Goal: Task Accomplishment & Management: Complete application form

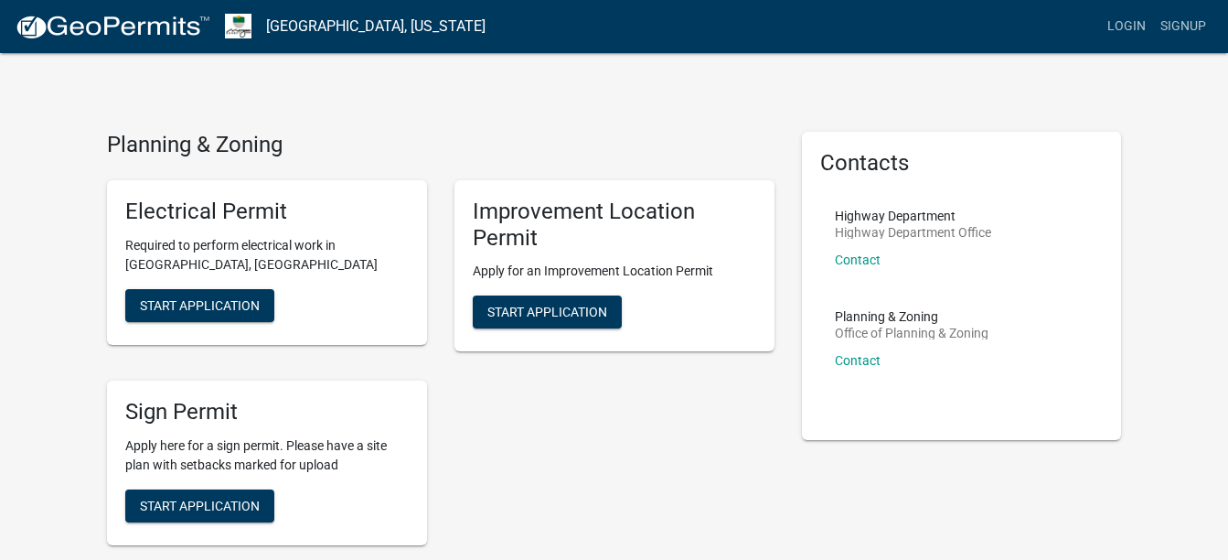
click at [509, 433] on div "Electrical Permit Required to perform electrical work in Morgan County, IN Star…" at bounding box center [440, 363] width 695 height 394
click at [1137, 17] on link "Login" at bounding box center [1126, 26] width 53 height 35
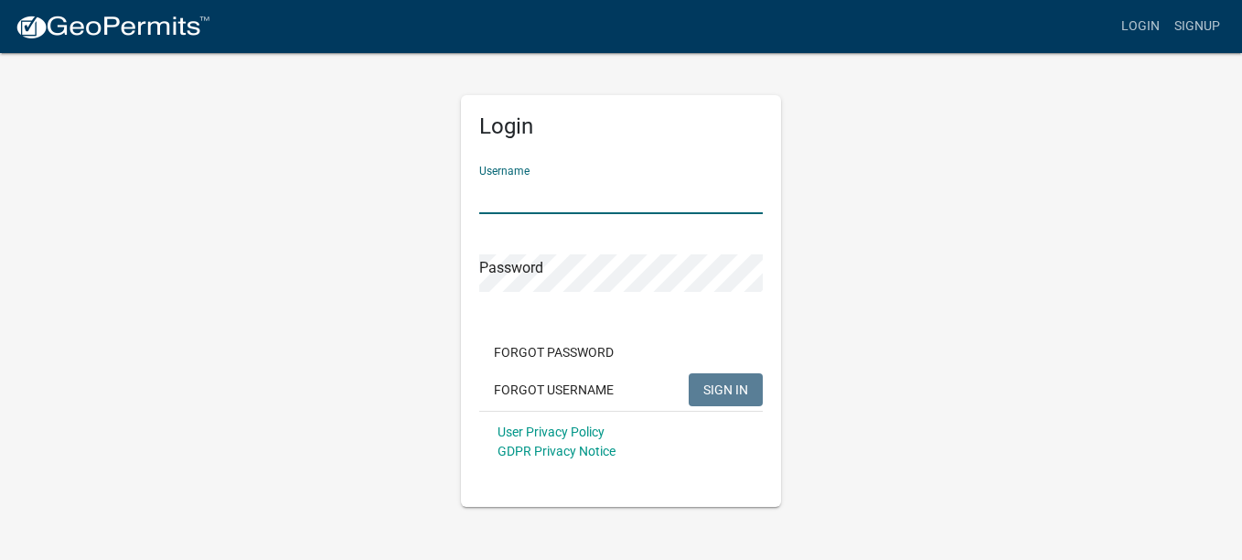
click at [597, 204] on input "Username" at bounding box center [621, 196] width 284 height 38
click at [135, 256] on div "Login Username aleysia1311@ Password Forgot Password Forgot Username SIGN IN Us…" at bounding box center [621, 279] width 1043 height 456
click at [586, 201] on input "aleysia1311@" at bounding box center [621, 196] width 284 height 38
type input "[EMAIL_ADDRESS][DOMAIN_NAME]"
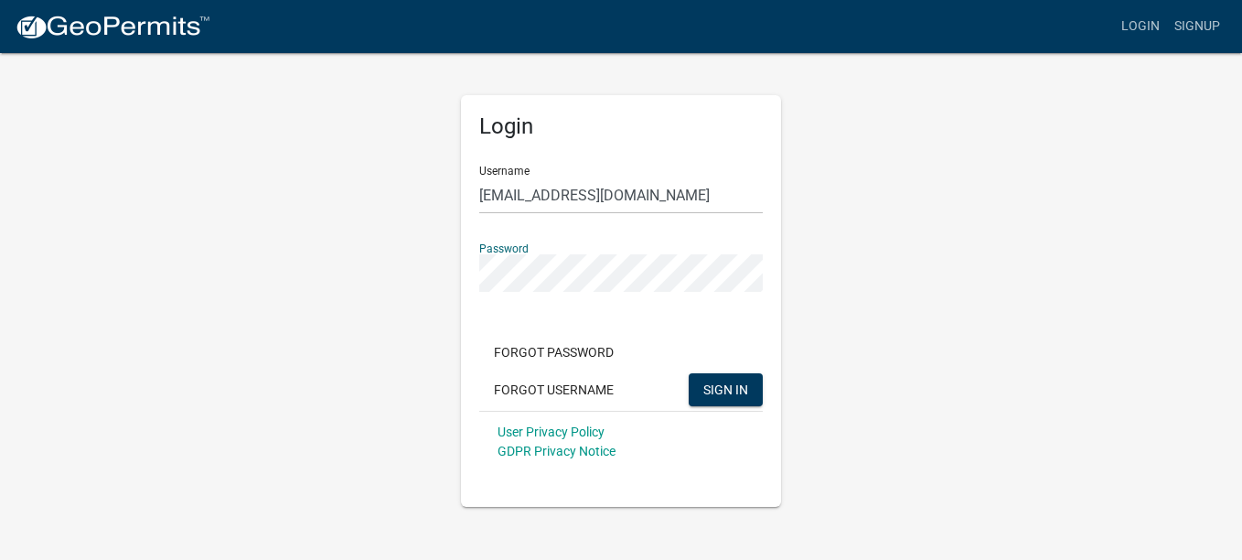
click at [689, 373] on button "SIGN IN" at bounding box center [726, 389] width 74 height 33
click at [558, 392] on button "Forgot Username" at bounding box center [553, 389] width 149 height 33
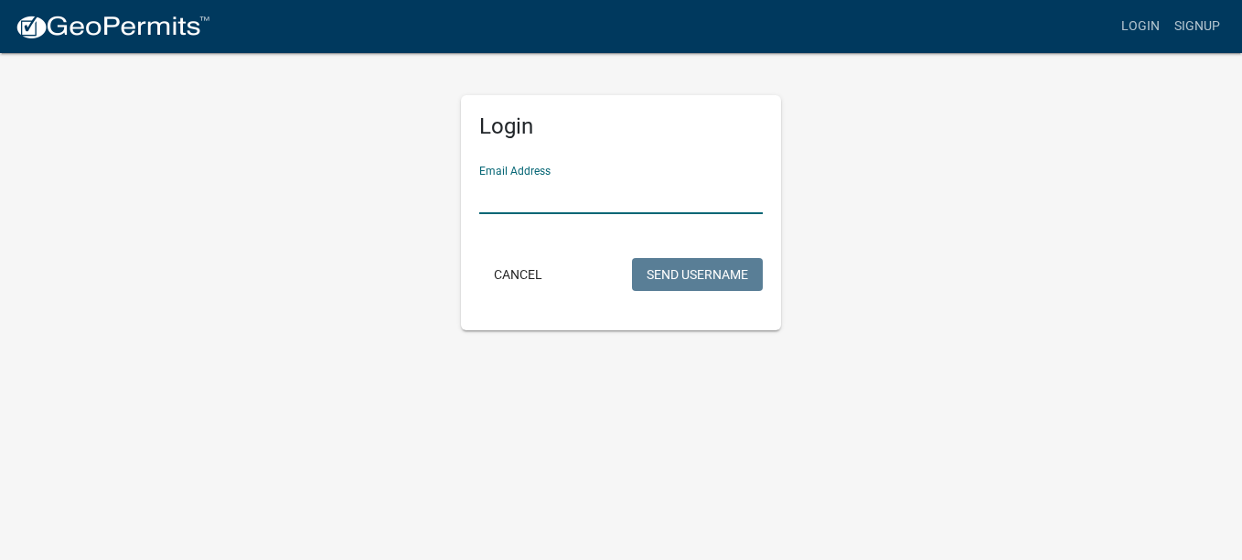
click at [547, 213] on input "Email Address" at bounding box center [621, 196] width 284 height 38
type input "[EMAIL_ADDRESS][DOMAIN_NAME]"
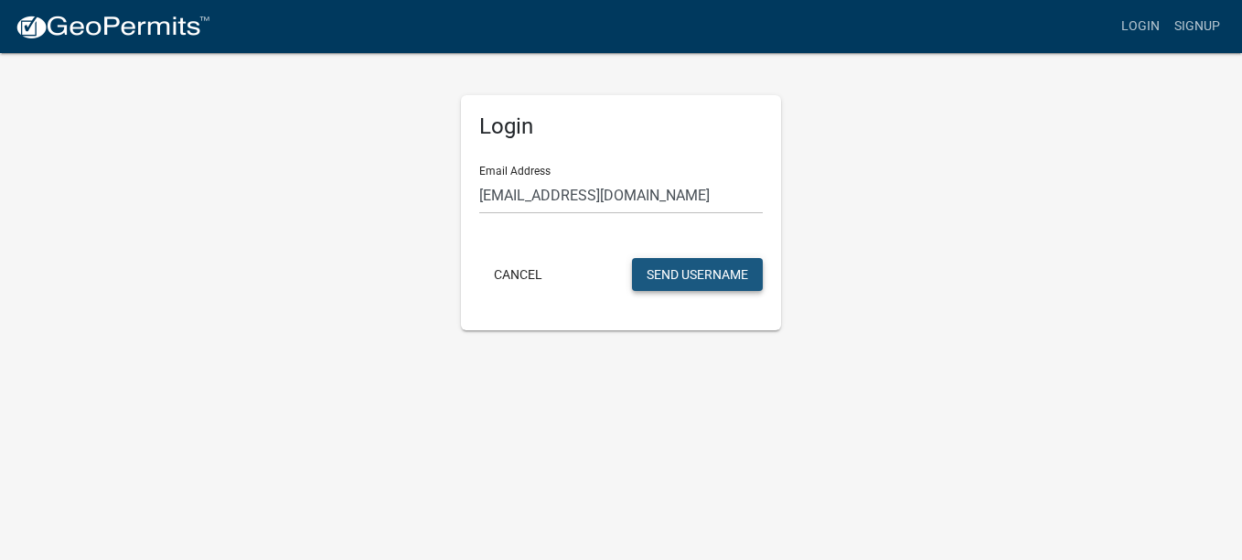
click at [660, 282] on button "Send Username" at bounding box center [697, 274] width 131 height 33
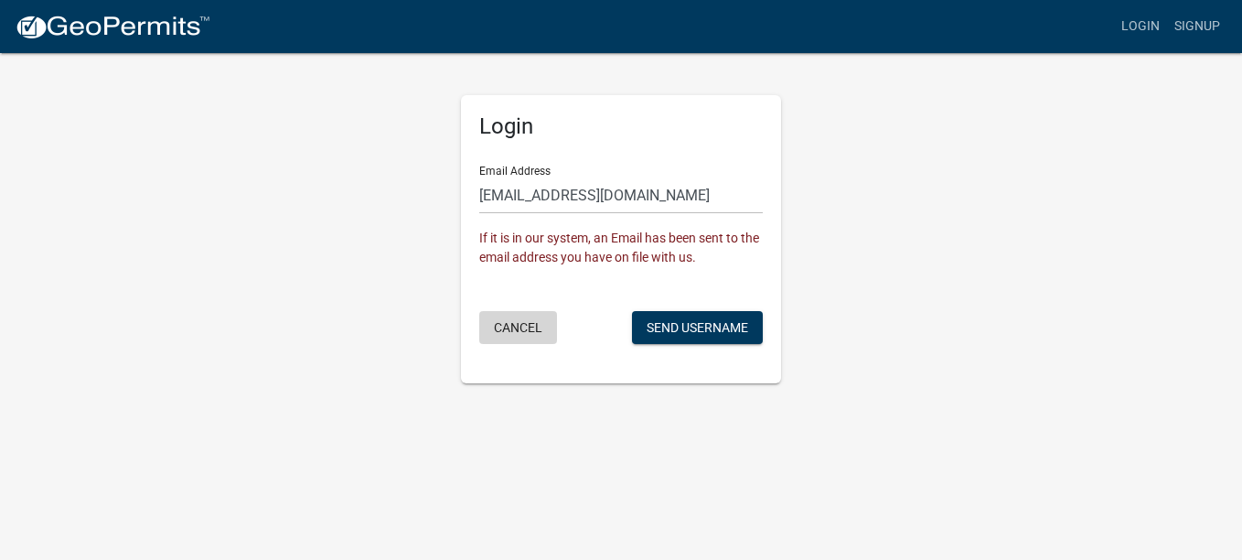
click at [520, 328] on button "Cancel" at bounding box center [518, 327] width 78 height 33
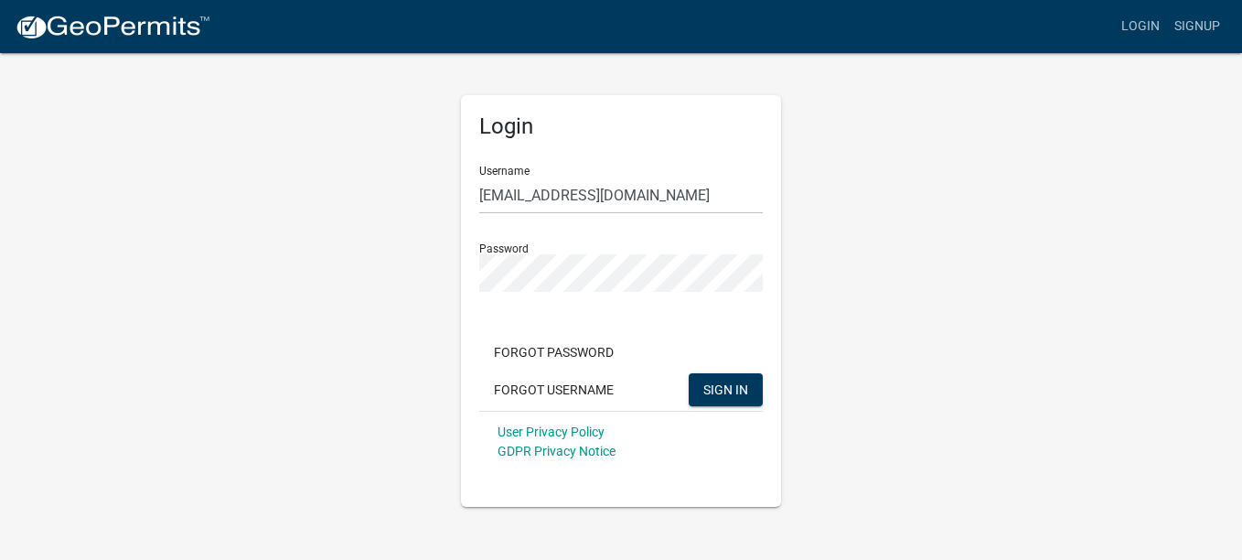
drag, startPoint x: 682, startPoint y: 174, endPoint x: 659, endPoint y: 196, distance: 32.4
click at [659, 196] on div "Username aleysia1311@gmail.com" at bounding box center [621, 182] width 284 height 63
click at [659, 196] on input "[EMAIL_ADDRESS][DOMAIN_NAME]" at bounding box center [621, 196] width 284 height 38
click at [689, 373] on button "SIGN IN" at bounding box center [726, 389] width 74 height 33
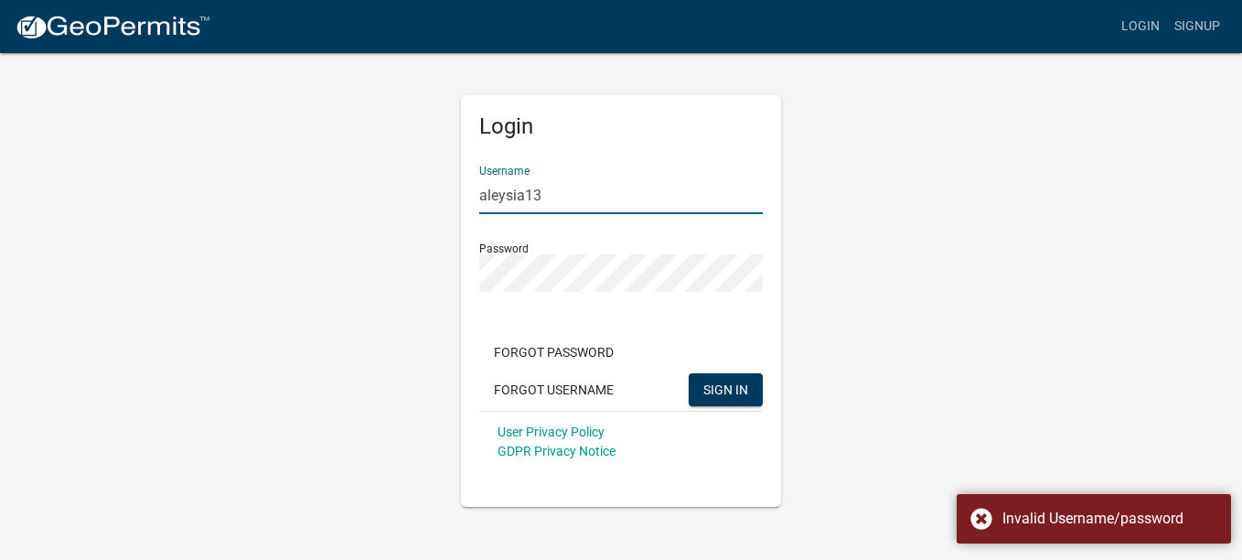
type input "aleysia13"
click at [689, 373] on button "SIGN IN" at bounding box center [726, 389] width 74 height 33
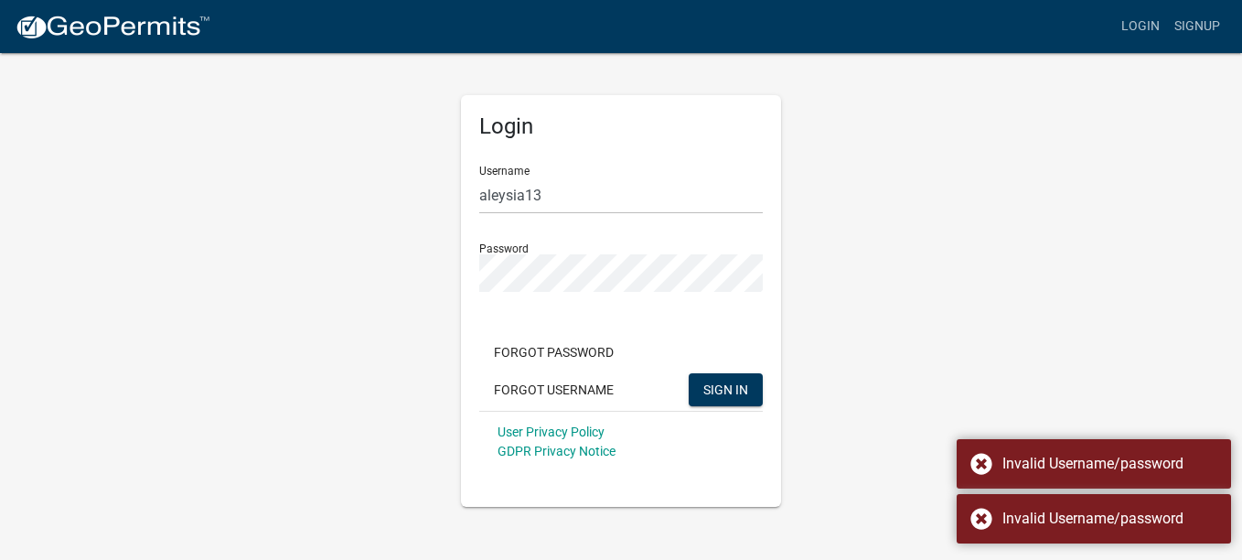
click at [861, 245] on div "Login Username aleysia13 Password Forgot Password Forgot Username SIGN IN User …" at bounding box center [621, 279] width 1043 height 456
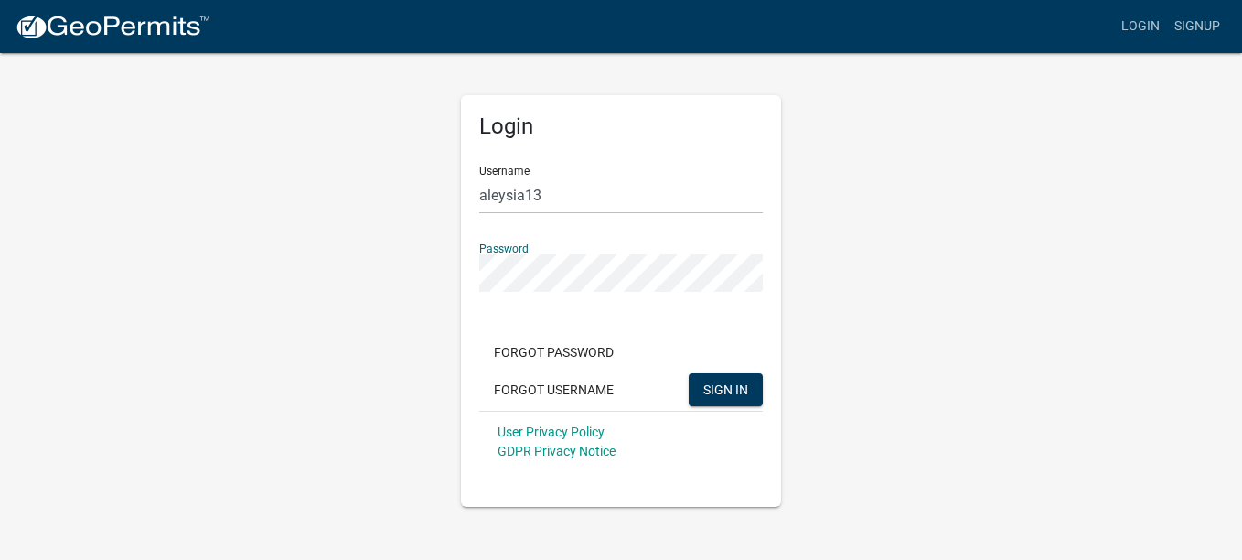
click at [689, 373] on button "SIGN IN" at bounding box center [726, 389] width 74 height 33
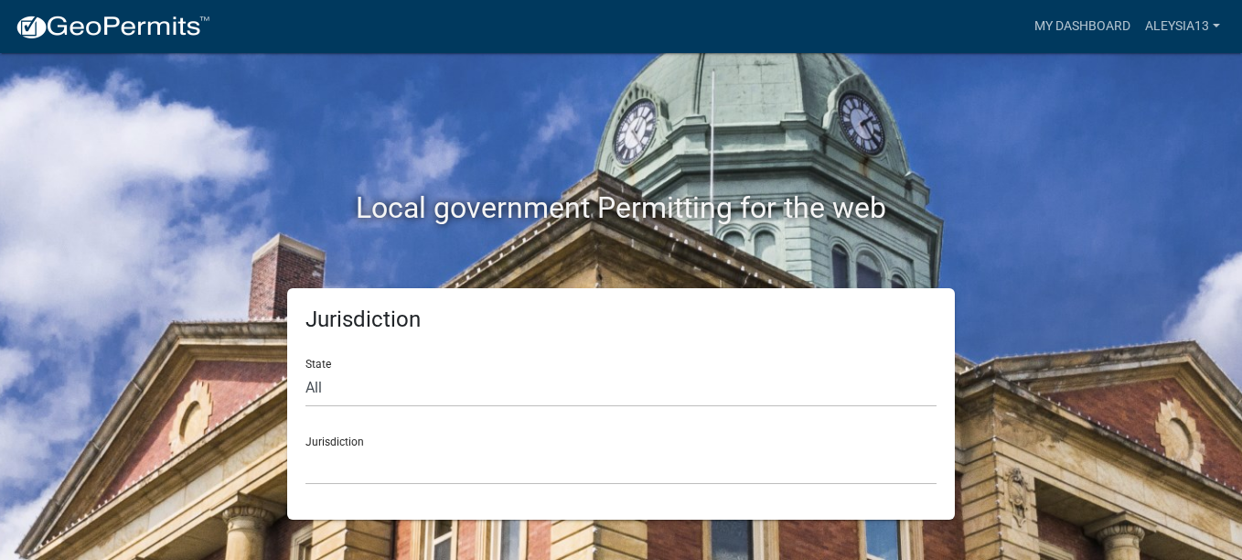
drag, startPoint x: 394, startPoint y: 409, endPoint x: 392, endPoint y: 394, distance: 14.9
click at [392, 394] on form "State All Colorado Georgia Indiana Iowa Kansas Minnesota Ohio South Carolina Wi…" at bounding box center [621, 414] width 631 height 141
click at [392, 394] on select "All Colorado Georgia Indiana Iowa Kansas Minnesota Ohio South Carolina Wisconsin" at bounding box center [621, 389] width 631 height 38
select select "Indiana"
click at [306, 370] on select "All Colorado Georgia Indiana Iowa Kansas Minnesota Ohio South Carolina Wisconsin" at bounding box center [621, 389] width 631 height 38
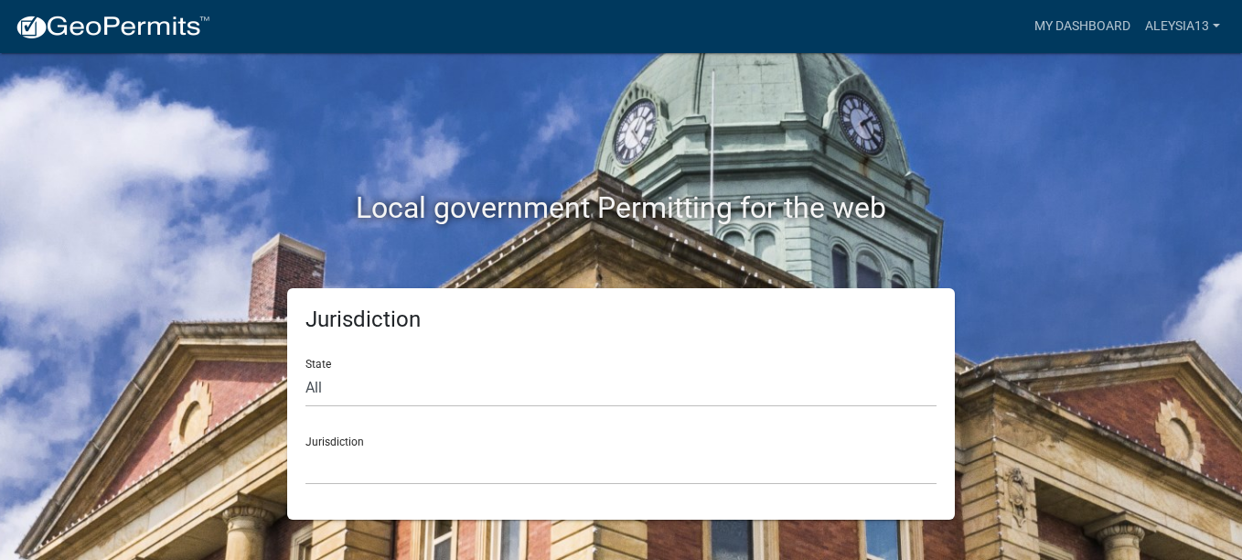
click at [485, 436] on div "Jurisdiction City of Charlestown, Indiana City of Jeffersonville, Indiana City …" at bounding box center [621, 453] width 631 height 63
click at [466, 470] on select "City of Charlestown, Indiana City of Jeffersonville, Indiana City of Logansport…" at bounding box center [621, 466] width 631 height 38
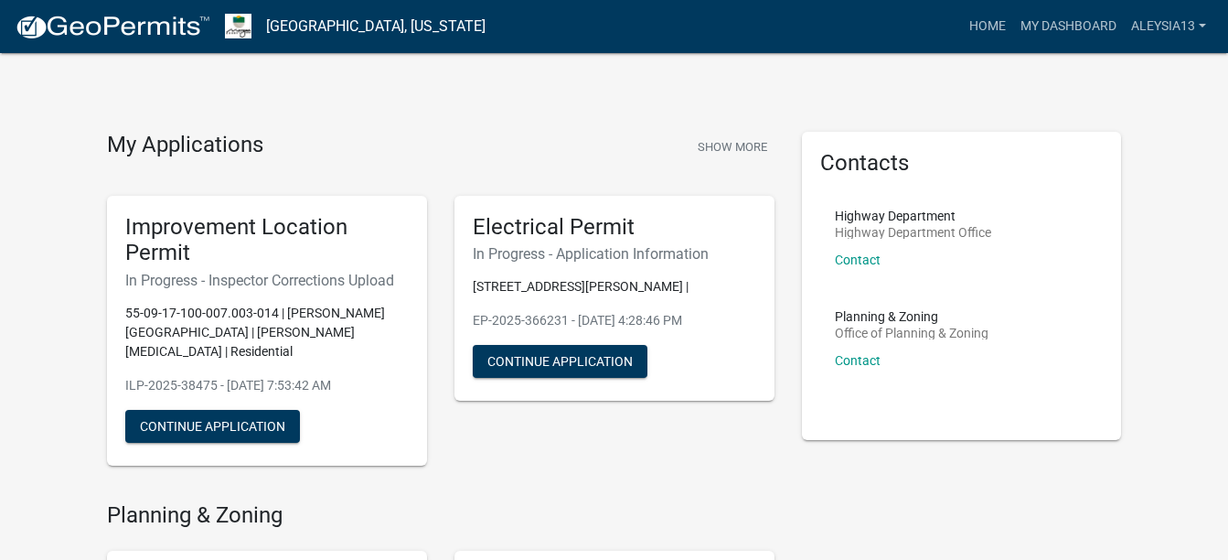
click at [218, 335] on p "55-09-17-100-007.003-014 | [PERSON_NAME][GEOGRAPHIC_DATA] | [PERSON_NAME][MEDIC…" at bounding box center [267, 333] width 284 height 58
click at [412, 384] on div "Improvement Location Permit In Progress - Inspector Corrections Upload 55-09-17…" at bounding box center [267, 331] width 320 height 271
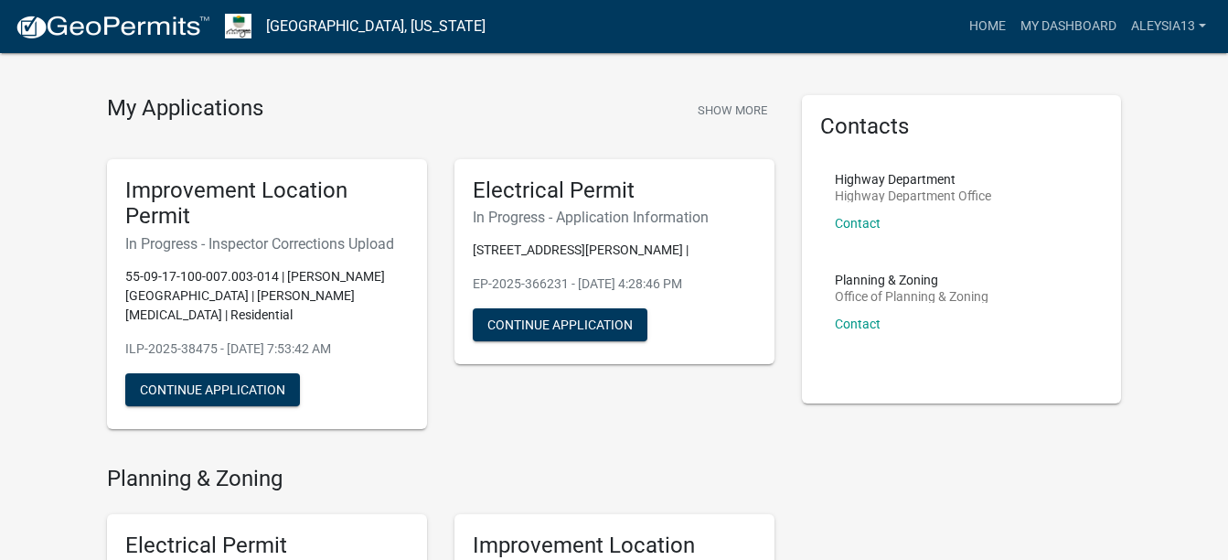
click at [352, 466] on h4 "Planning & Zoning" at bounding box center [441, 479] width 668 height 27
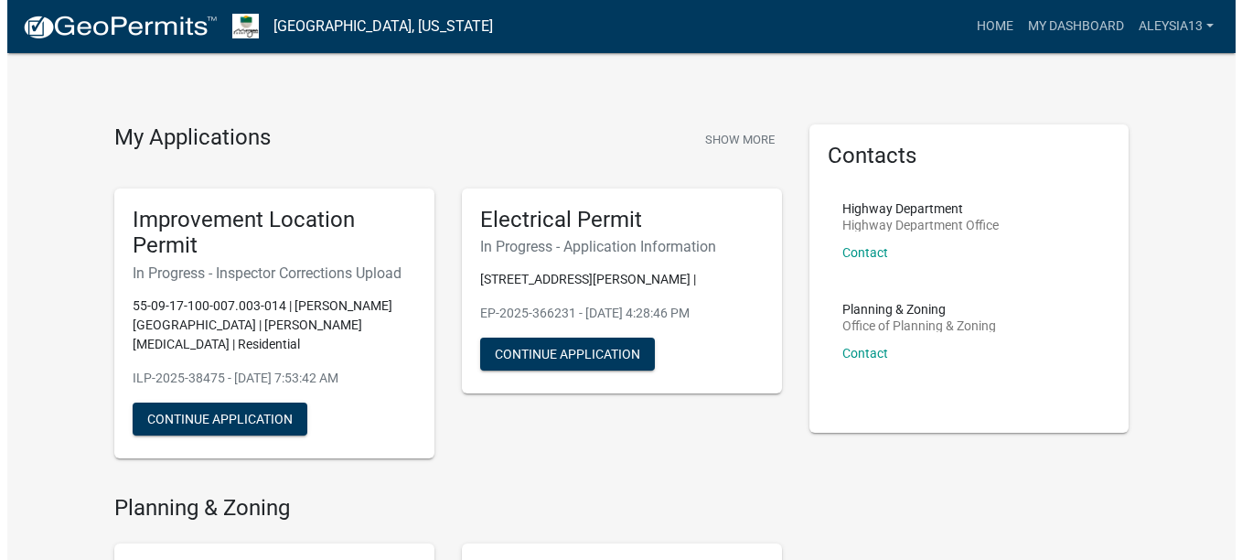
scroll to position [0, 0]
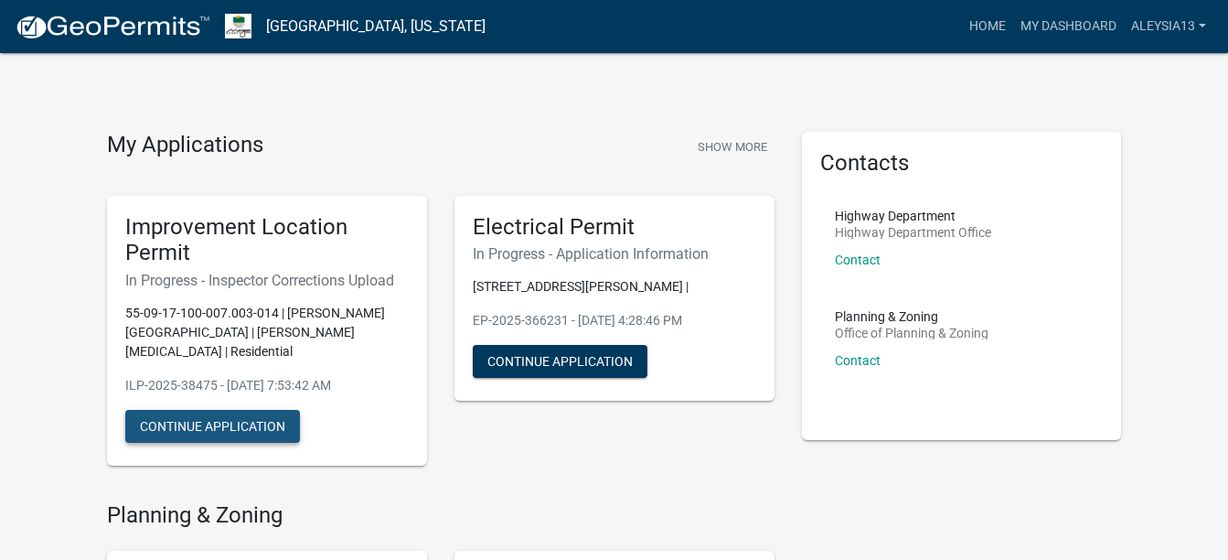
click at [212, 410] on button "Continue Application" at bounding box center [212, 426] width 175 height 33
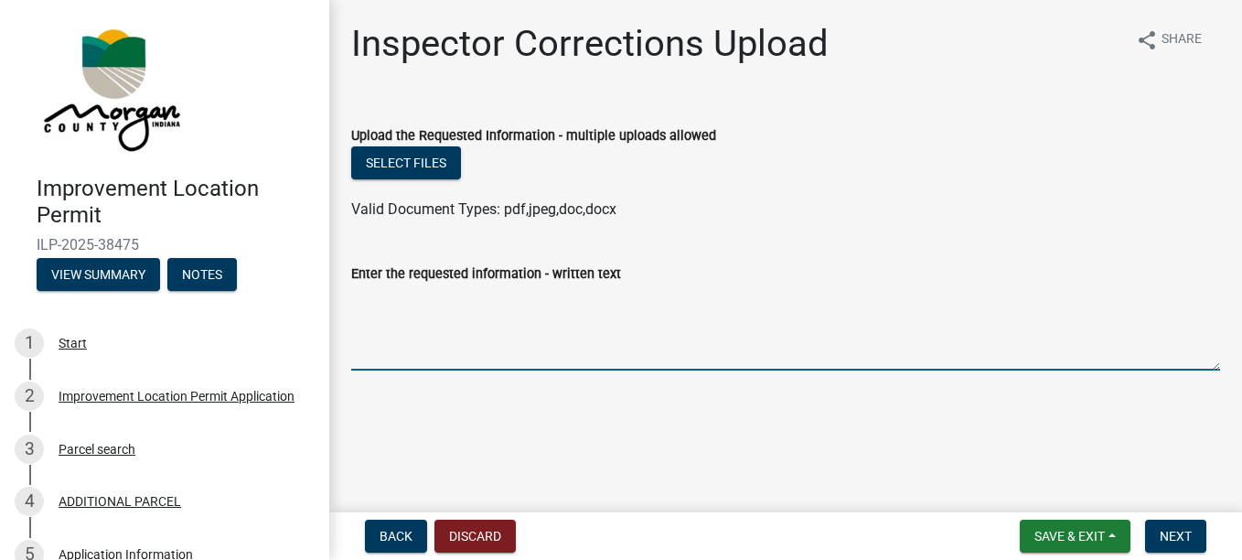
click at [399, 333] on textarea "Enter the requested information - written text" at bounding box center [785, 327] width 869 height 86
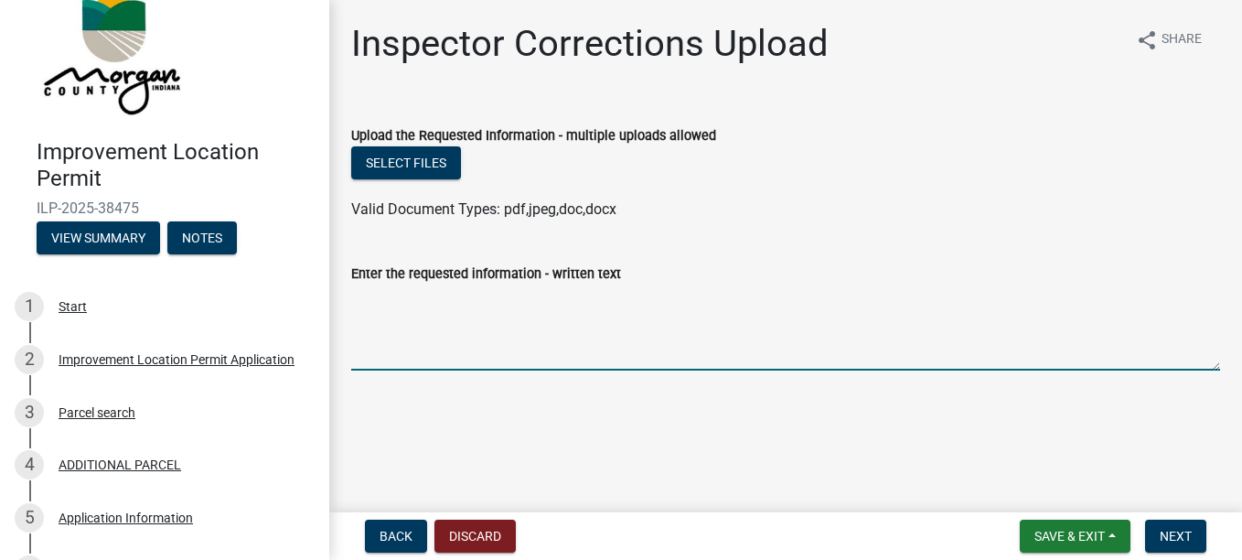
scroll to position [50, 0]
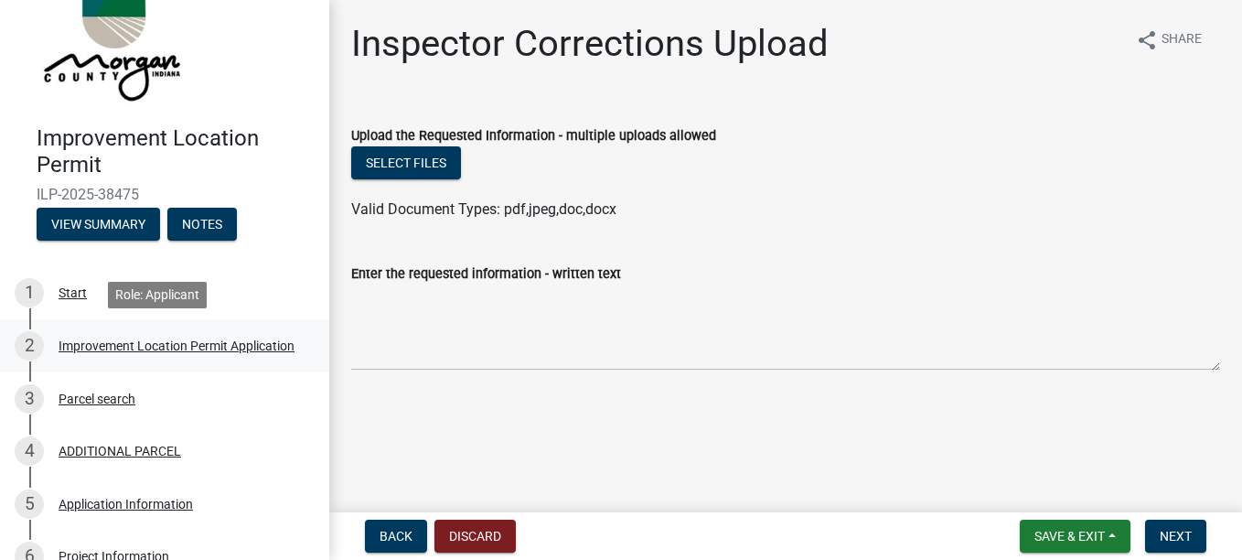
click at [74, 368] on link "2 Improvement Location Permit Application" at bounding box center [164, 345] width 329 height 53
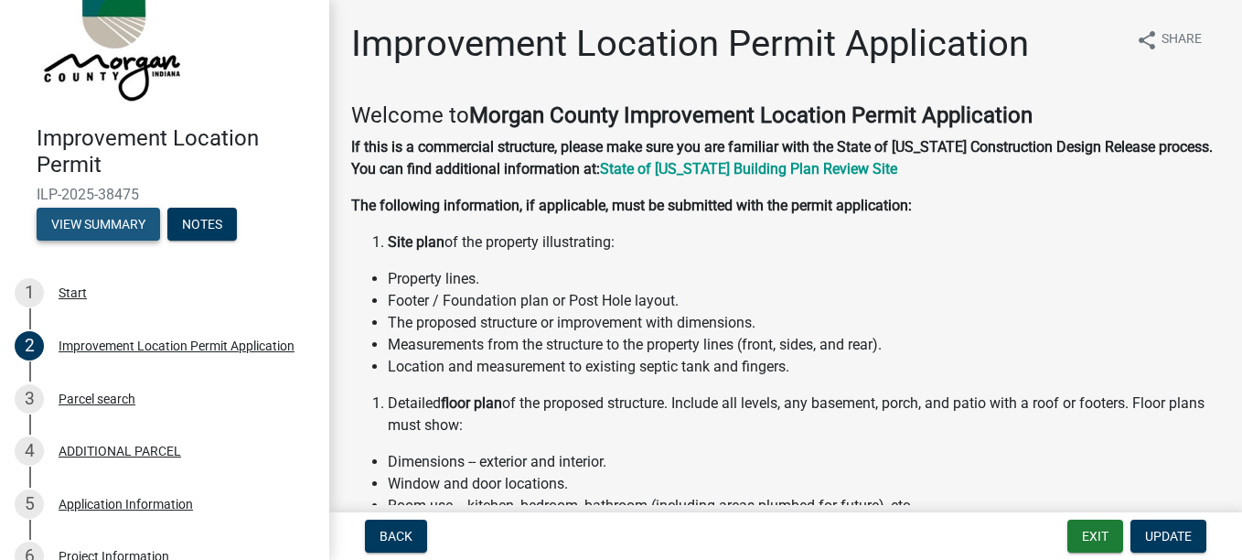
click at [102, 220] on button "View Summary" at bounding box center [98, 224] width 123 height 33
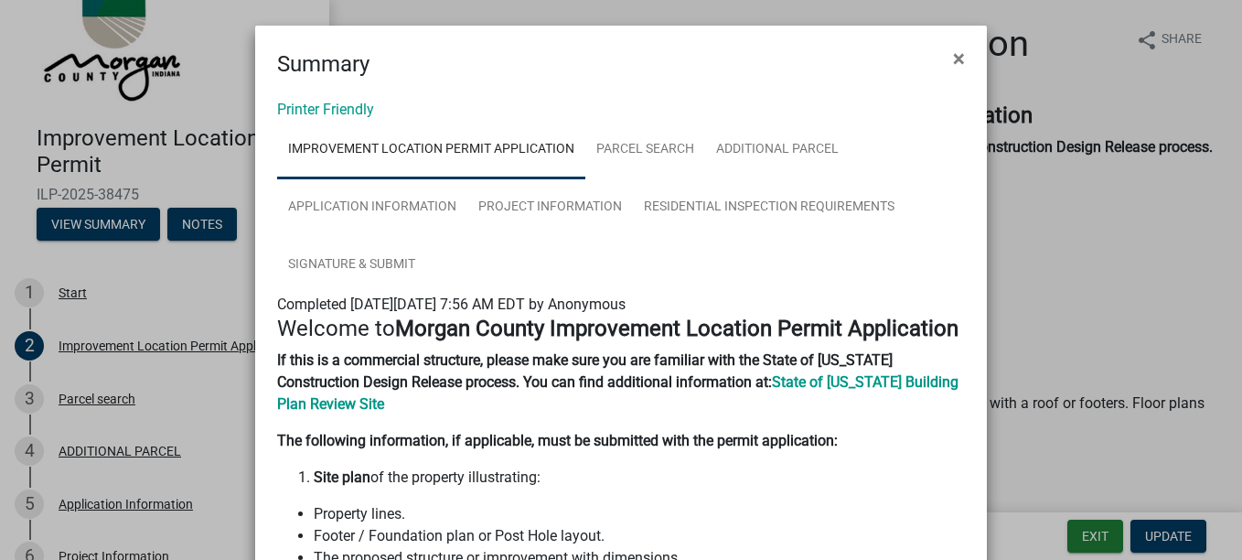
click at [550, 367] on strong "If this is a commercial structure, please make sure you are familiar with the S…" at bounding box center [585, 370] width 616 height 39
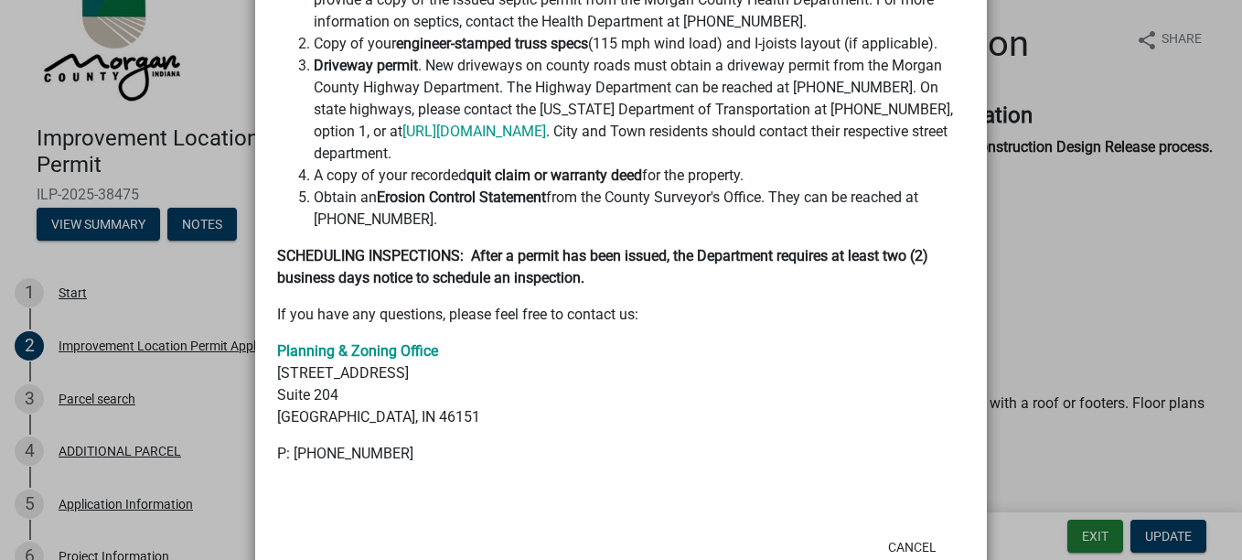
scroll to position [820, 0]
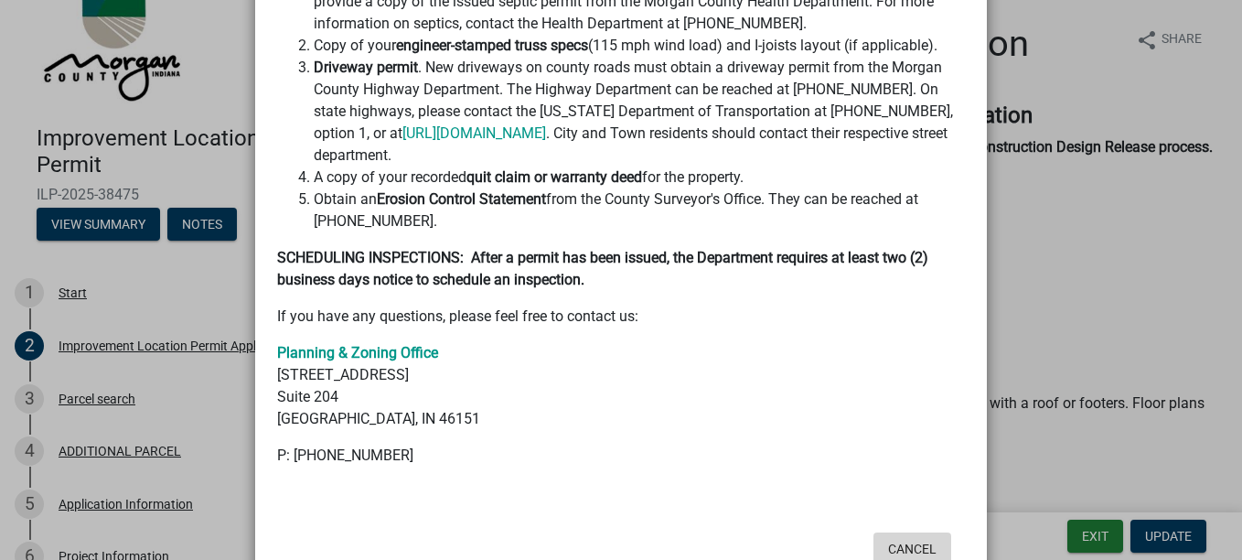
click at [908, 532] on button "Cancel" at bounding box center [913, 548] width 78 height 33
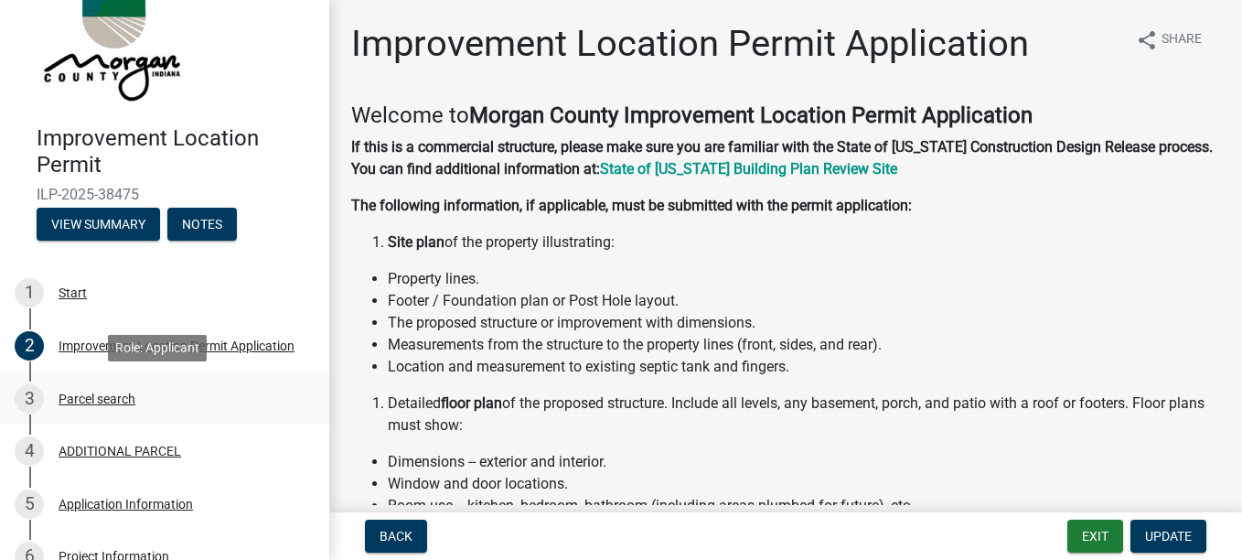
drag, startPoint x: 315, startPoint y: 261, endPoint x: 292, endPoint y: 397, distance: 138.2
click at [292, 397] on ul "1 Start 2 Improvement Location Permit Application 3 Parcel search 4 ADDITIONAL …" at bounding box center [164, 531] width 329 height 542
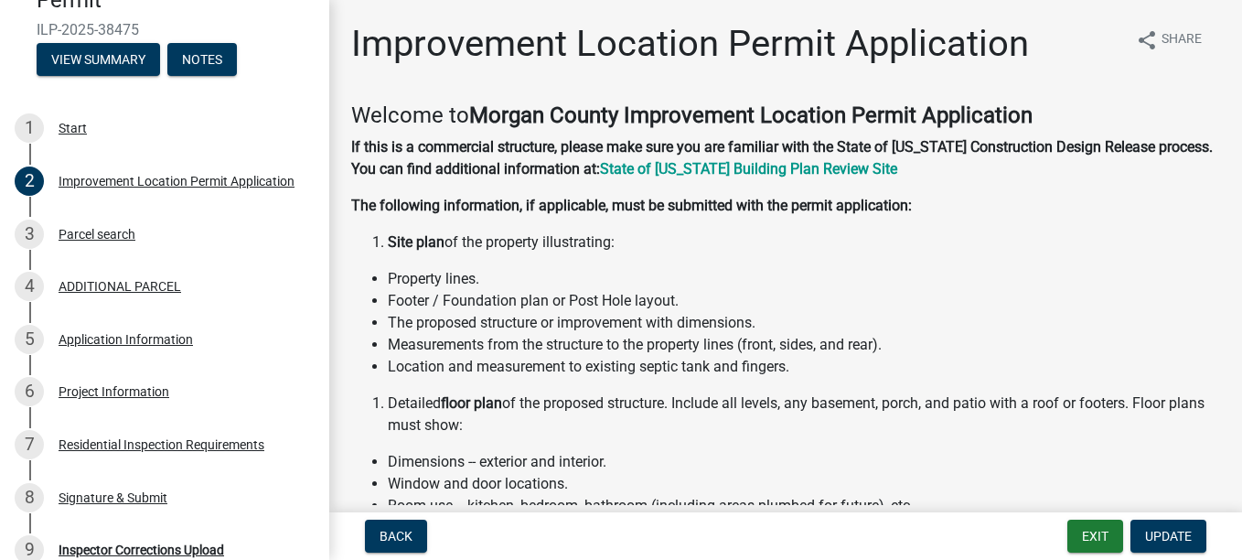
scroll to position [413, 0]
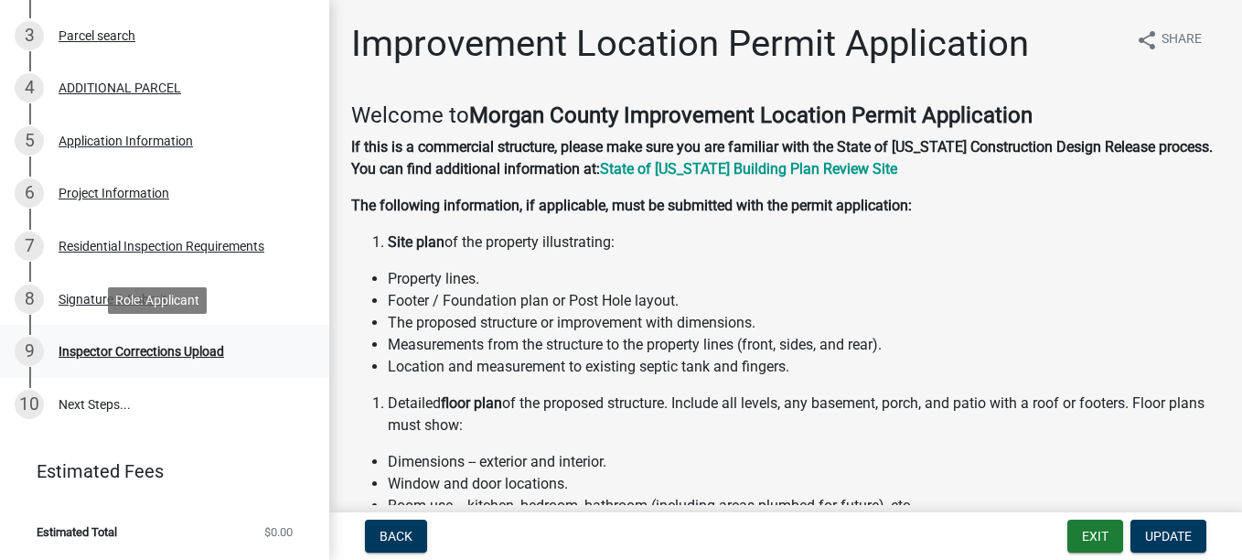
click at [160, 341] on div "9 Inspector Corrections Upload" at bounding box center [157, 351] width 285 height 29
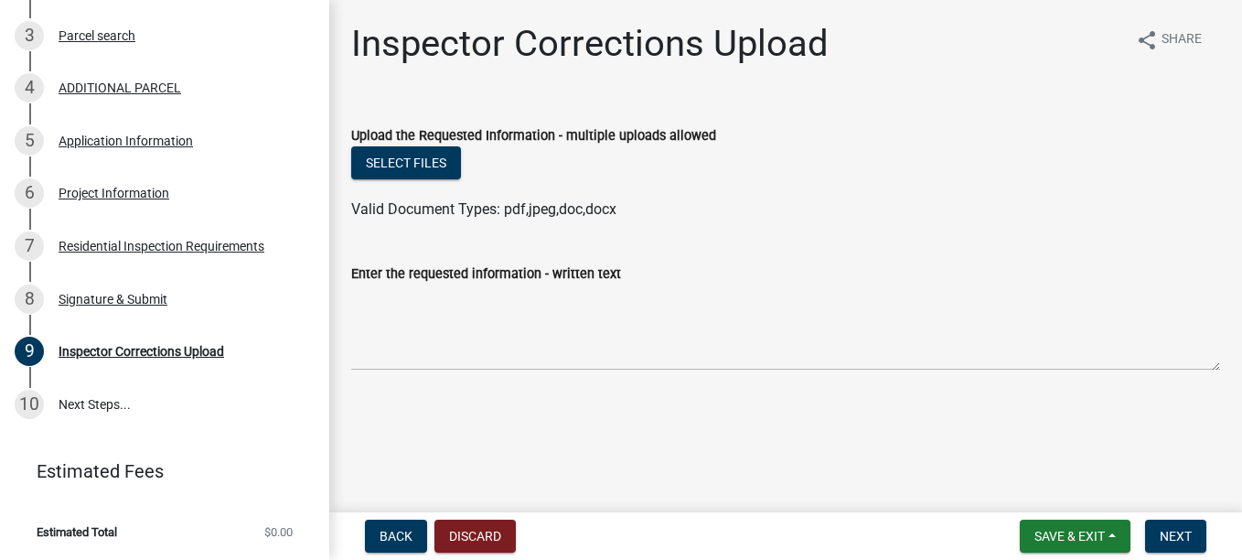
click at [500, 276] on label "Enter the requested information - written text" at bounding box center [486, 274] width 270 height 13
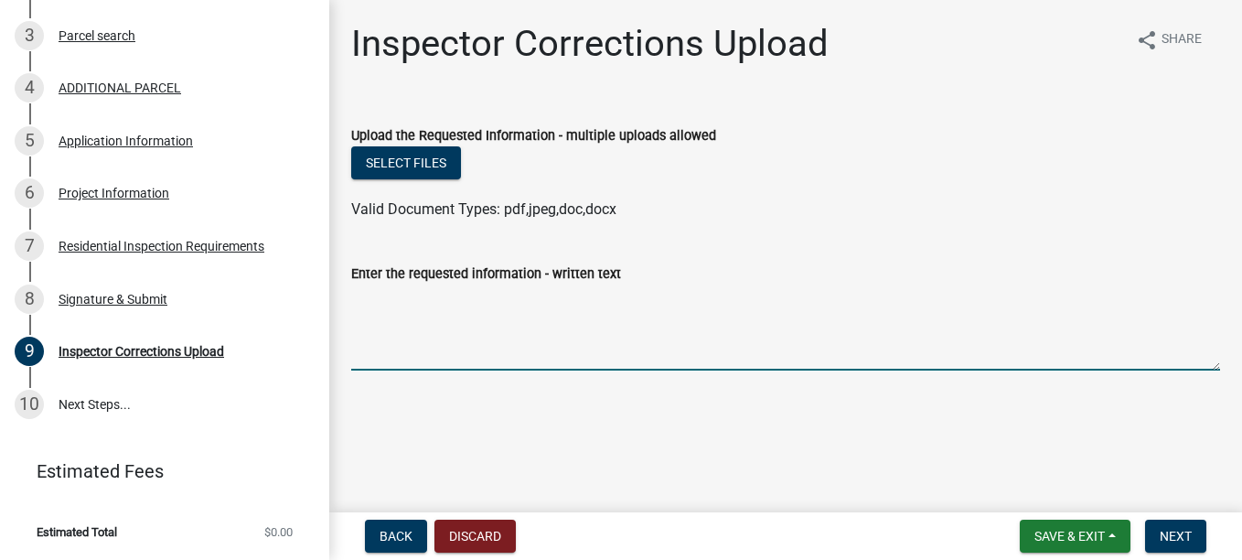
click at [500, 284] on textarea "Enter the requested information - written text" at bounding box center [785, 327] width 869 height 86
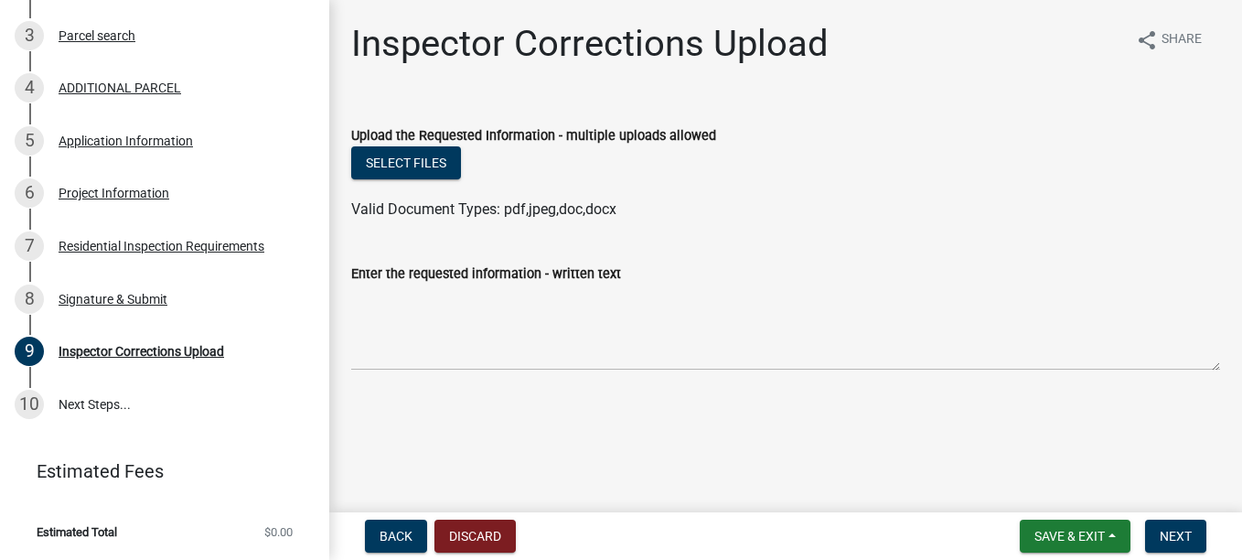
click at [721, 450] on main "Inspector Corrections Upload share Share Upload the Requested Information - mul…" at bounding box center [785, 252] width 913 height 505
click at [425, 214] on span "Valid Document Types: pdf,jpeg,doc,docx" at bounding box center [483, 208] width 265 height 17
click at [376, 150] on form "Upload the Requested Information - multiple uploads allowed Select files Valid …" at bounding box center [785, 161] width 869 height 118
click at [376, 150] on button "Select files" at bounding box center [406, 162] width 110 height 33
drag, startPoint x: 127, startPoint y: 368, endPoint x: 156, endPoint y: 348, distance: 35.5
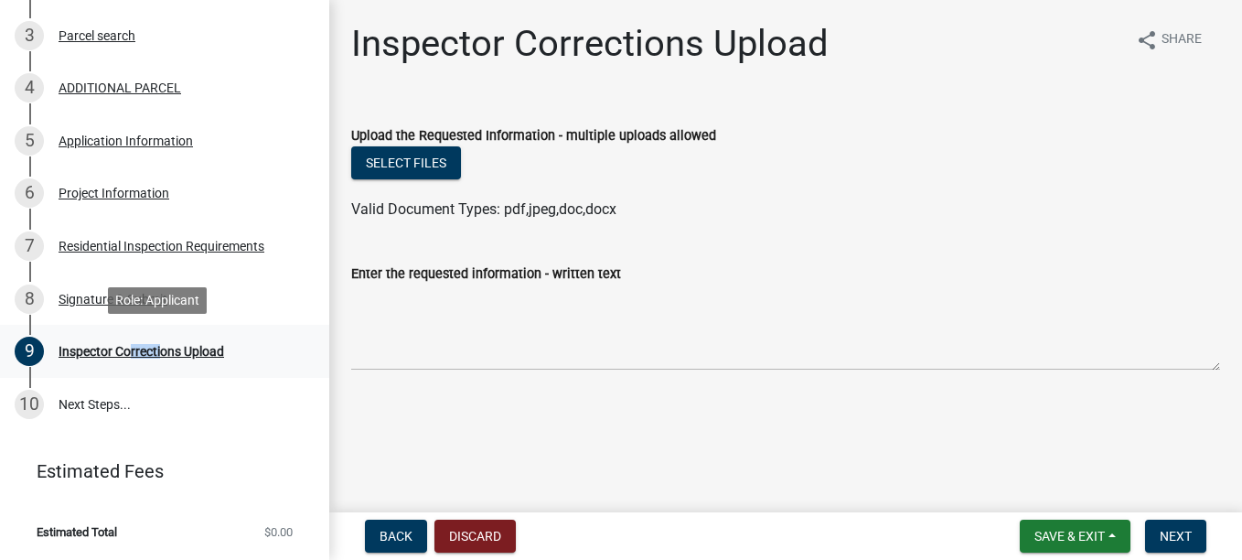
click at [156, 348] on link "9 Inspector Corrections Upload" at bounding box center [164, 351] width 329 height 53
click at [156, 348] on div "Inspector Corrections Upload" at bounding box center [142, 351] width 166 height 13
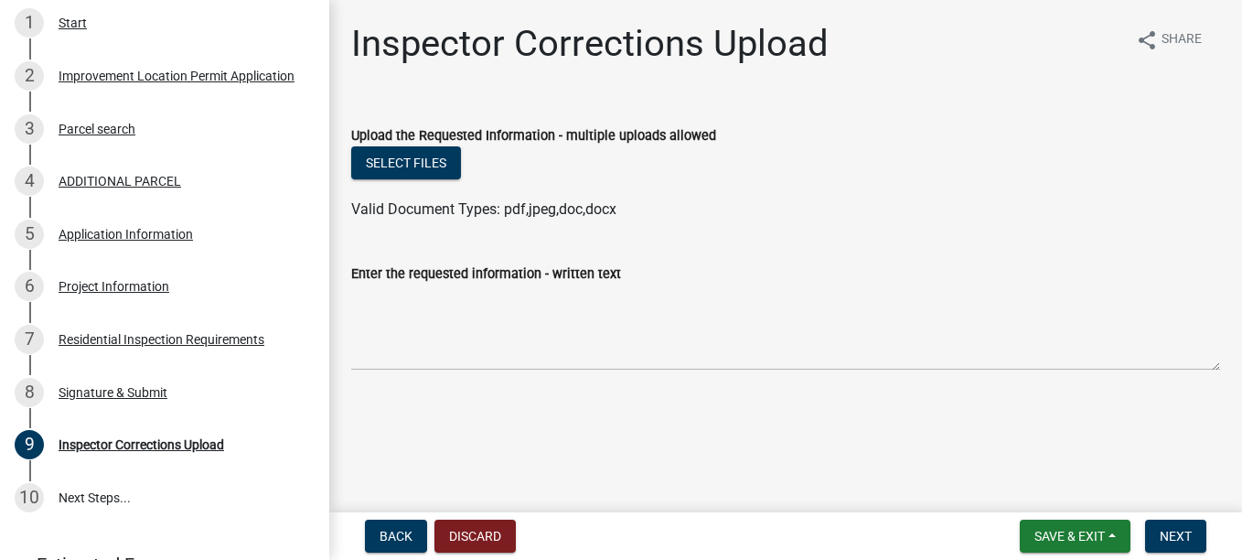
scroll to position [314, 0]
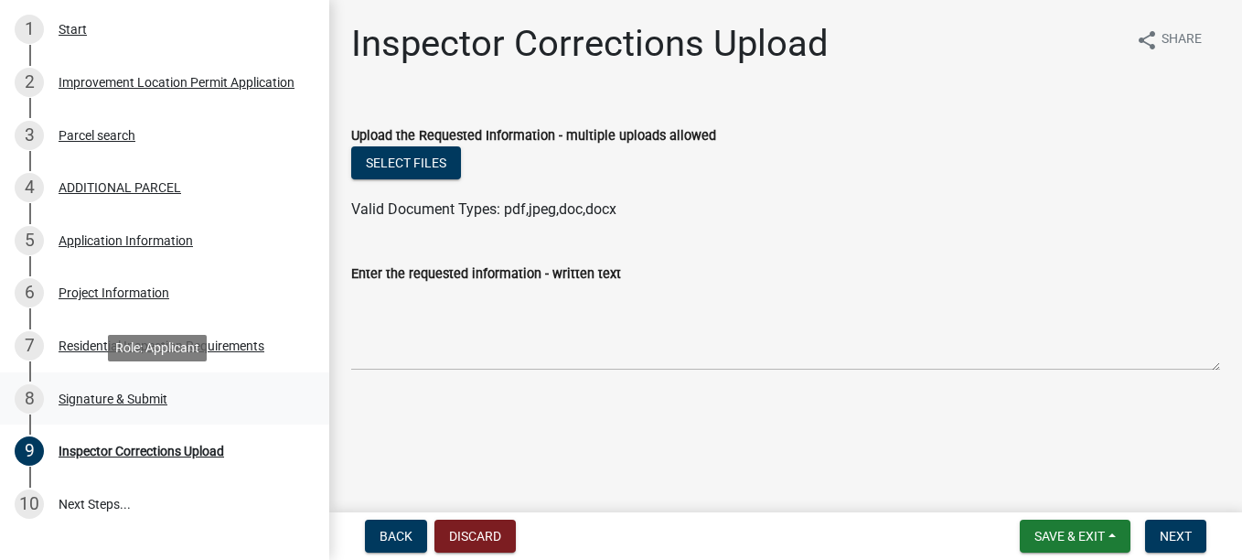
click at [78, 406] on div "8 Signature & Submit" at bounding box center [157, 398] width 285 height 29
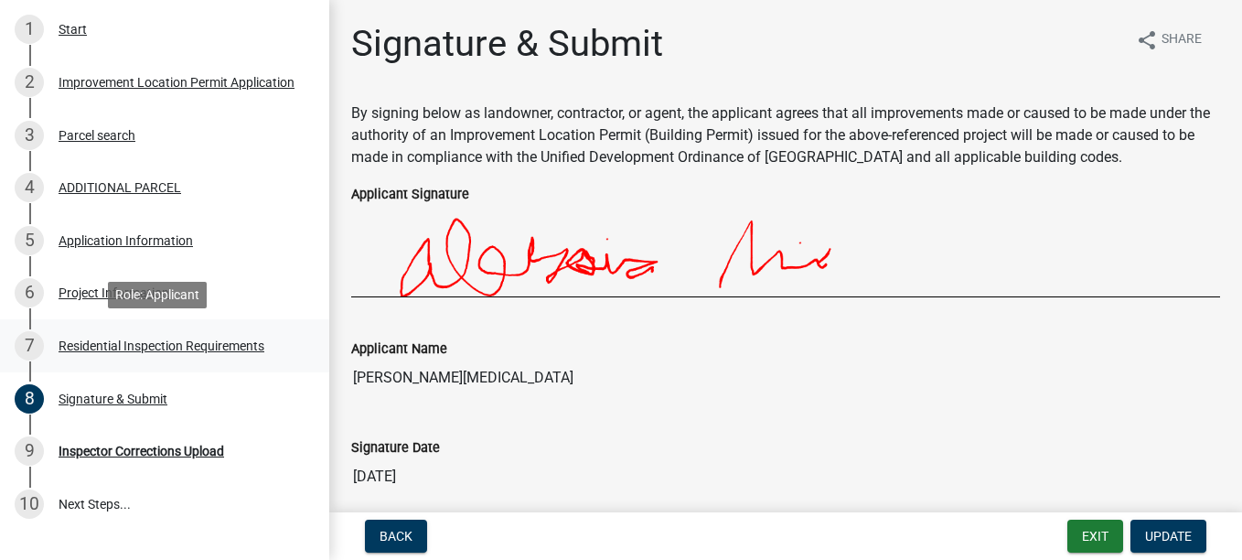
click at [88, 358] on div "7 Residential Inspection Requirements" at bounding box center [157, 345] width 285 height 29
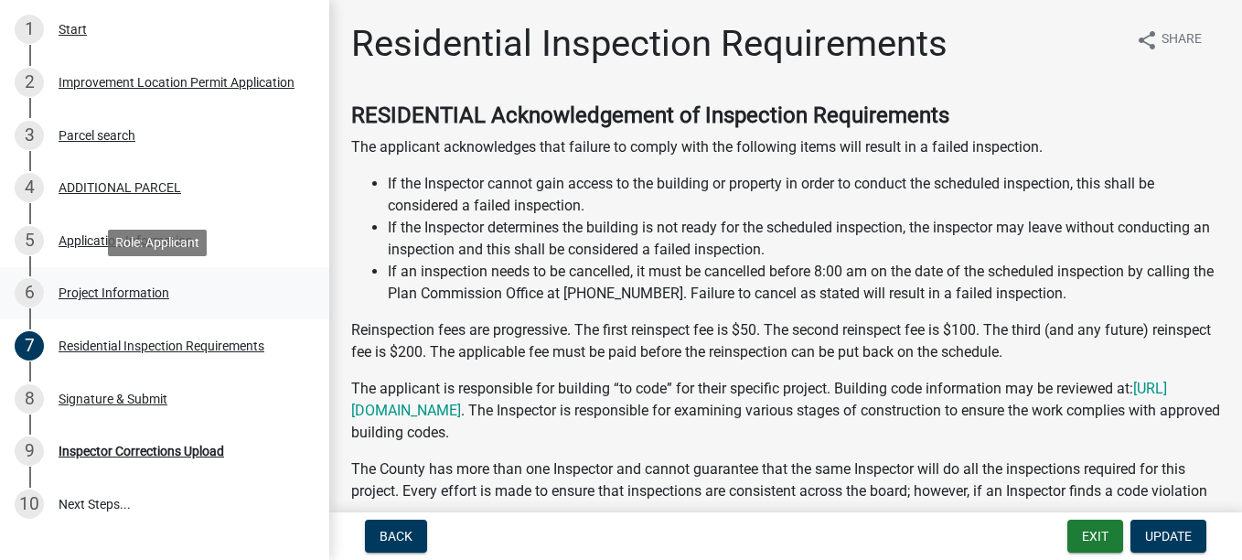
click at [84, 286] on div "Project Information" at bounding box center [114, 292] width 111 height 13
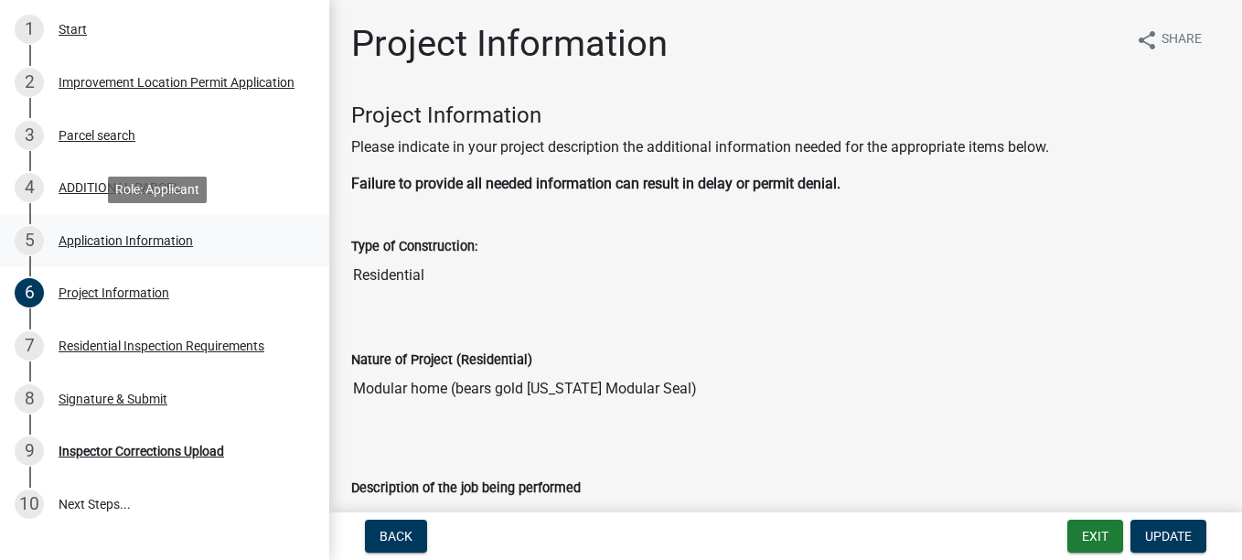
click at [102, 241] on div "Application Information" at bounding box center [126, 240] width 134 height 13
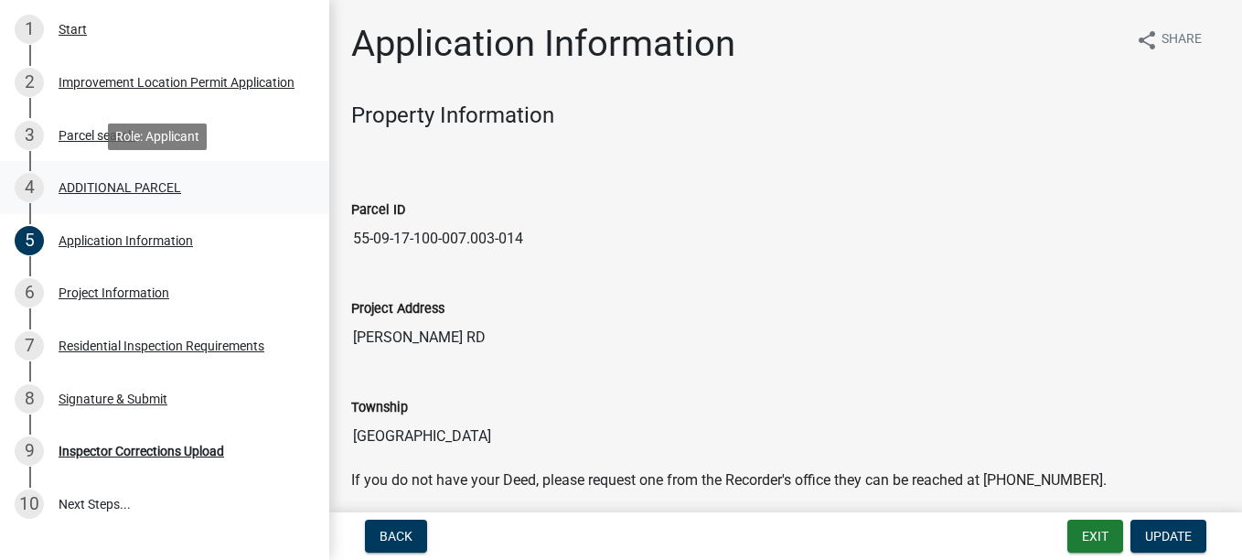
click at [101, 184] on div "ADDITIONAL PARCEL" at bounding box center [120, 187] width 123 height 13
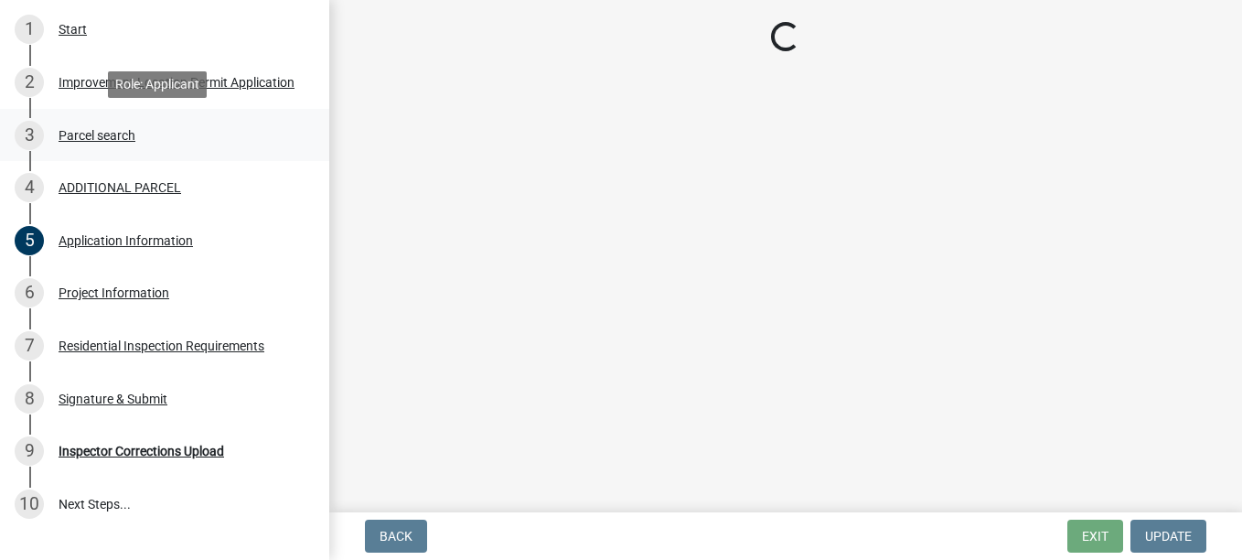
click at [81, 141] on div "Parcel search" at bounding box center [97, 135] width 77 height 13
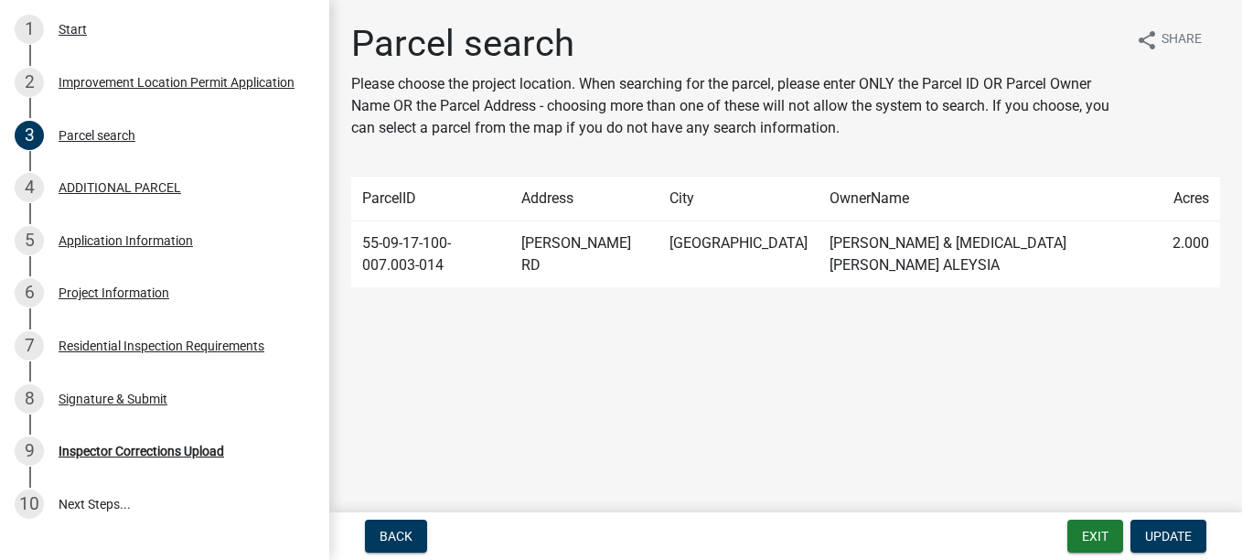
scroll to position [413, 0]
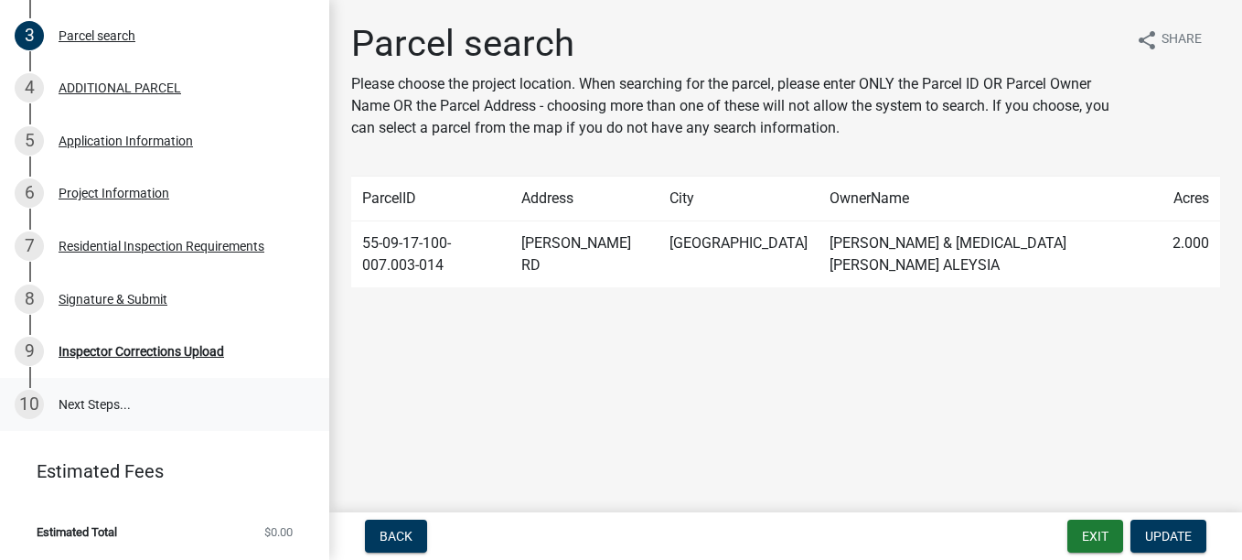
click at [103, 393] on link "10 Next Steps..." at bounding box center [164, 404] width 329 height 53
click at [94, 397] on link "10 Next Steps..." at bounding box center [164, 404] width 329 height 53
click at [138, 359] on div "9 Inspector Corrections Upload" at bounding box center [157, 351] width 285 height 29
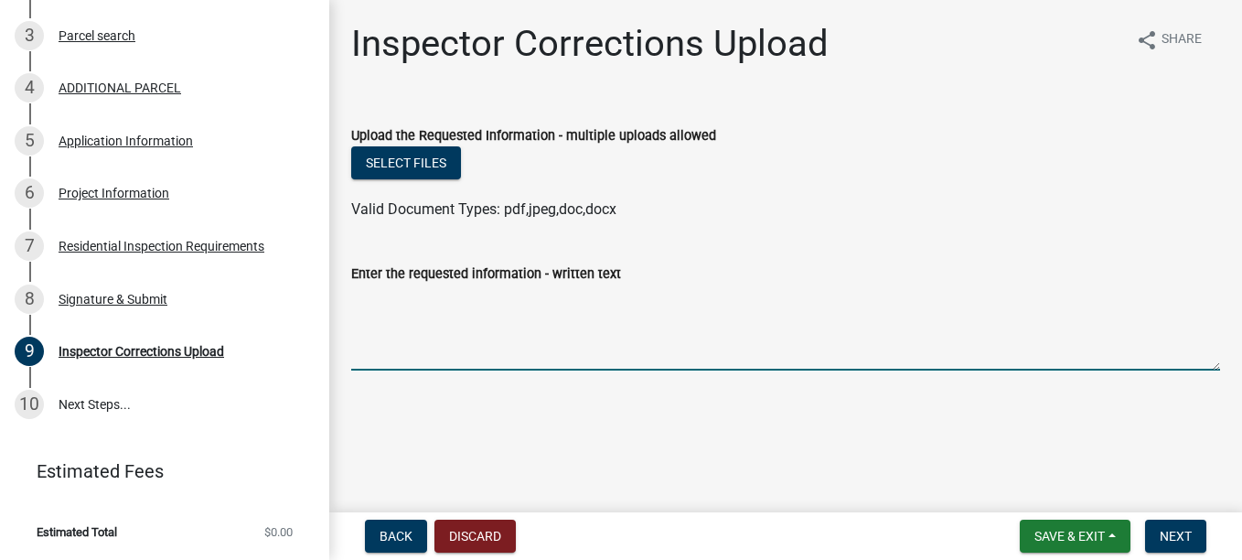
click at [456, 309] on textarea "Enter the requested information - written text" at bounding box center [785, 327] width 869 height 86
click at [488, 315] on textarea "Enter the requested information - written text" at bounding box center [785, 327] width 869 height 86
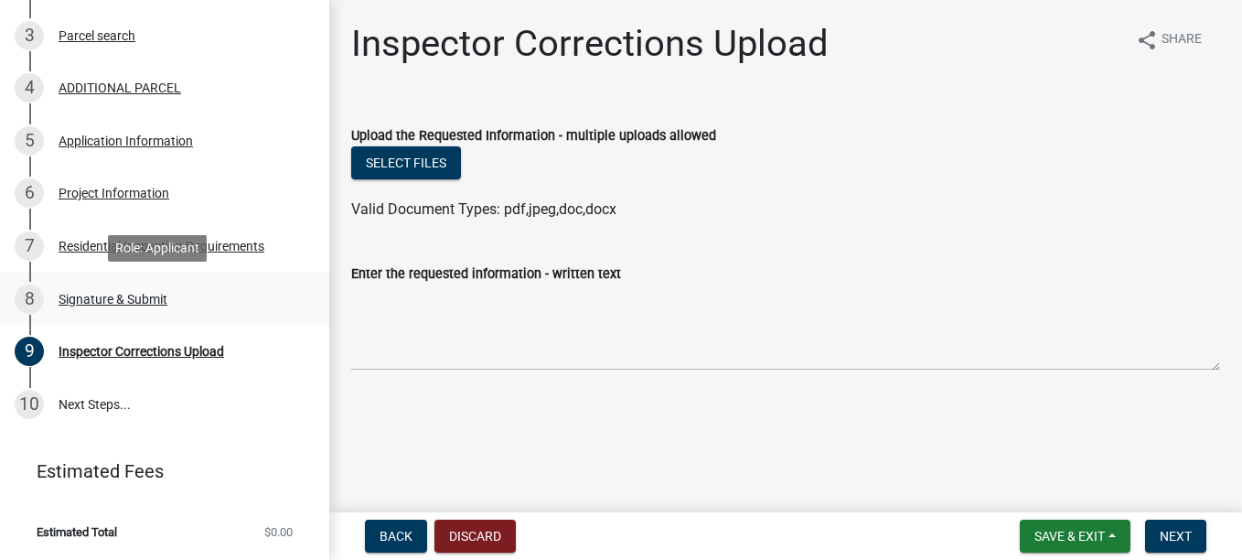
click at [156, 309] on div "8 Signature & Submit" at bounding box center [157, 298] width 285 height 29
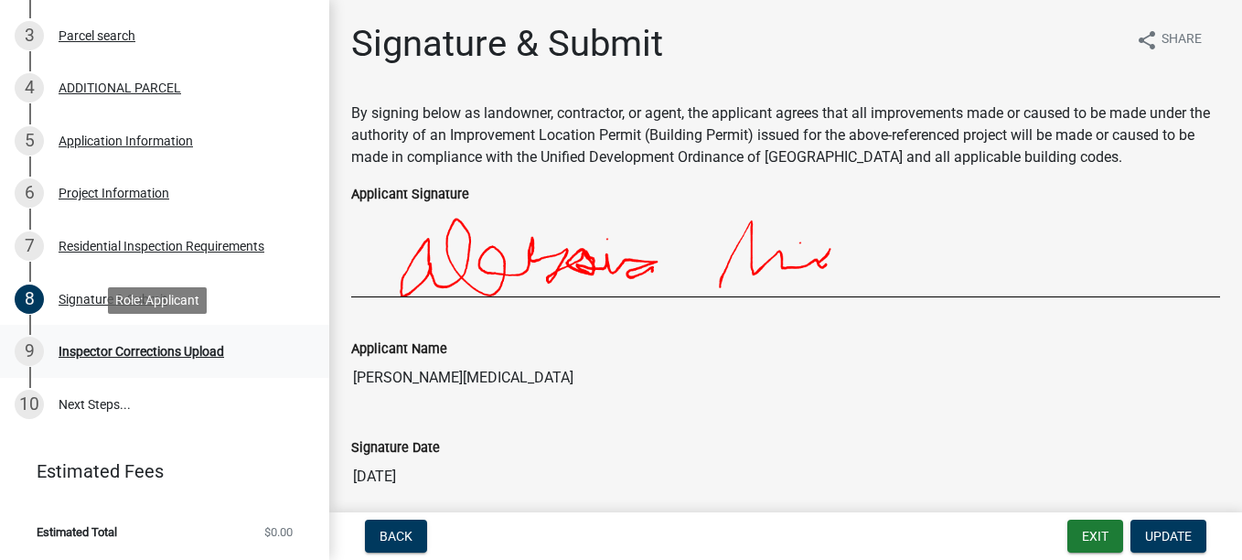
click at [156, 342] on div "9 Inspector Corrections Upload" at bounding box center [157, 351] width 285 height 29
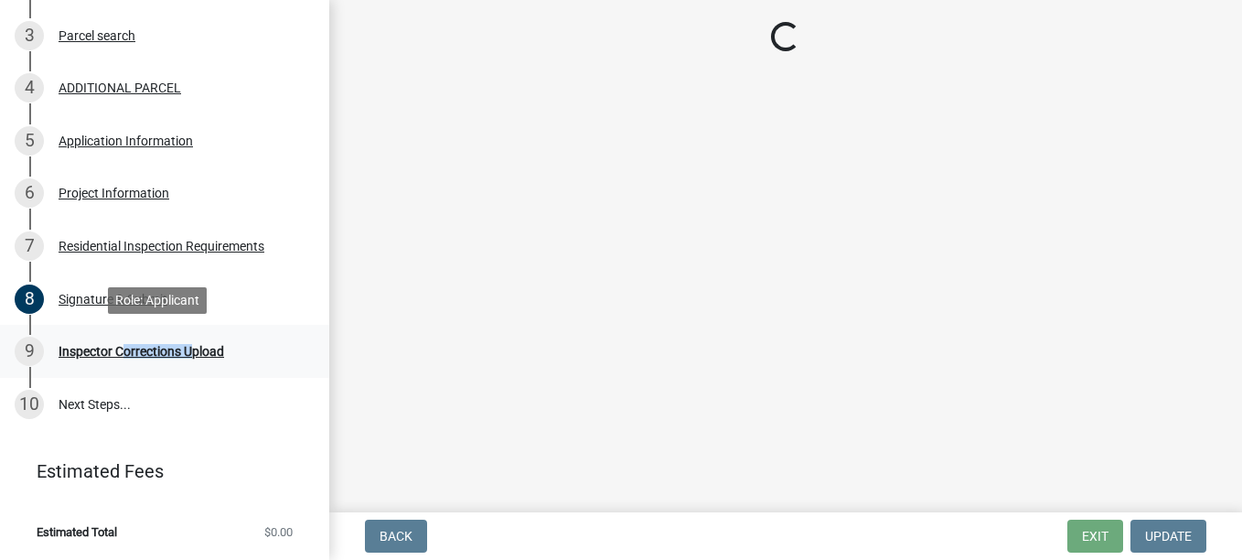
click at [156, 342] on div "9 Inspector Corrections Upload" at bounding box center [157, 351] width 285 height 29
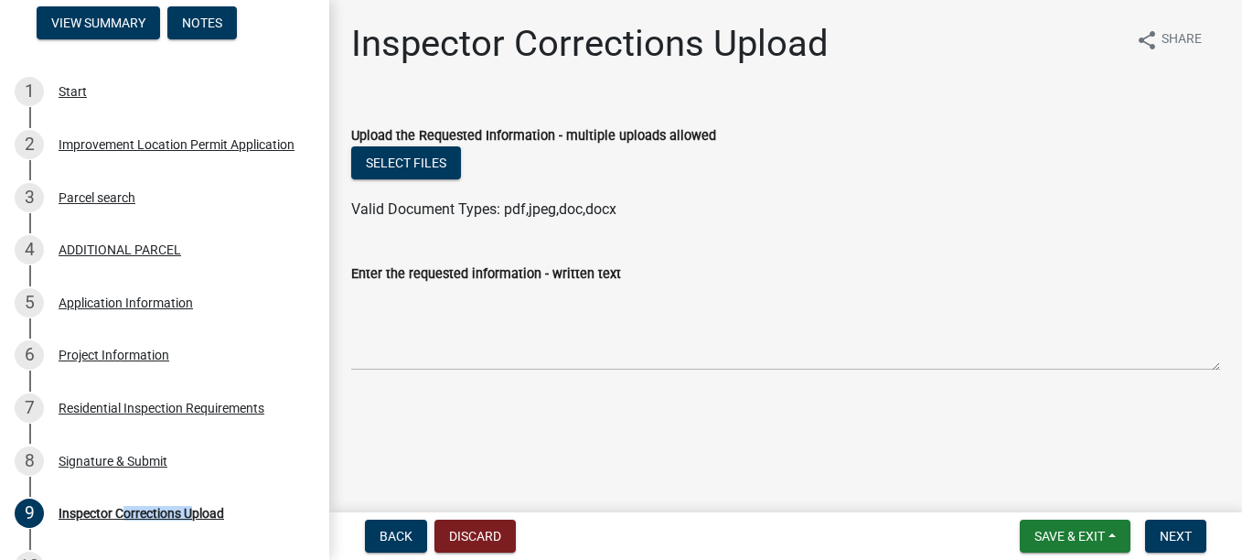
scroll to position [100, 0]
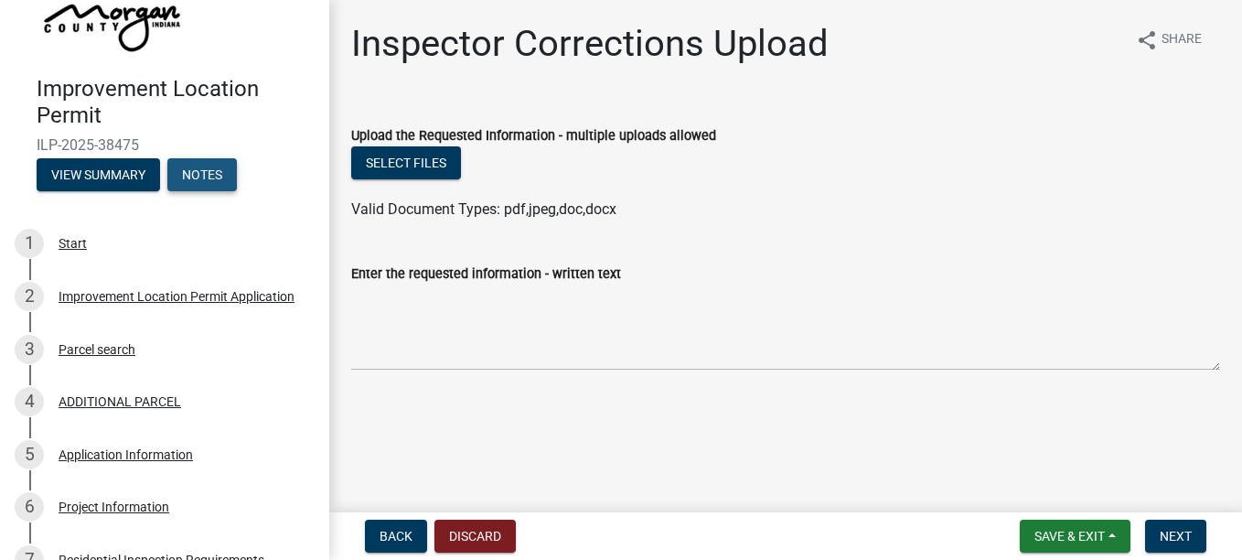
click at [206, 177] on button "Notes" at bounding box center [202, 174] width 70 height 33
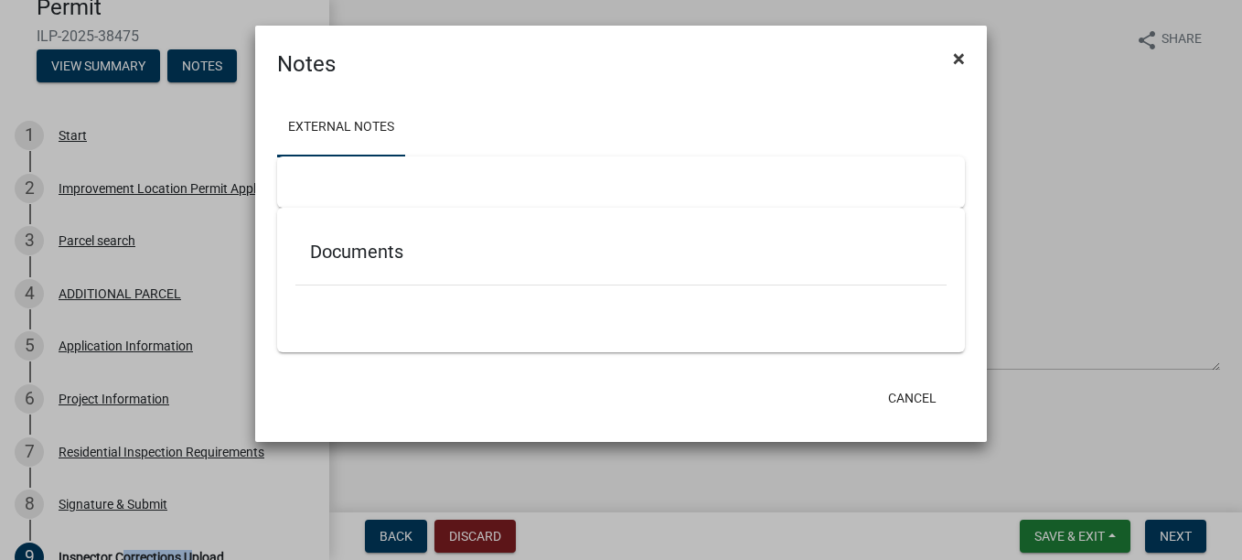
click at [960, 67] on span "×" at bounding box center [959, 59] width 12 height 26
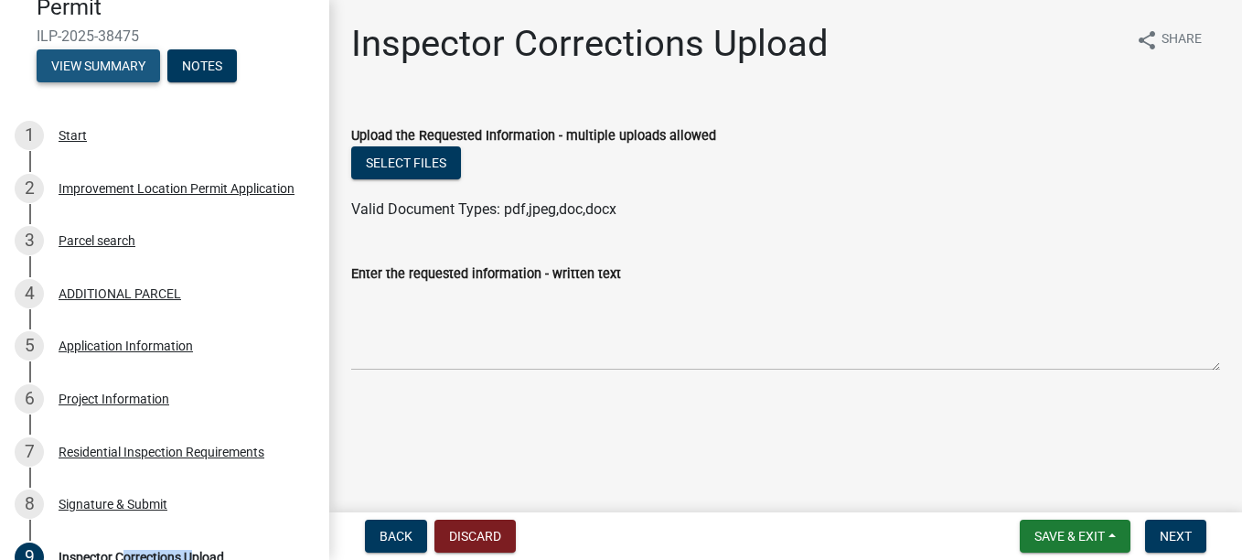
click at [98, 66] on button "View Summary" at bounding box center [98, 65] width 123 height 33
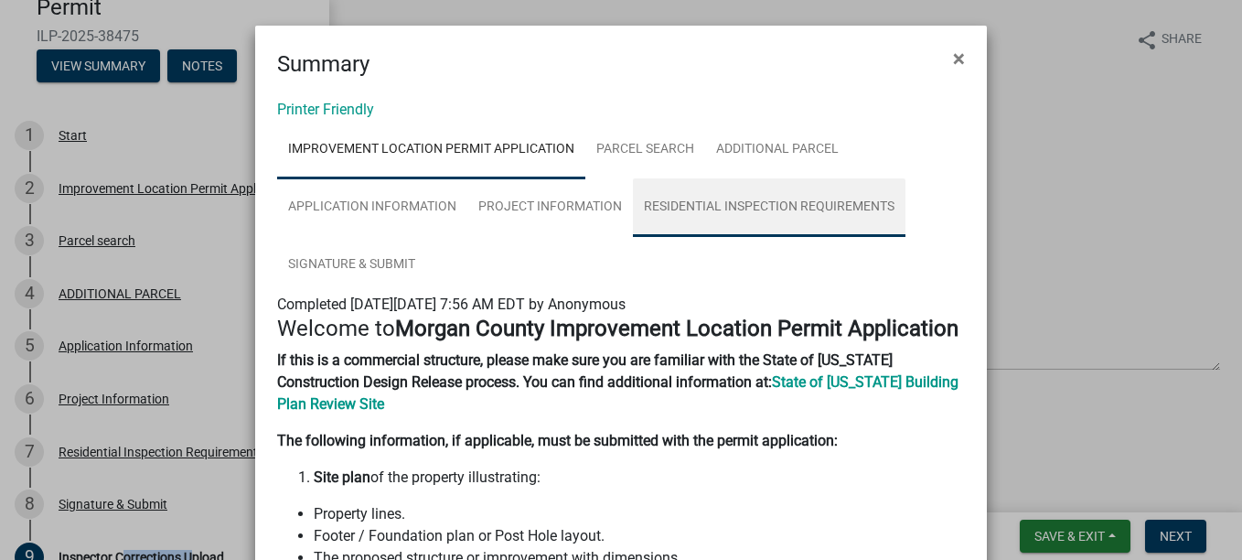
click at [784, 209] on link "Residential Inspection Requirements" at bounding box center [769, 207] width 273 height 59
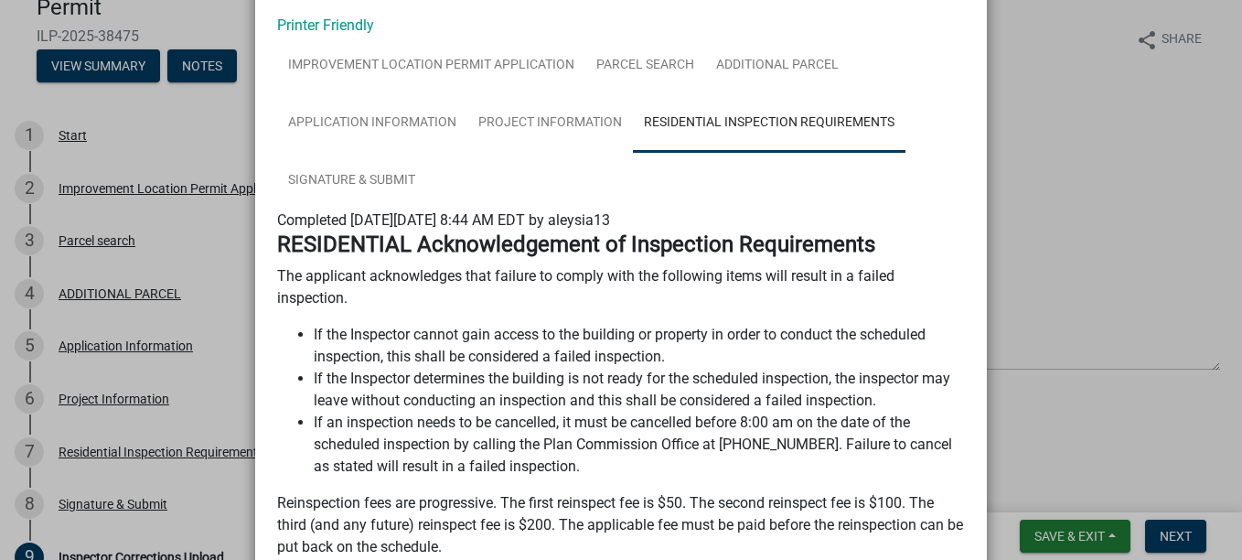
scroll to position [0, 0]
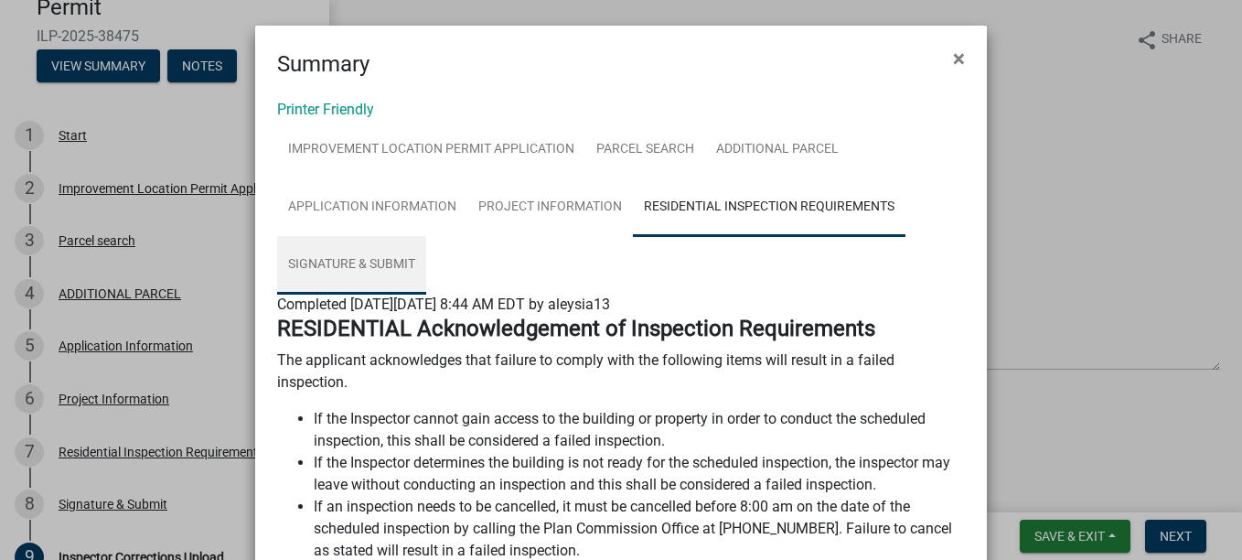
click at [374, 259] on link "Signature & Submit" at bounding box center [351, 265] width 149 height 59
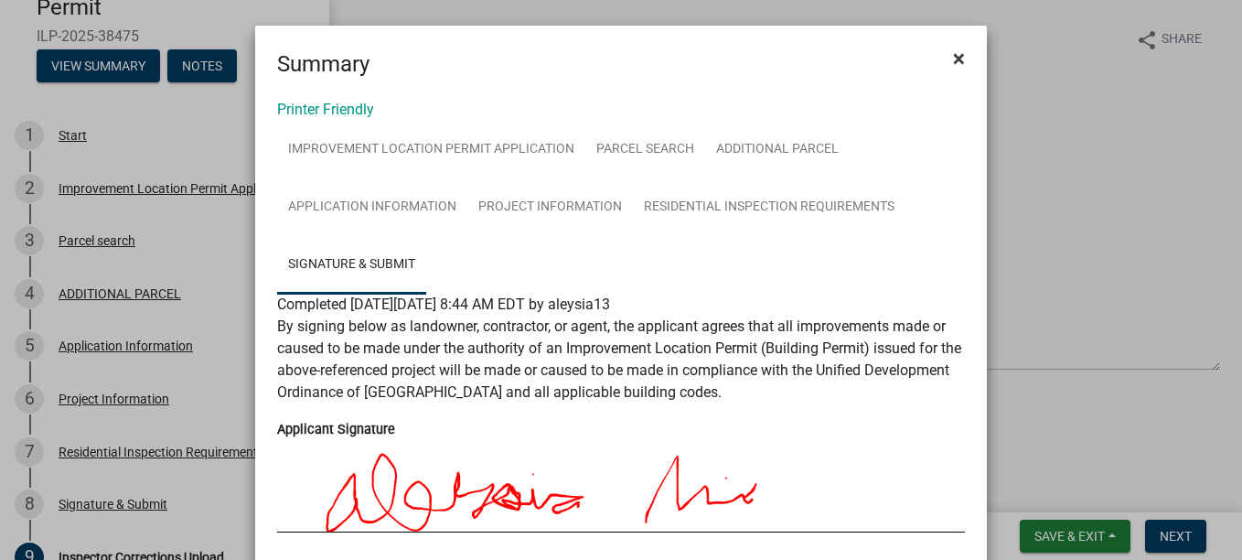
click at [957, 58] on span "×" at bounding box center [959, 59] width 12 height 26
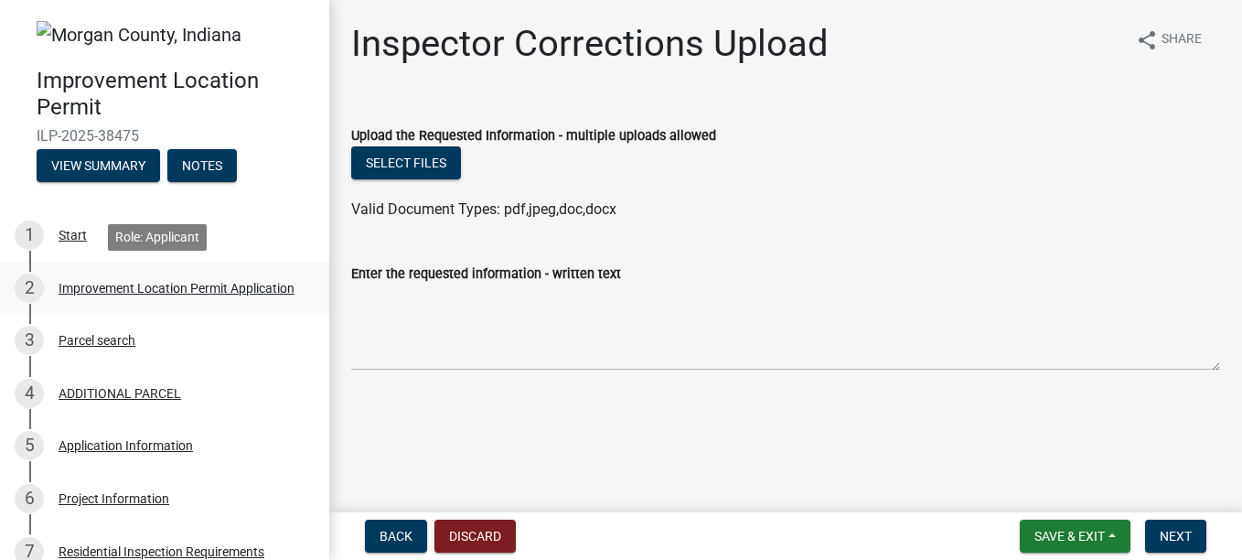
click at [97, 295] on div "Improvement Location Permit Application" at bounding box center [177, 288] width 236 height 13
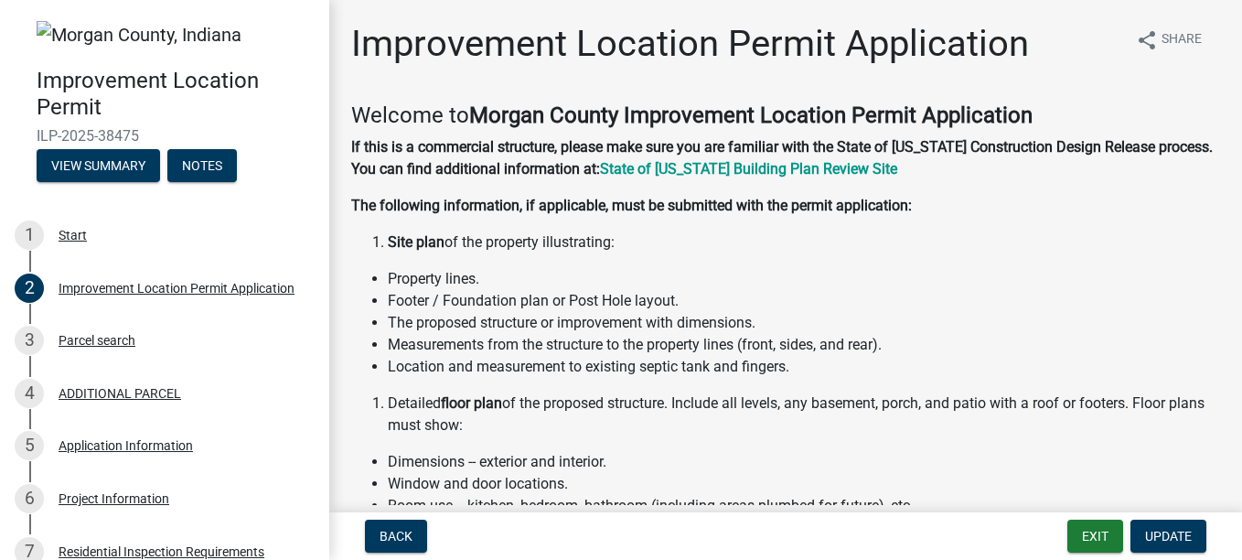
click at [259, 95] on h4 "Improvement Location Permit" at bounding box center [176, 94] width 278 height 53
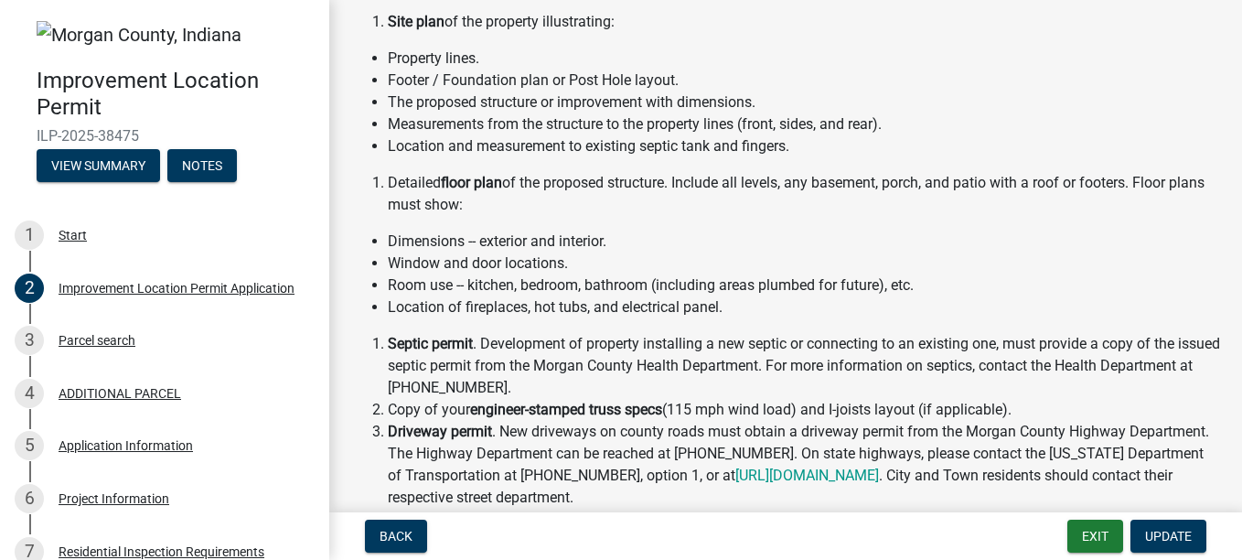
scroll to position [13, 0]
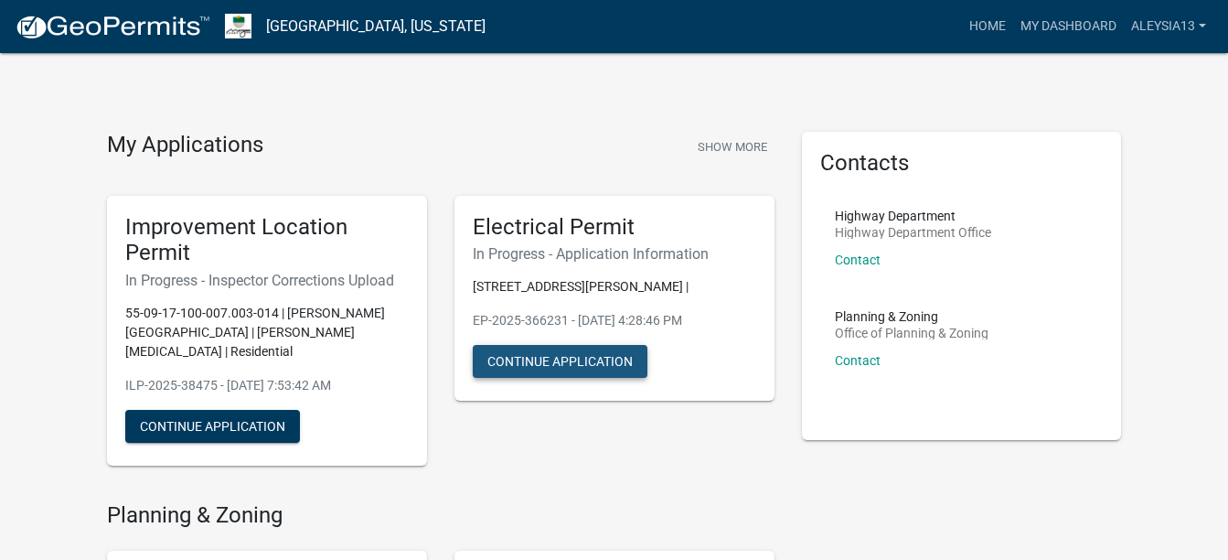
click at [538, 350] on button "Continue Application" at bounding box center [560, 361] width 175 height 33
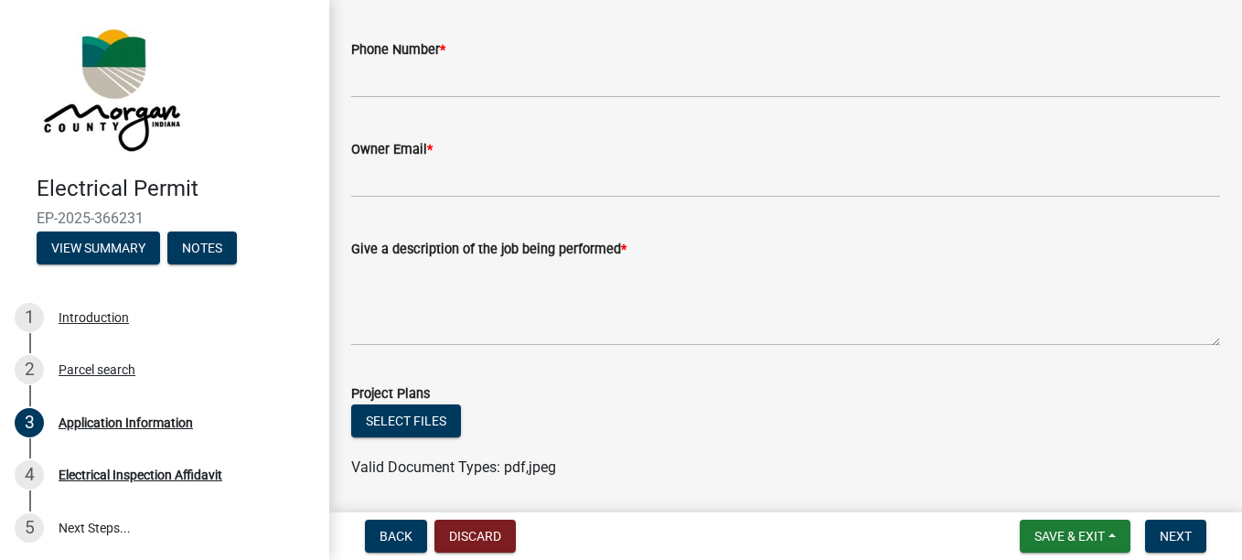
scroll to position [558, 0]
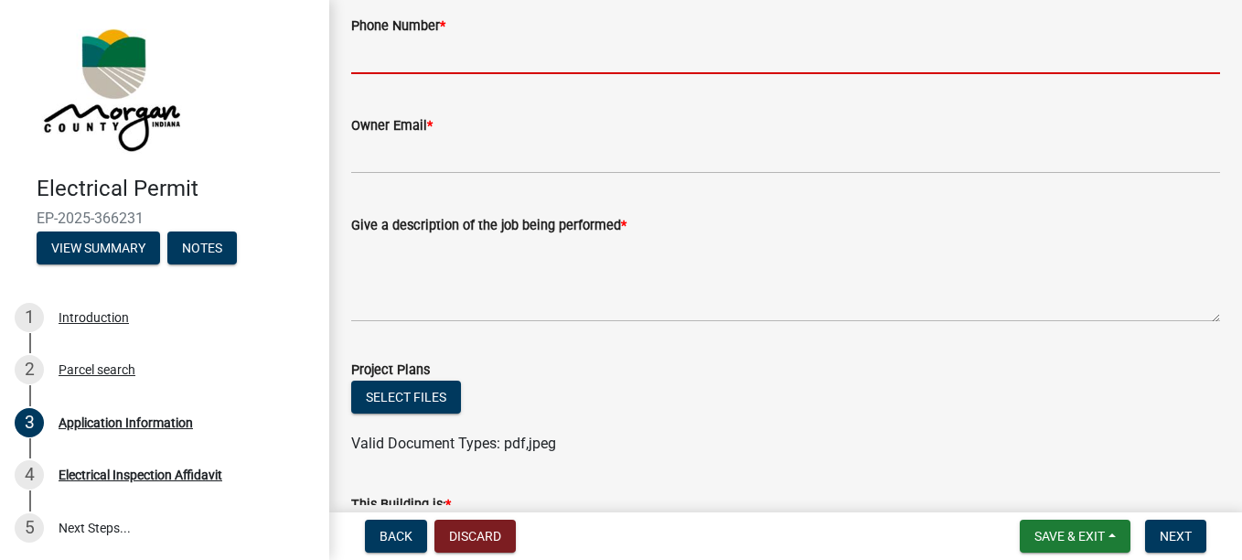
click at [530, 53] on input "Phone Number *" at bounding box center [785, 56] width 869 height 38
type input "7653415025"
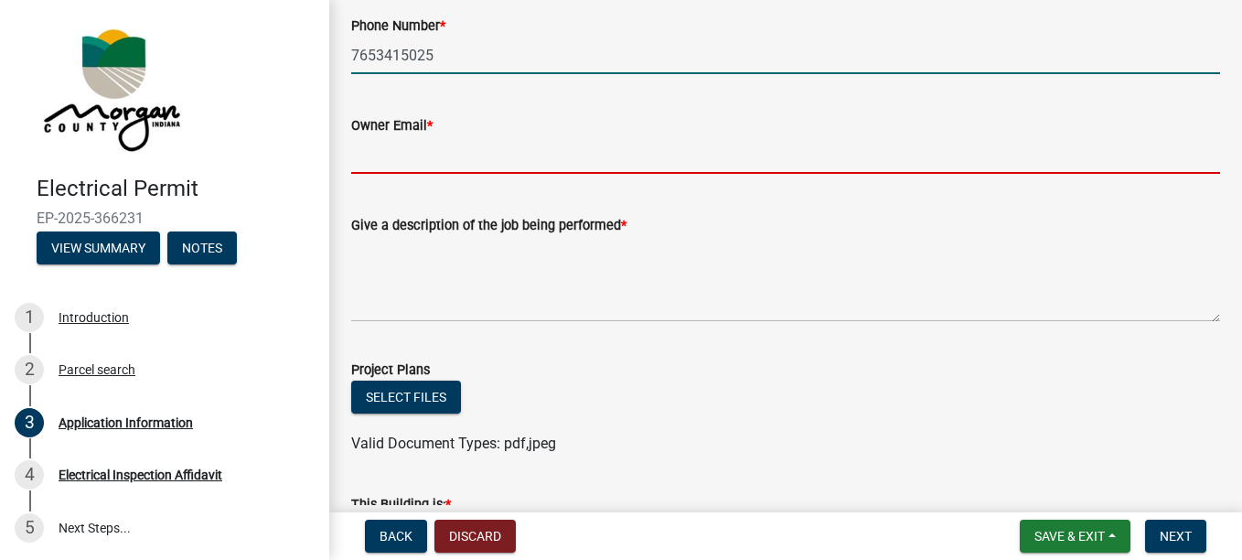
type input "[EMAIL_ADDRESS][DOMAIN_NAME]"
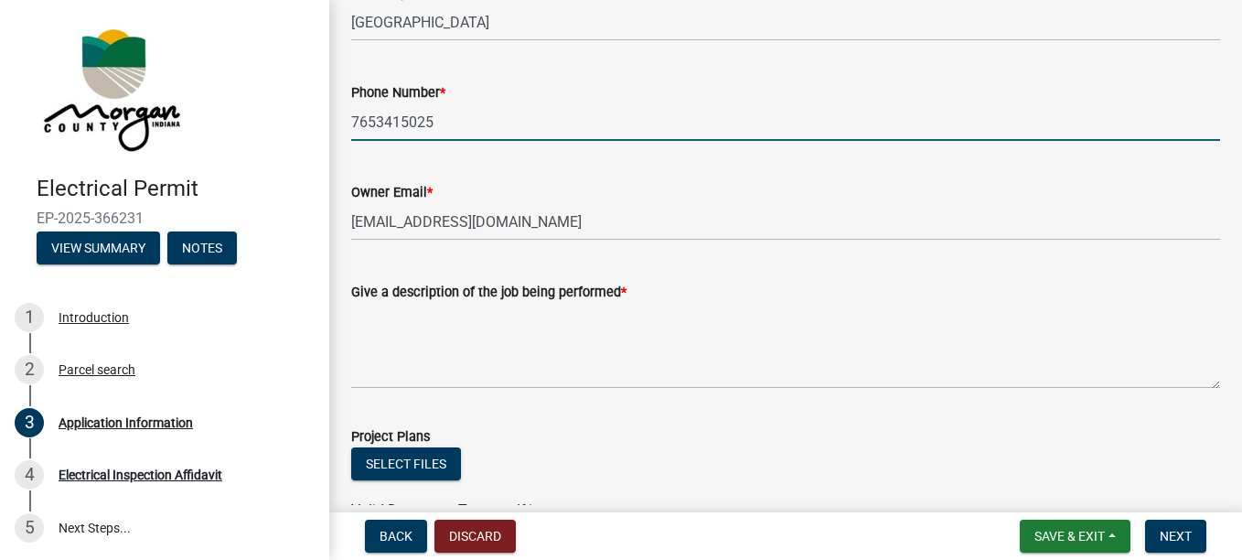
scroll to position [524, 0]
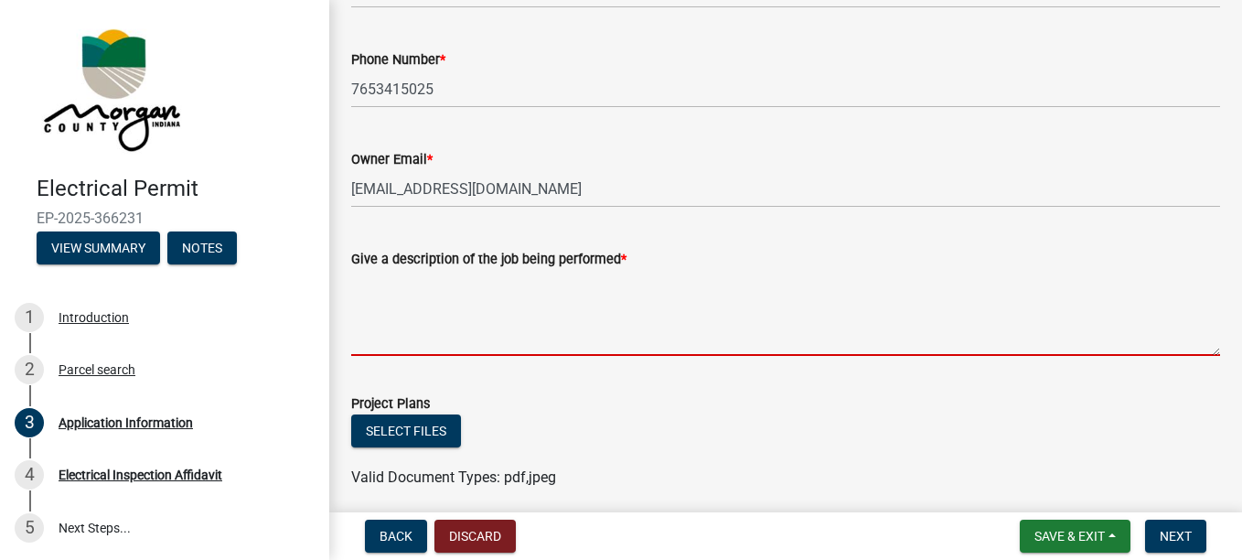
click at [510, 349] on textarea "Give a description of the job being performed *" at bounding box center [785, 313] width 869 height 86
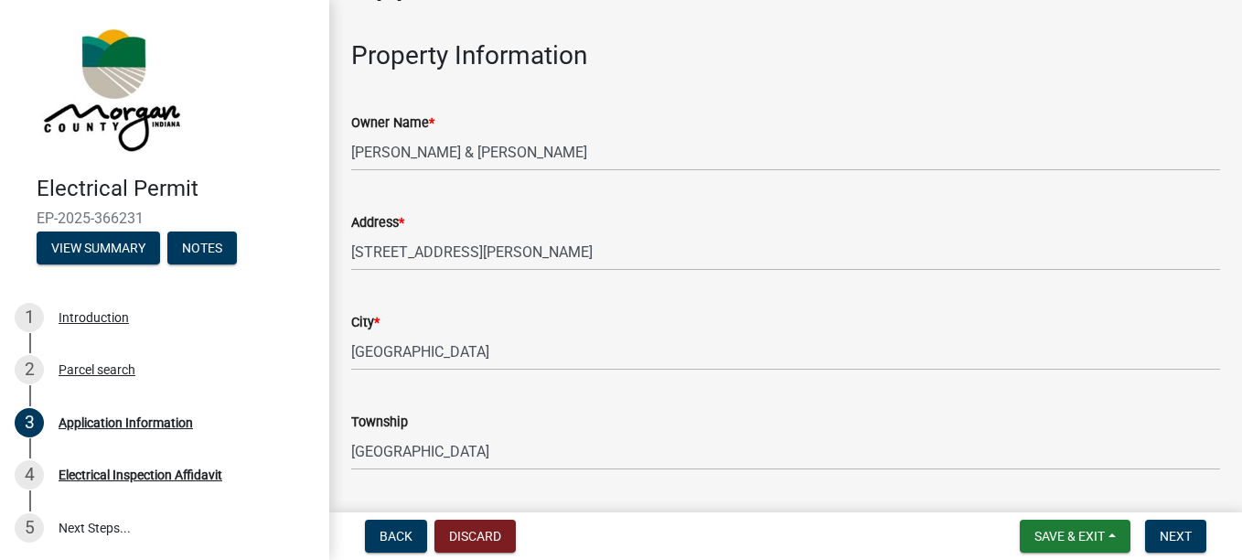
scroll to position [52, 0]
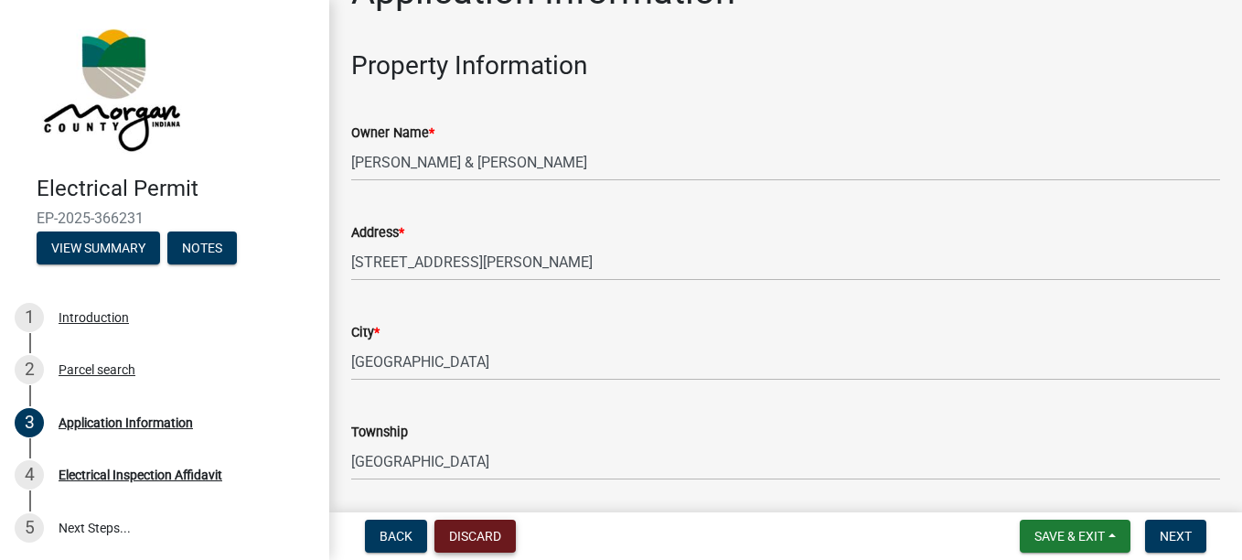
type textarea "building"
click at [467, 525] on button "Discard" at bounding box center [475, 536] width 81 height 33
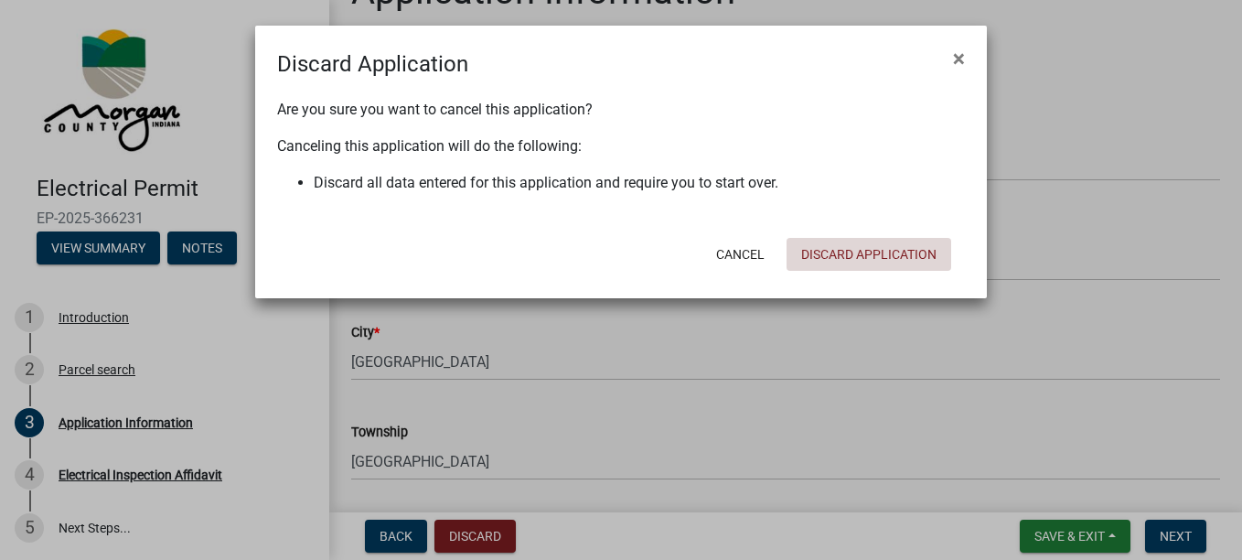
click at [874, 249] on button "Discard Application" at bounding box center [869, 254] width 165 height 33
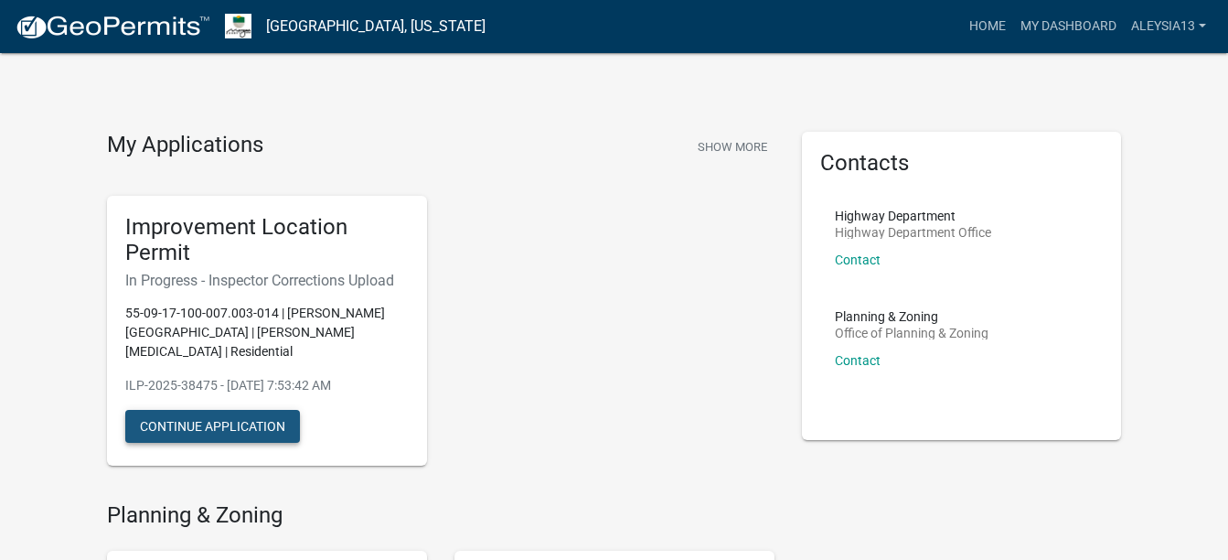
click at [215, 413] on button "Continue Application" at bounding box center [212, 426] width 175 height 33
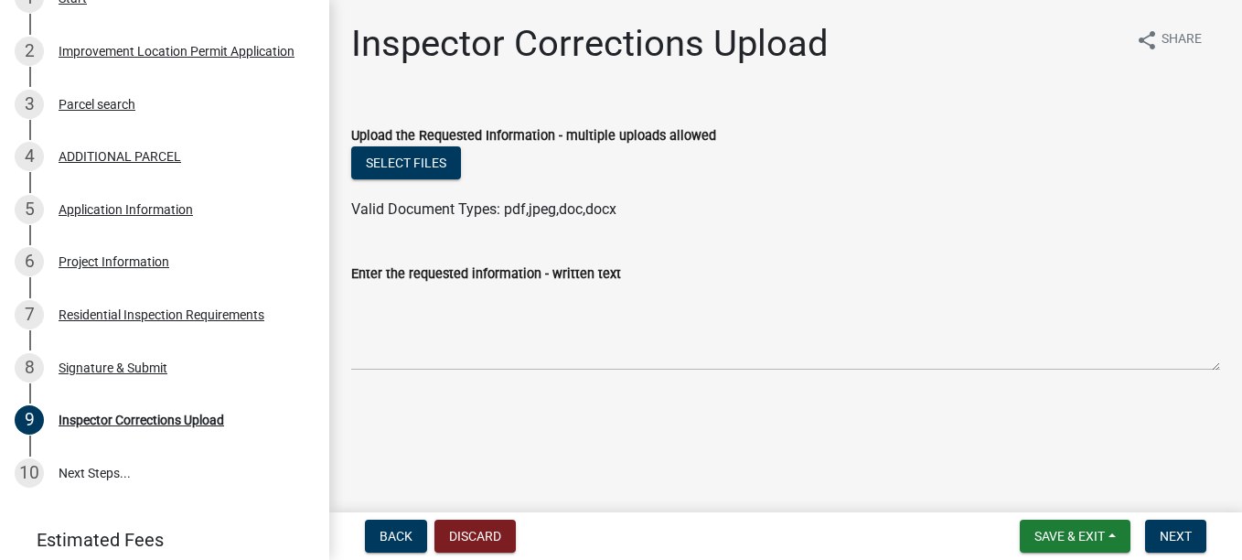
scroll to position [360, 0]
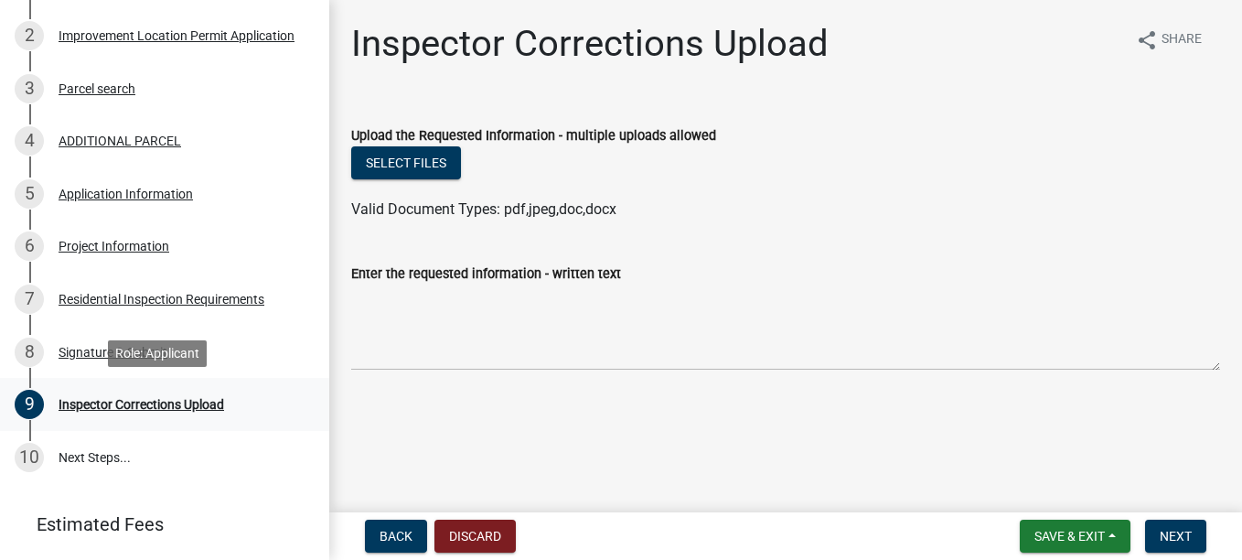
click at [218, 398] on div "Inspector Corrections Upload" at bounding box center [142, 404] width 166 height 13
click at [1091, 536] on span "Save & Exit" at bounding box center [1070, 536] width 70 height 15
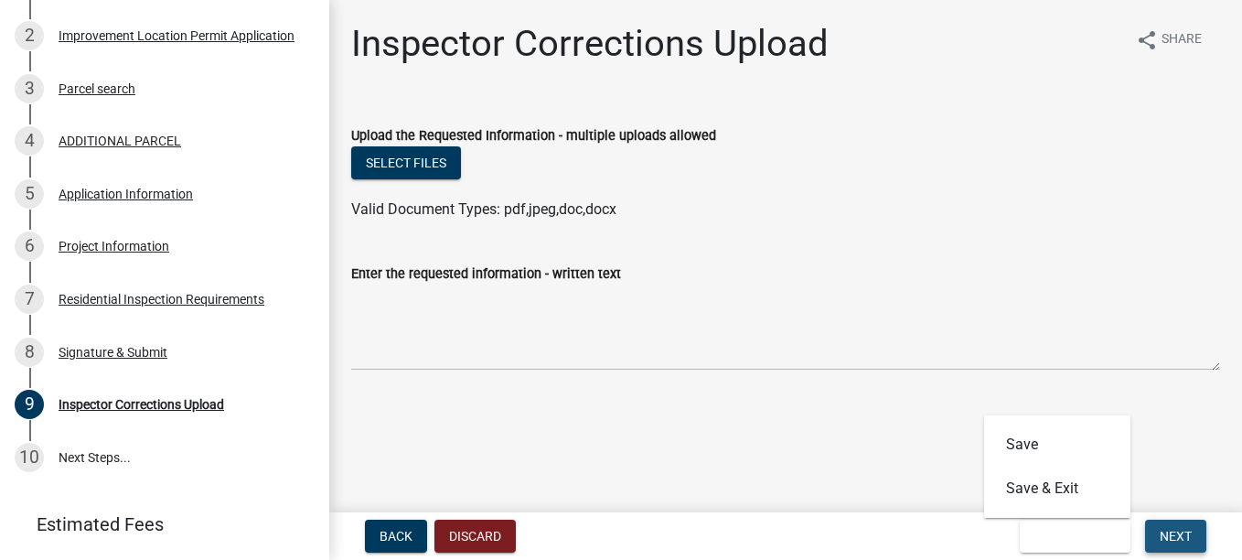
click at [1173, 529] on span "Next" at bounding box center [1176, 536] width 32 height 15
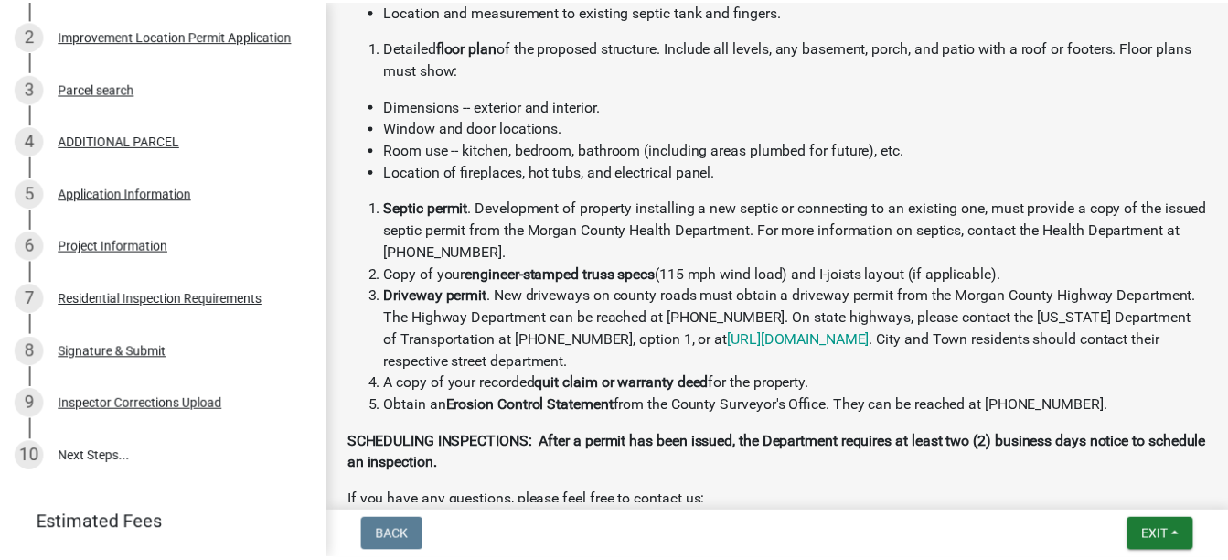
scroll to position [692, 0]
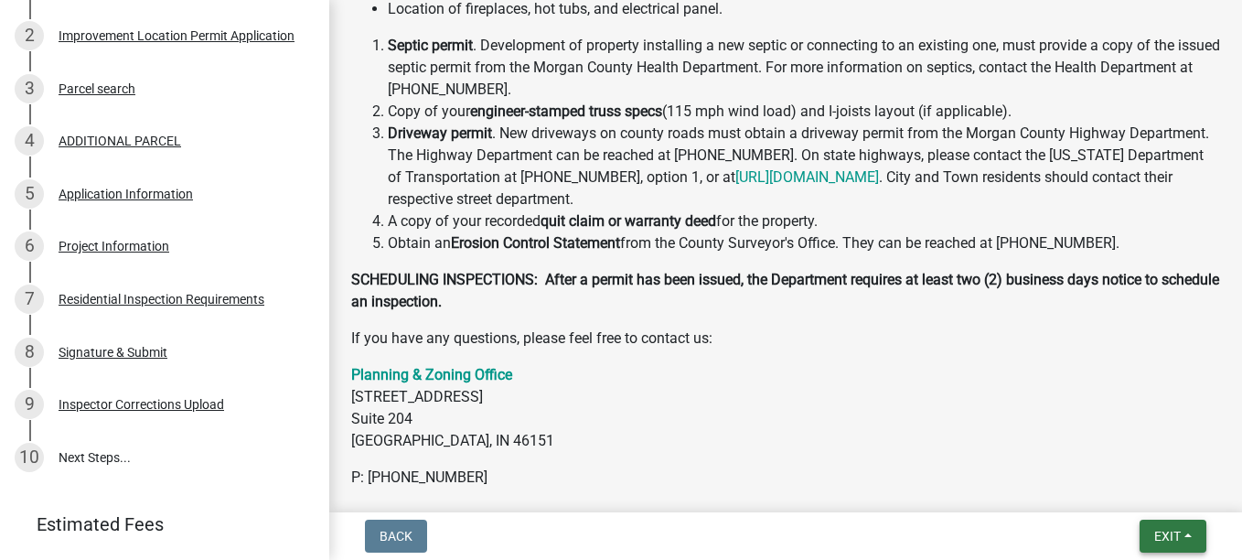
click at [1179, 552] on button "Exit" at bounding box center [1173, 536] width 67 height 33
click at [1089, 485] on button "Save & Exit" at bounding box center [1133, 489] width 146 height 44
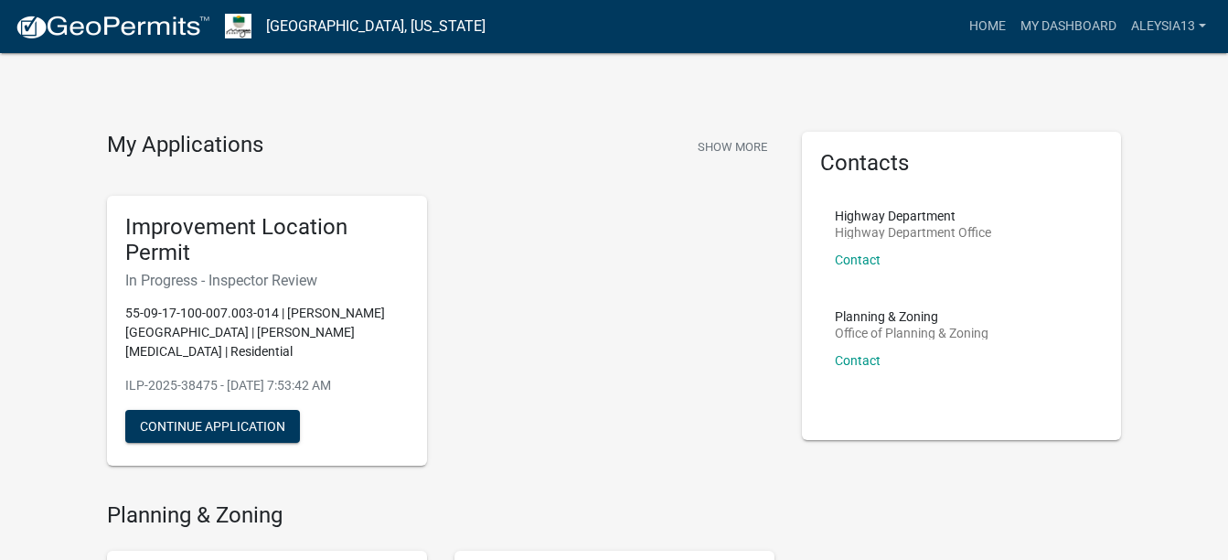
click at [546, 424] on div "Improvement Location Permit In Progress - Inspector Review 55-09-17-100-007.003…" at bounding box center [440, 331] width 695 height 300
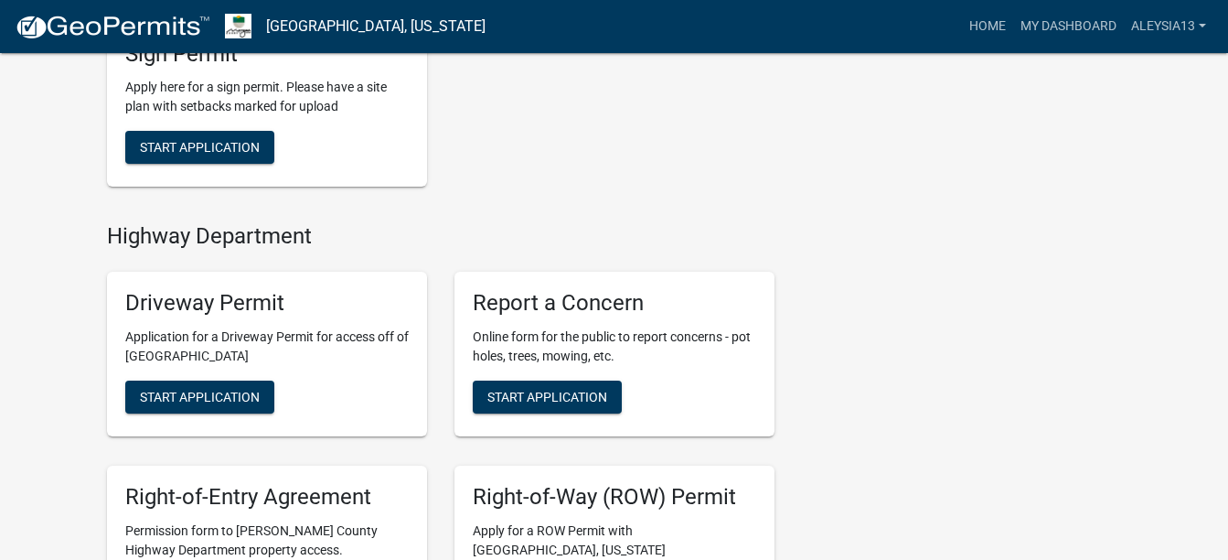
scroll to position [732, 0]
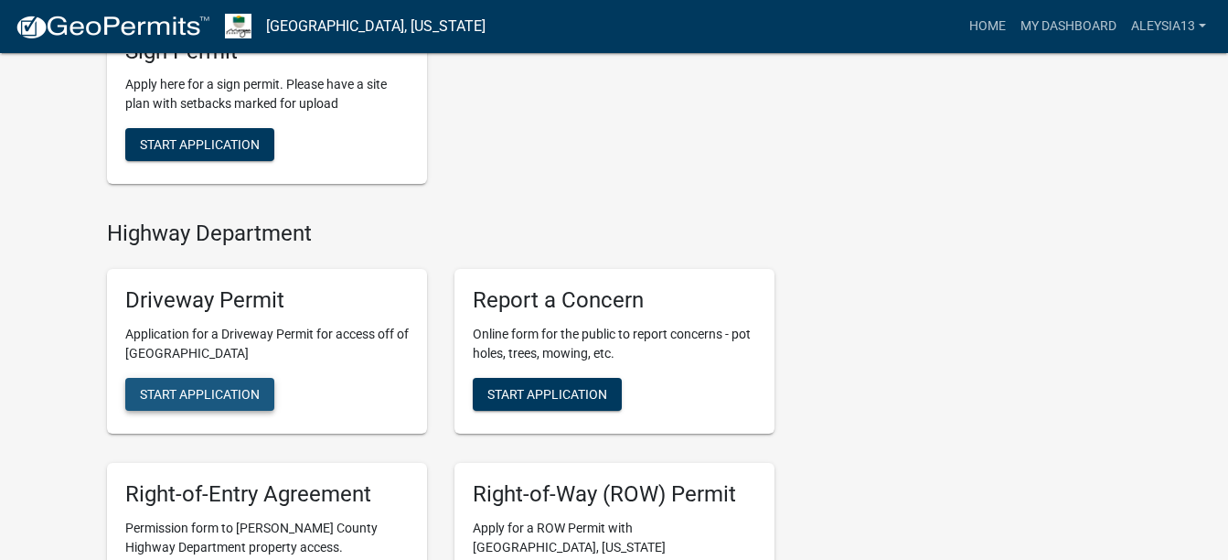
click at [196, 387] on span "Start Application" at bounding box center [200, 394] width 120 height 15
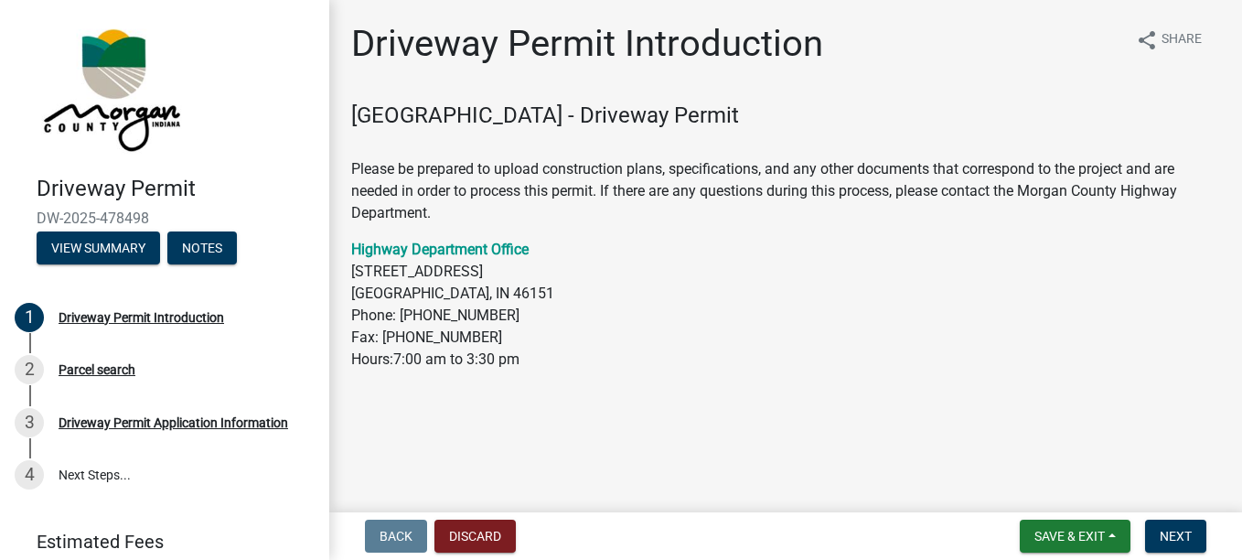
click at [617, 295] on p "Highway Department Office [STREET_ADDRESS] Phone: [PHONE_NUMBER] Fax: [PHONE_NU…" at bounding box center [785, 305] width 869 height 132
click at [1168, 523] on button "Next" at bounding box center [1175, 536] width 61 height 33
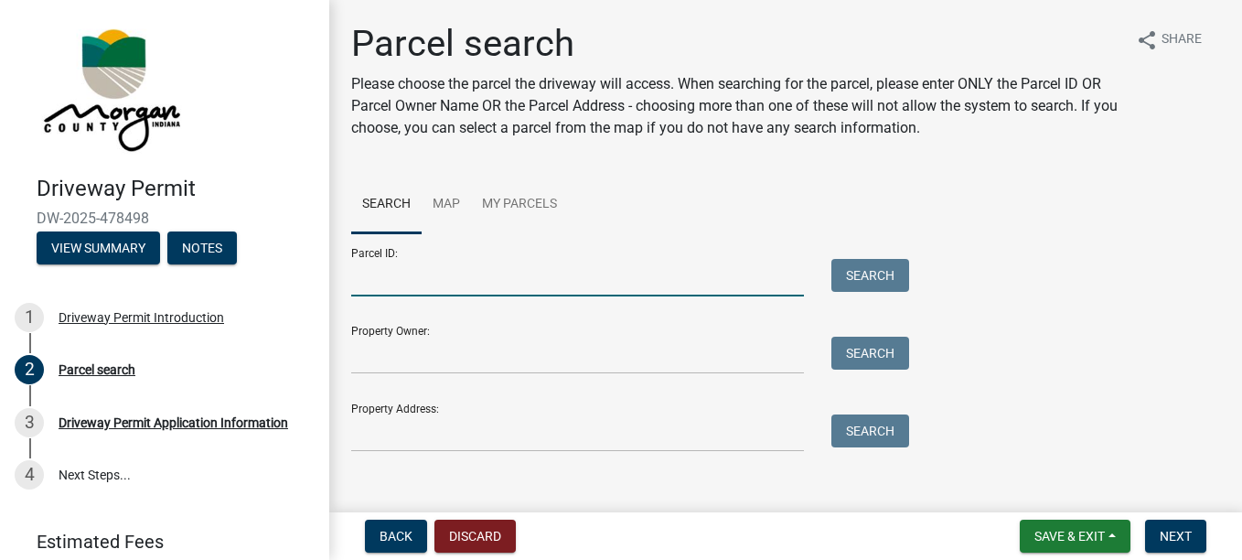
click at [355, 292] on input "Parcel ID:" at bounding box center [577, 278] width 453 height 38
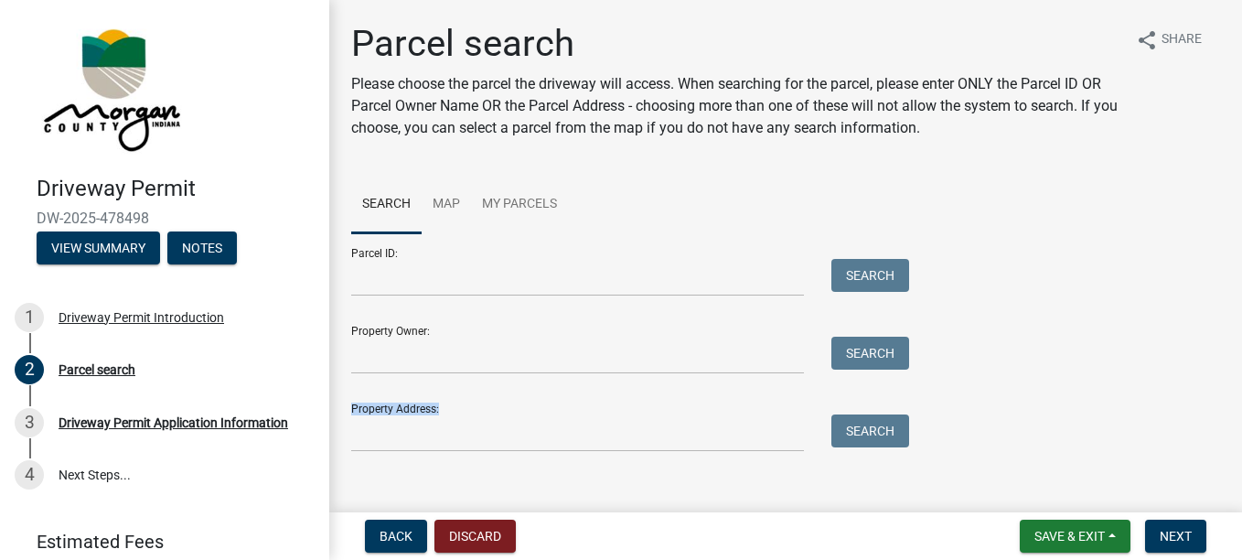
drag, startPoint x: 387, startPoint y: 383, endPoint x: 387, endPoint y: 372, distance: 11.0
click at [387, 372] on form "Parcel ID: Search Property Owner: Search Property Address: Search" at bounding box center [625, 342] width 549 height 219
click at [387, 372] on input "Property Owner:" at bounding box center [577, 356] width 453 height 38
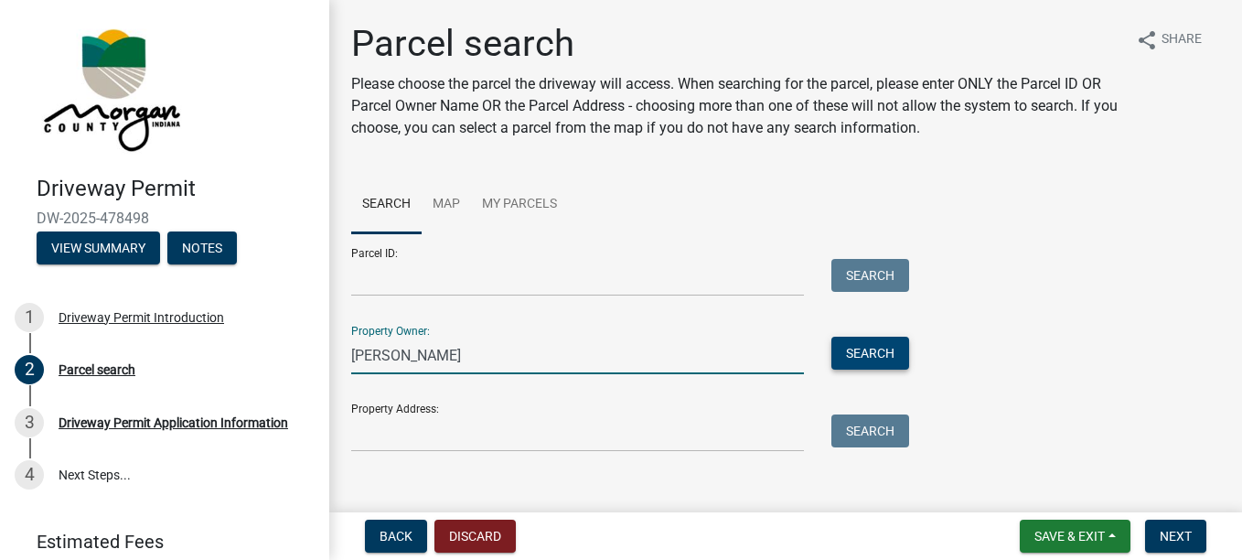
type input "[PERSON_NAME]"
click at [857, 354] on button "Search" at bounding box center [871, 353] width 78 height 33
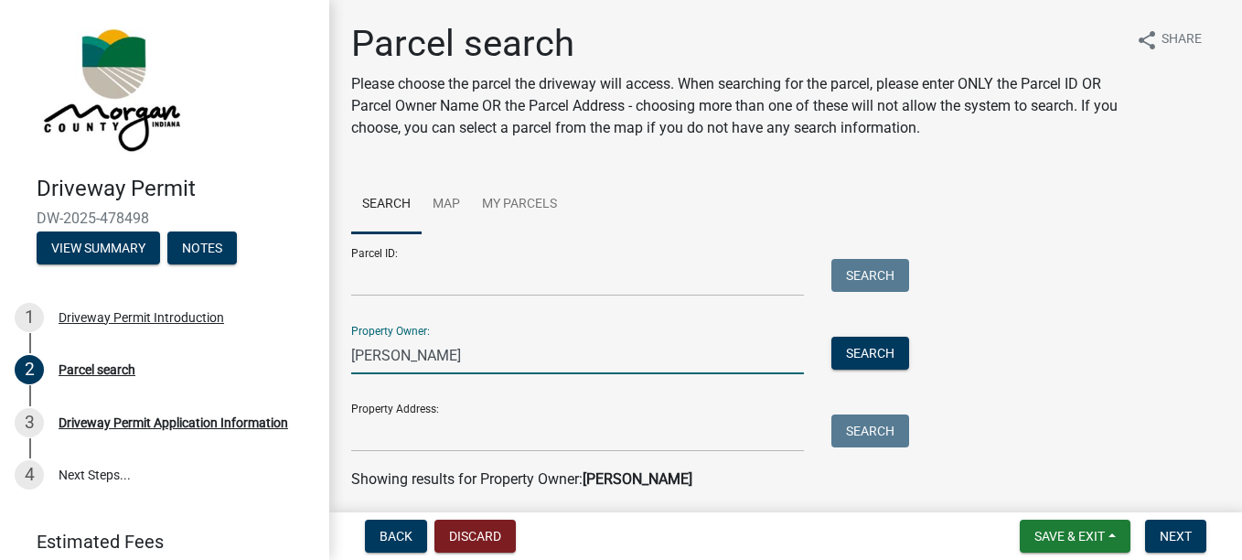
click at [440, 359] on input "[PERSON_NAME]" at bounding box center [577, 356] width 453 height 38
click at [865, 358] on button "Search" at bounding box center [871, 353] width 78 height 33
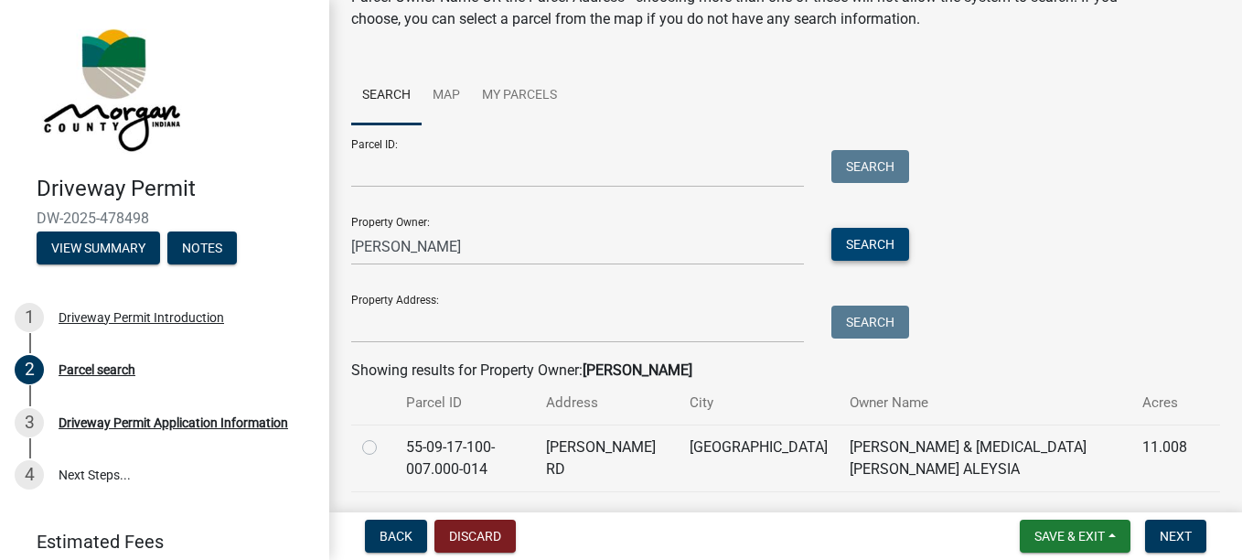
scroll to position [189, 0]
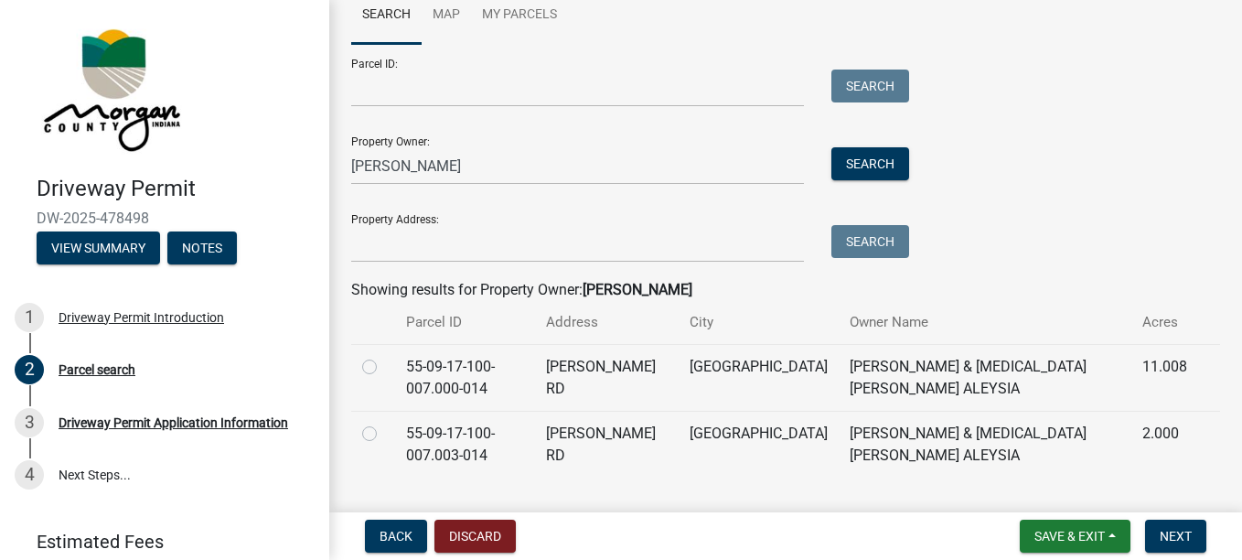
click at [715, 411] on td "[GEOGRAPHIC_DATA]" at bounding box center [759, 444] width 160 height 67
click at [713, 411] on td "[GEOGRAPHIC_DATA]" at bounding box center [759, 444] width 160 height 67
click at [454, 416] on td "55-09-17-100-007.003-014" at bounding box center [465, 444] width 140 height 67
click at [384, 423] on label at bounding box center [384, 423] width 0 height 0
click at [384, 423] on input "radio" at bounding box center [390, 429] width 12 height 12
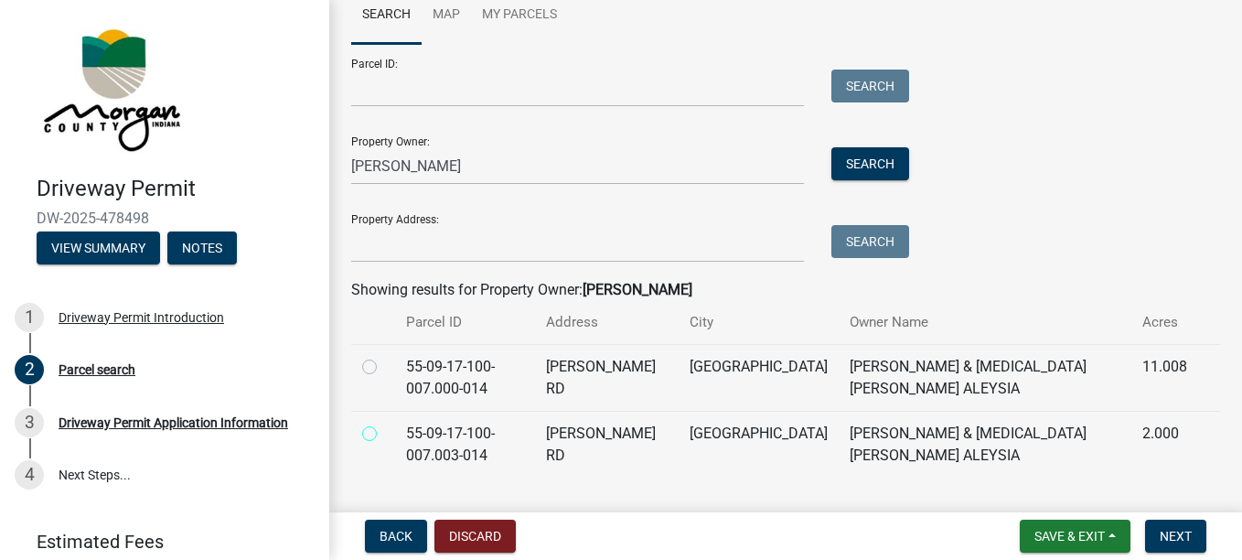
radio input "true"
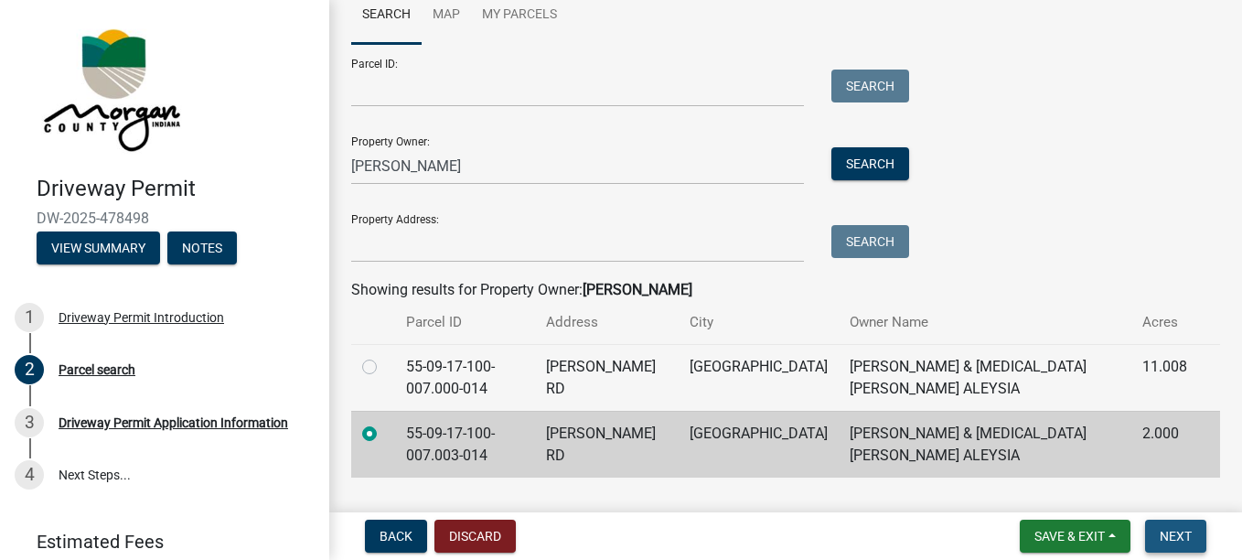
click at [1174, 533] on span "Next" at bounding box center [1176, 536] width 32 height 15
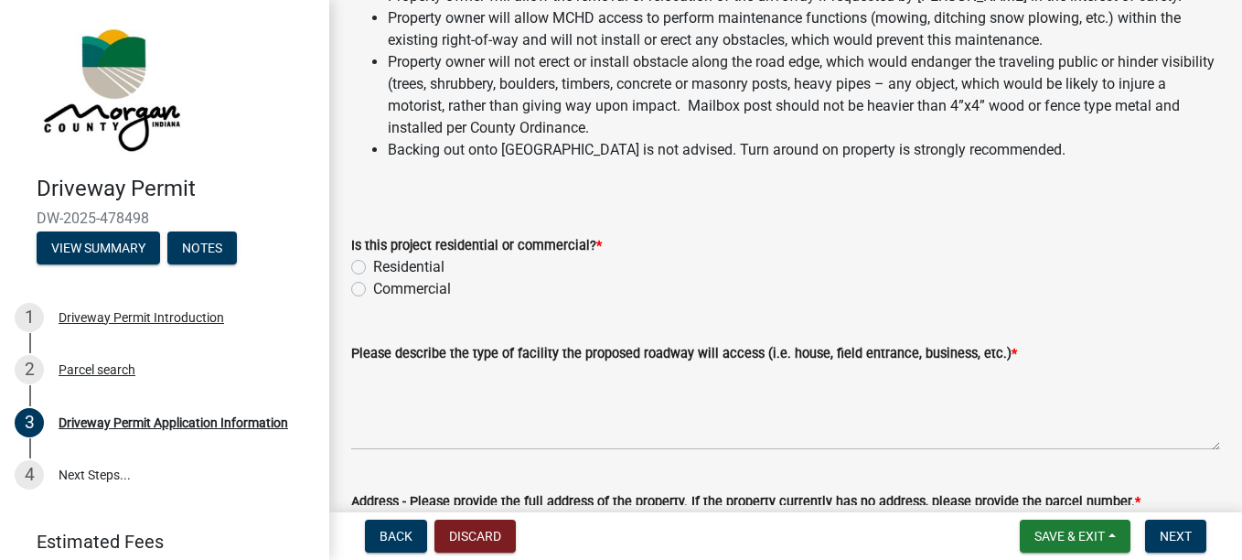
scroll to position [295, 0]
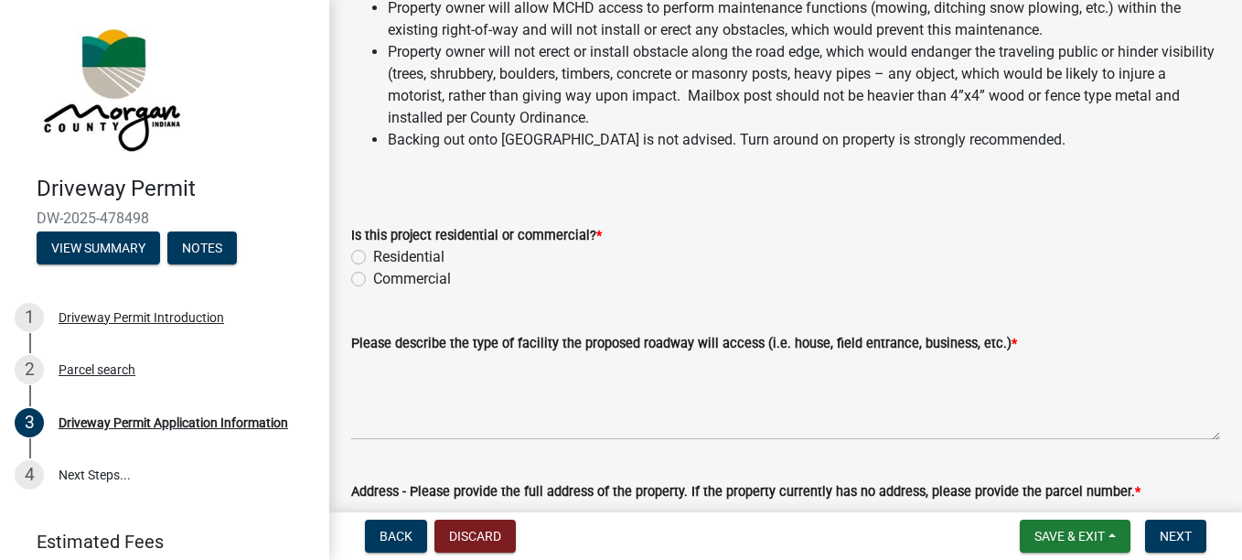
click at [421, 251] on label "Residential" at bounding box center [408, 257] width 71 height 22
click at [385, 251] on input "Residential" at bounding box center [379, 252] width 12 height 12
radio input "true"
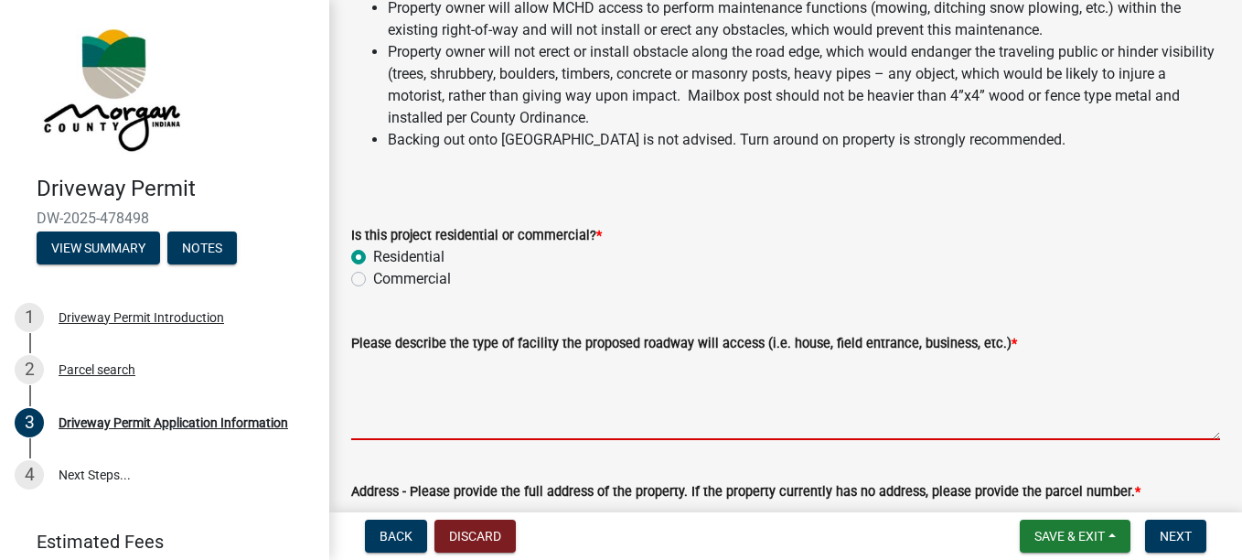
click at [498, 431] on textarea "Please describe the type of facility the proposed roadway will access (i.e. hou…" at bounding box center [785, 397] width 869 height 86
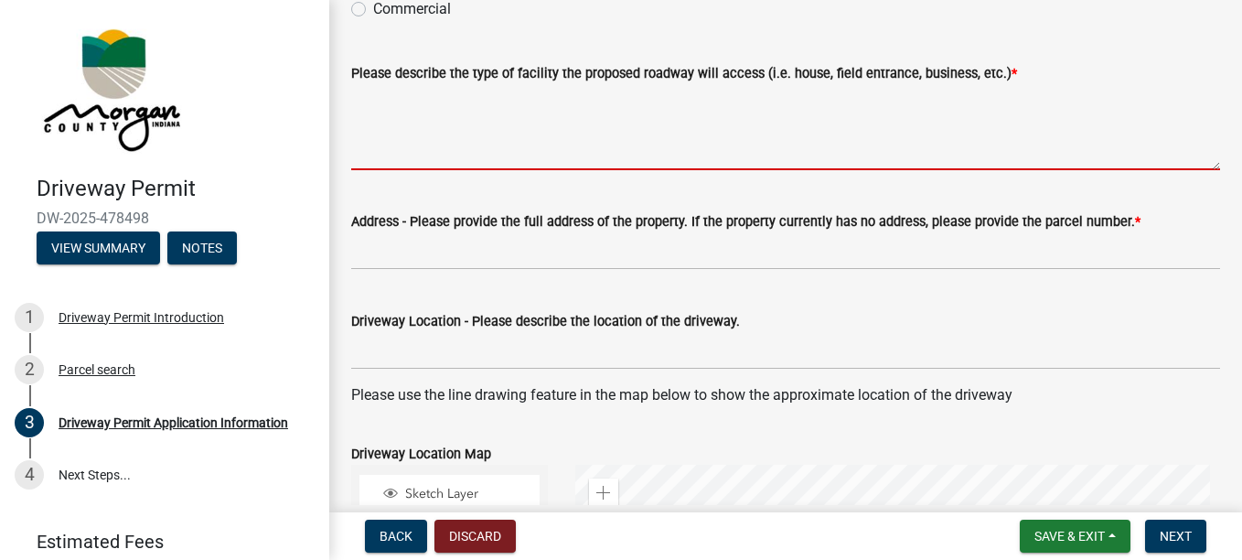
scroll to position [560, 0]
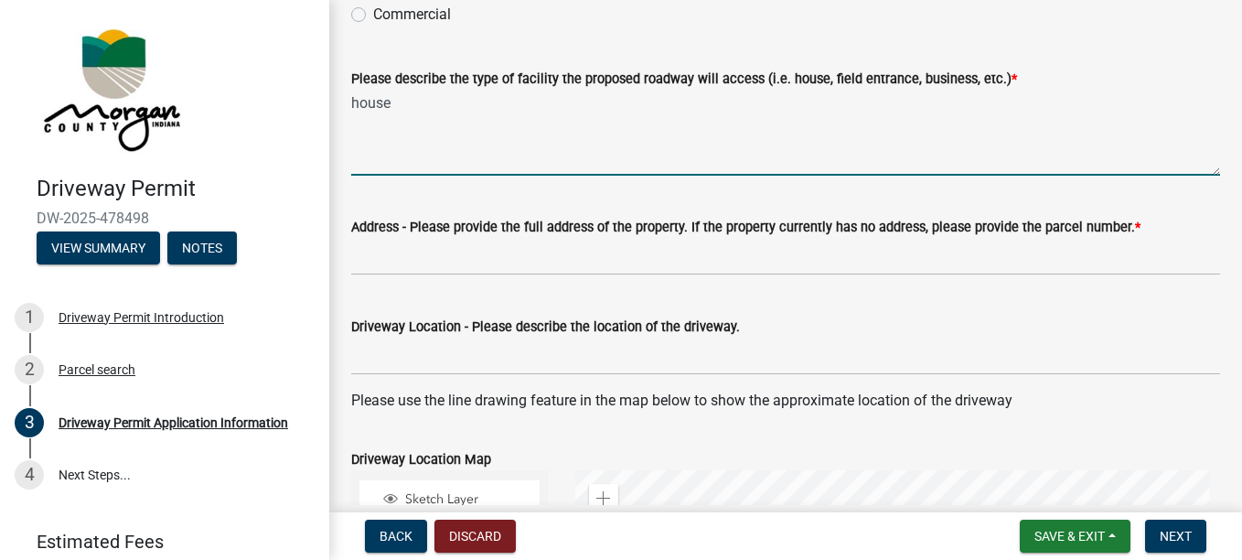
type textarea "house"
click at [488, 283] on wm-data-entity-input "Address - Please provide the full address of the property. If the property curr…" at bounding box center [785, 240] width 869 height 100
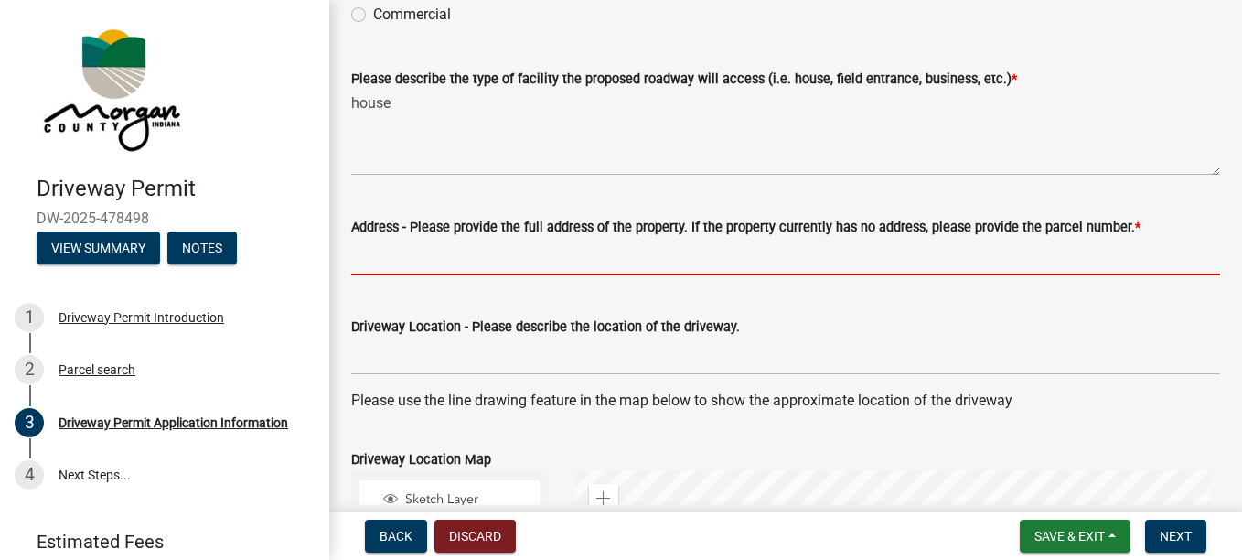
click at [475, 270] on input "Address - Please provide the full address of the property. If the property curr…" at bounding box center [785, 257] width 869 height 38
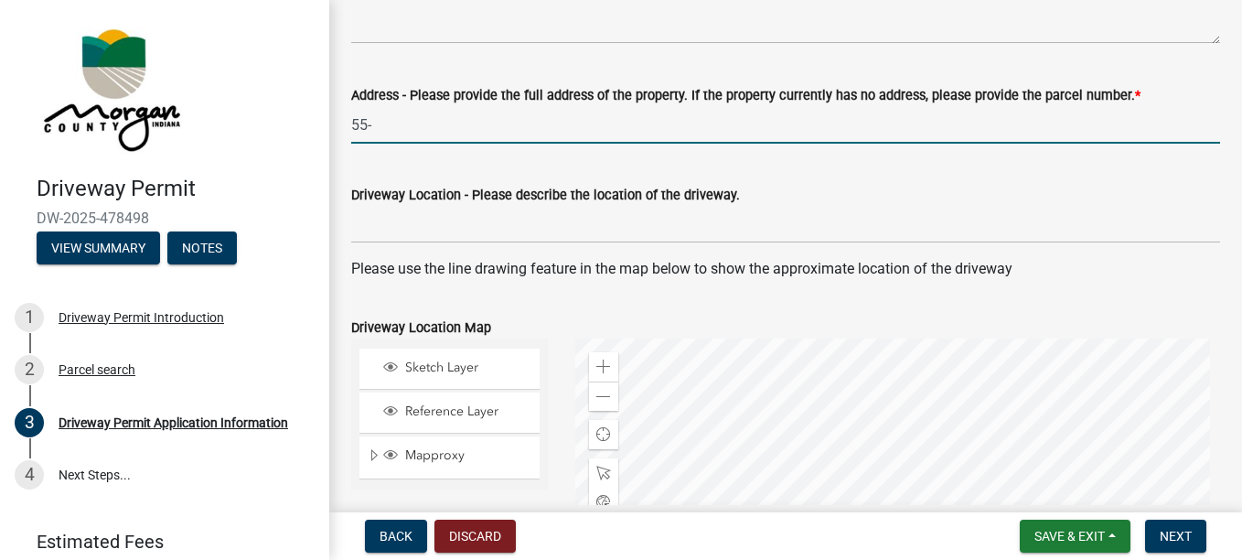
scroll to position [697, 0]
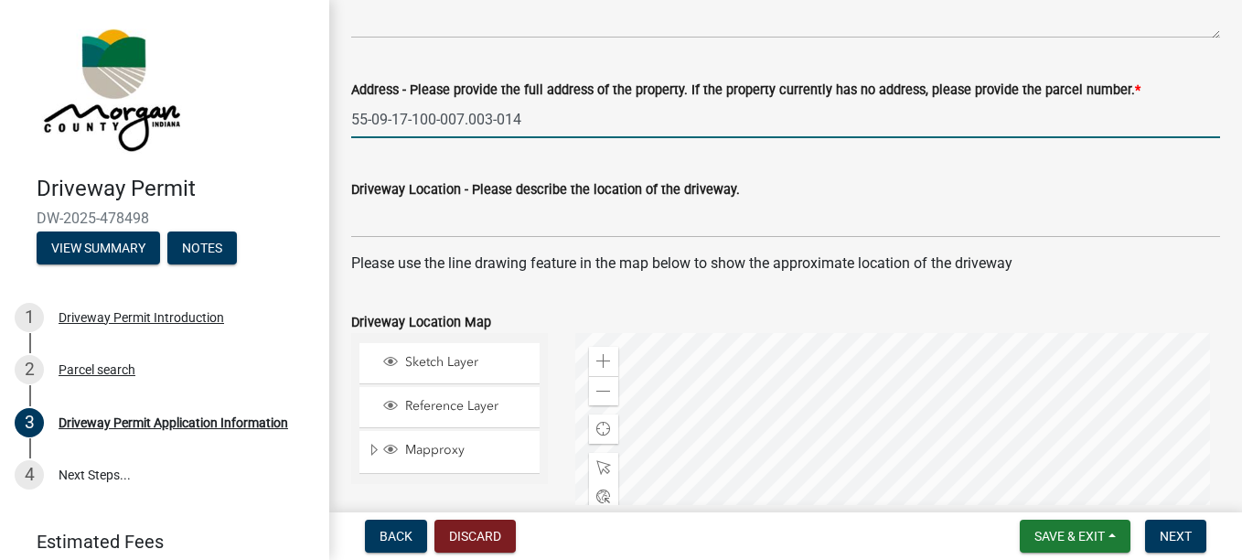
type input "55-09-17-100-007.003-014"
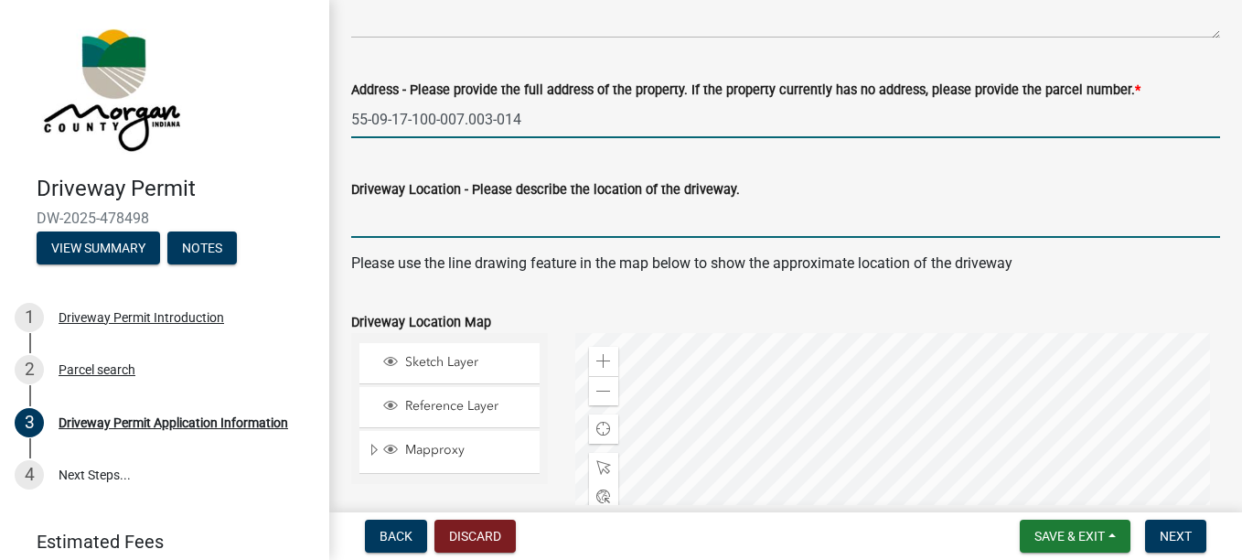
click at [630, 210] on input "Driveway Location - Please describe the location of the driveway." at bounding box center [785, 219] width 869 height 38
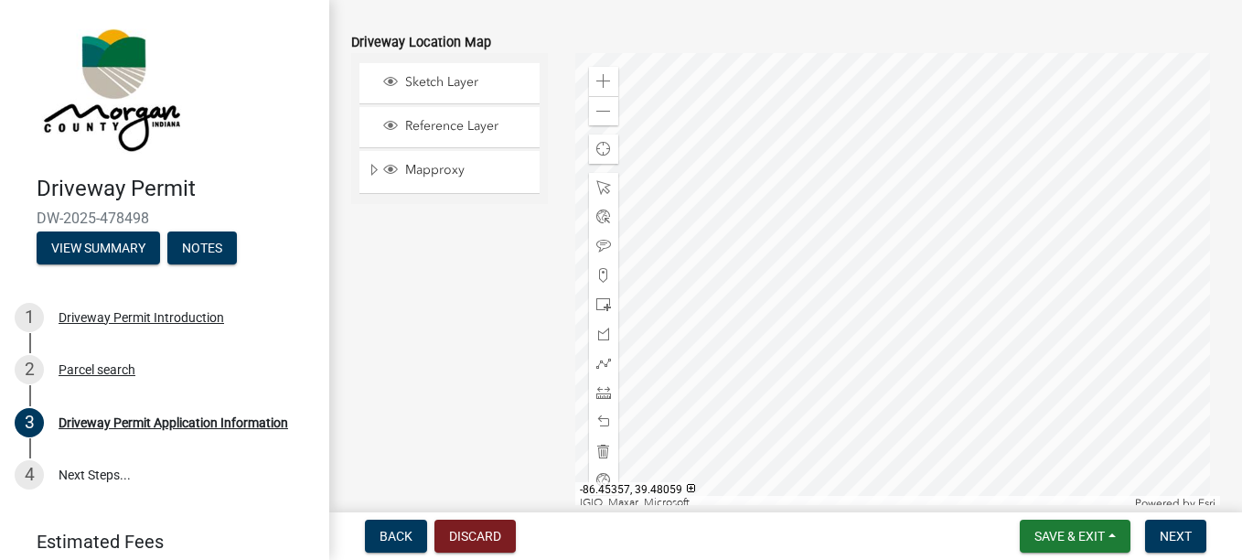
scroll to position [992, 0]
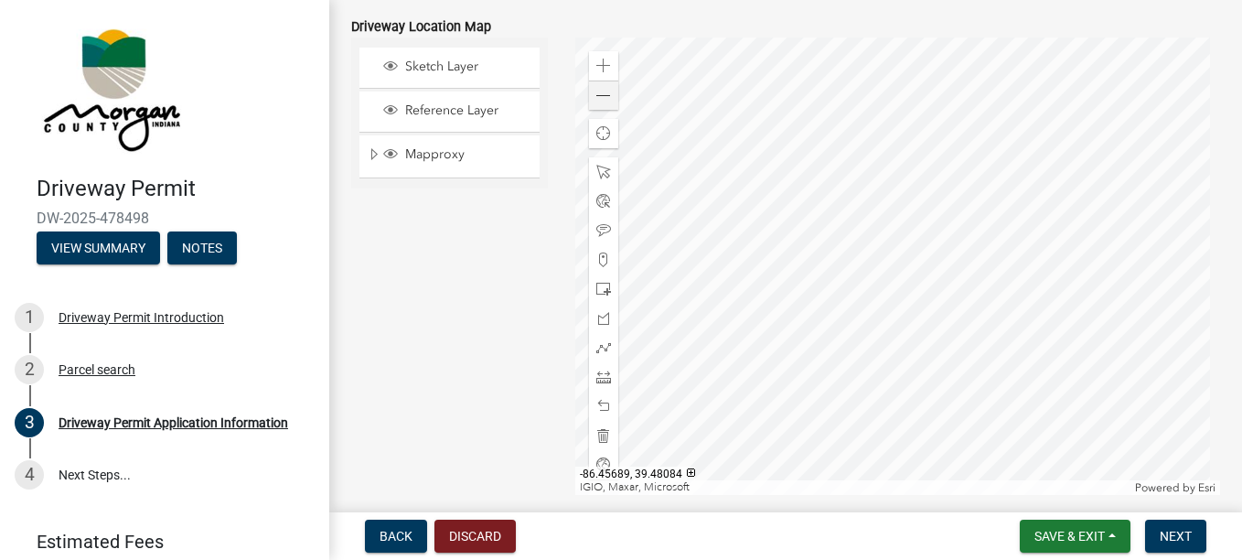
type input "driveway will be coming off the first hill on [PERSON_NAME][GEOGRAPHIC_DATA] an…"
click at [611, 91] on div "Zoom out" at bounding box center [603, 94] width 29 height 29
click at [598, 70] on span at bounding box center [603, 66] width 15 height 15
click at [600, 349] on span at bounding box center [603, 347] width 15 height 15
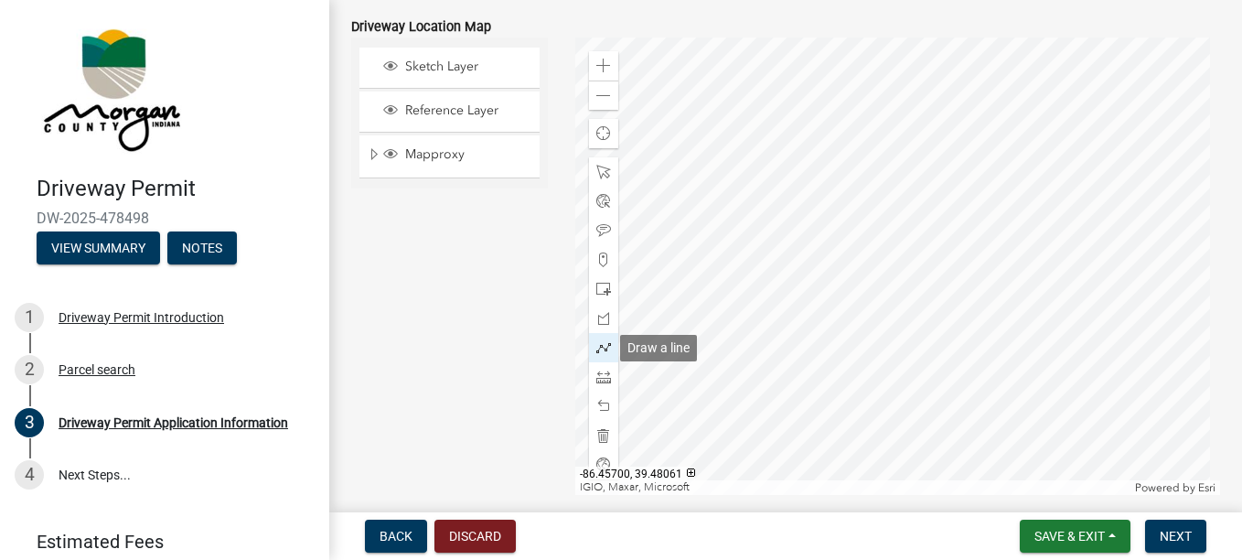
click at [600, 349] on span at bounding box center [603, 347] width 15 height 15
click at [977, 95] on div at bounding box center [897, 266] width 645 height 457
click at [970, 108] on div at bounding box center [897, 266] width 645 height 457
click at [978, 105] on div at bounding box center [897, 266] width 645 height 457
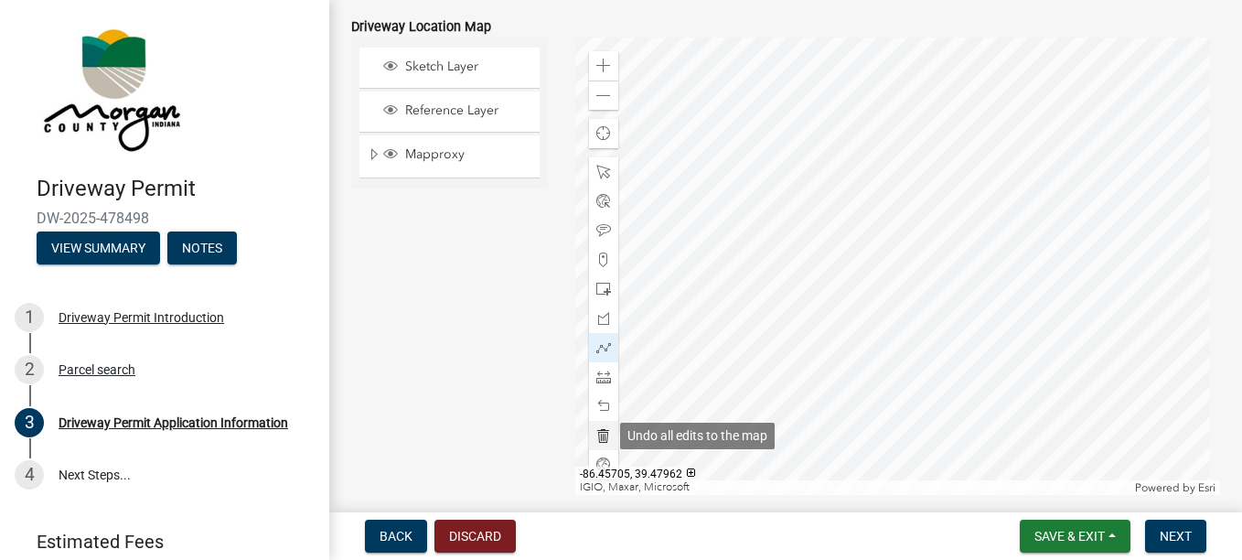
click at [600, 432] on span at bounding box center [603, 435] width 15 height 15
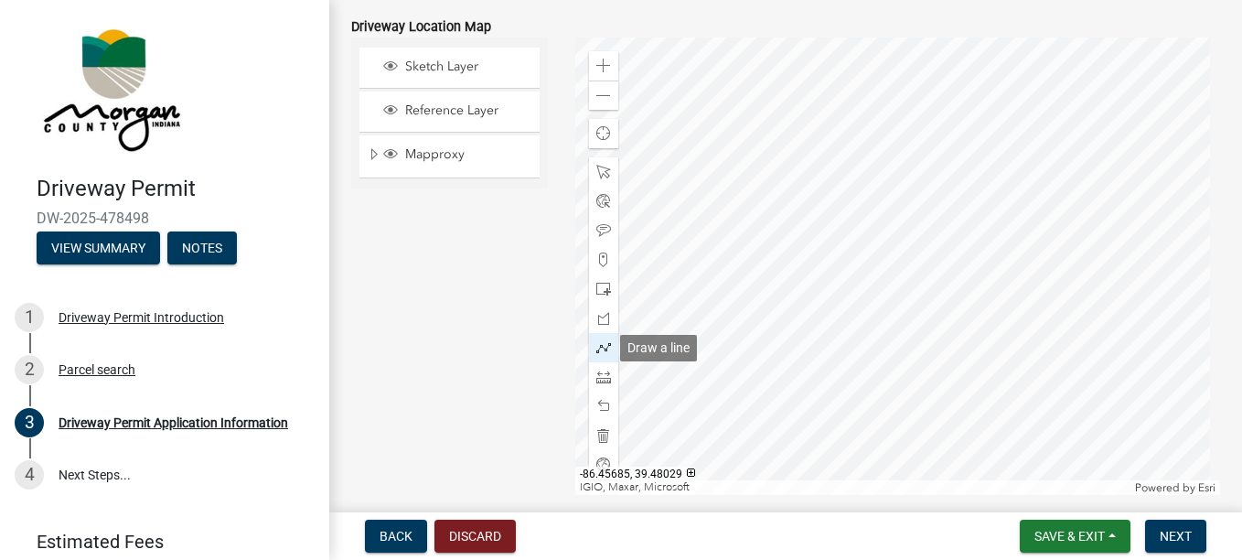
click at [603, 343] on span at bounding box center [603, 347] width 15 height 15
click at [971, 102] on div at bounding box center [897, 266] width 645 height 457
click at [907, 282] on div at bounding box center [897, 266] width 645 height 457
click at [887, 282] on div at bounding box center [897, 266] width 645 height 457
click at [1062, 529] on span "Save & Exit" at bounding box center [1070, 536] width 70 height 15
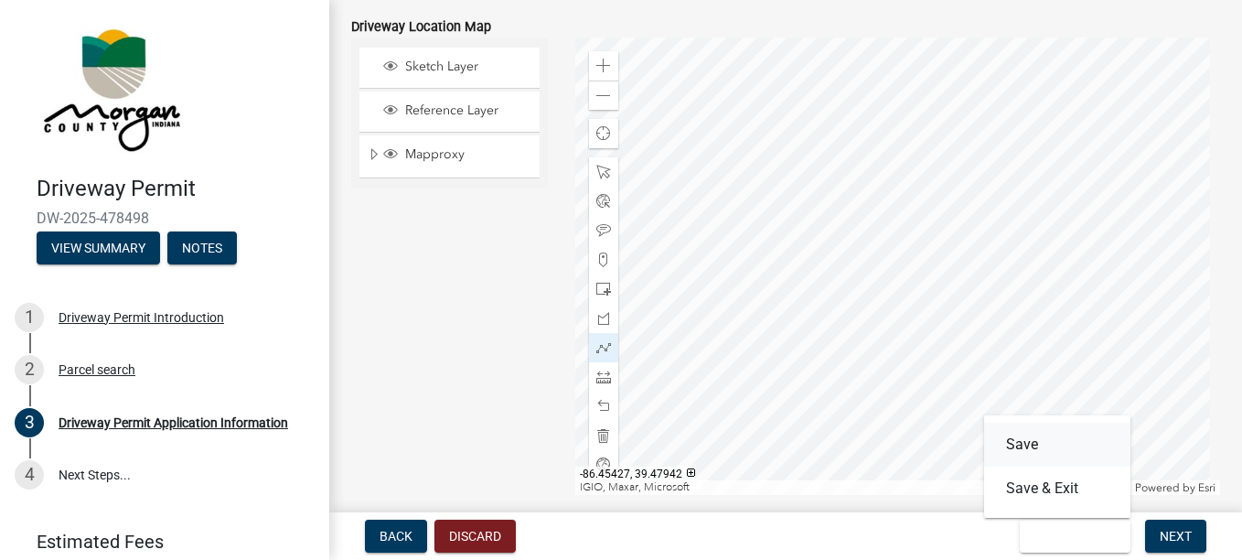
click at [1035, 446] on button "Save" at bounding box center [1057, 445] width 146 height 44
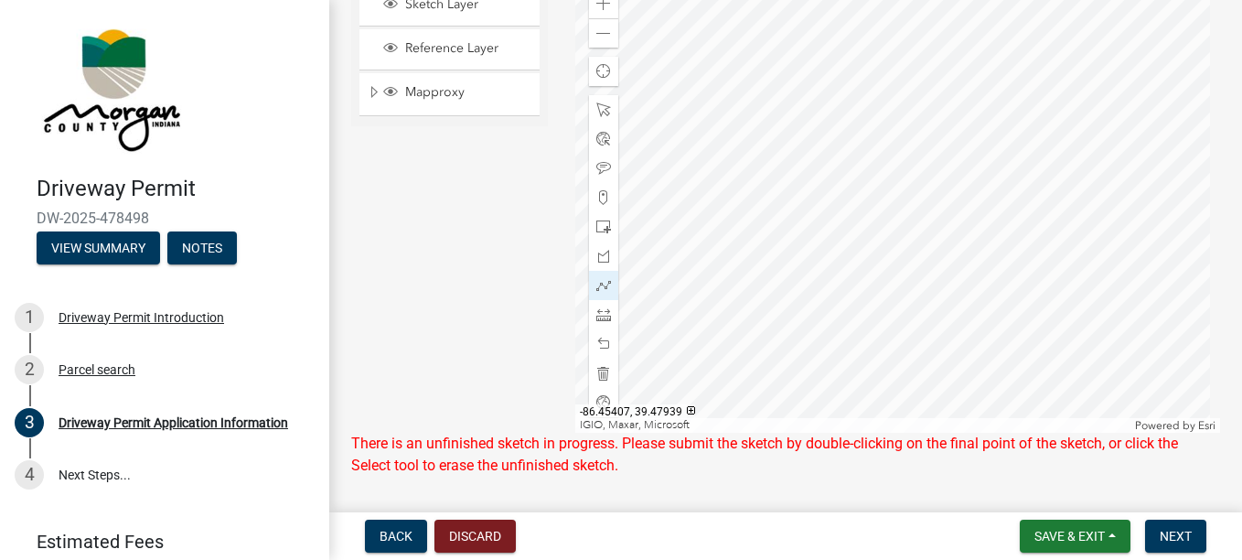
scroll to position [1066, 0]
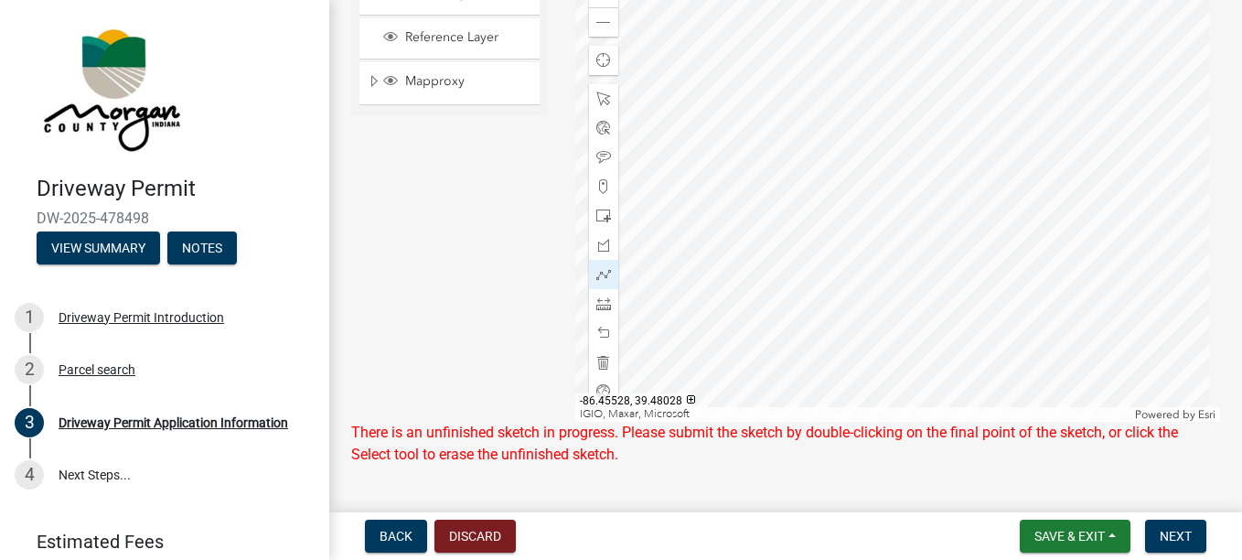
click at [886, 209] on div at bounding box center [897, 192] width 645 height 457
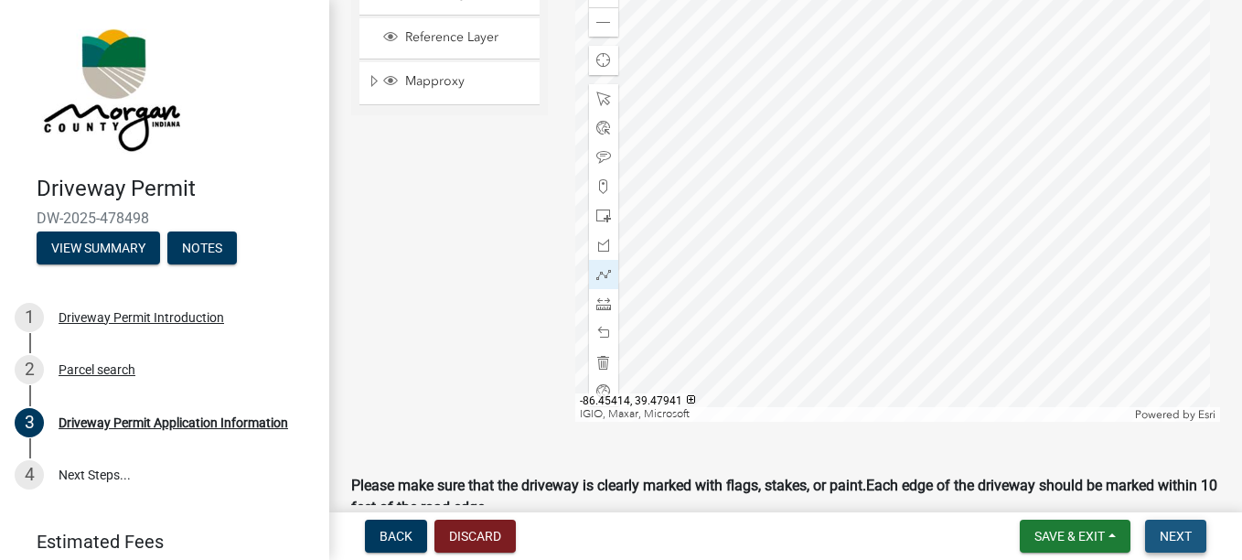
click at [1172, 545] on button "Next" at bounding box center [1175, 536] width 61 height 33
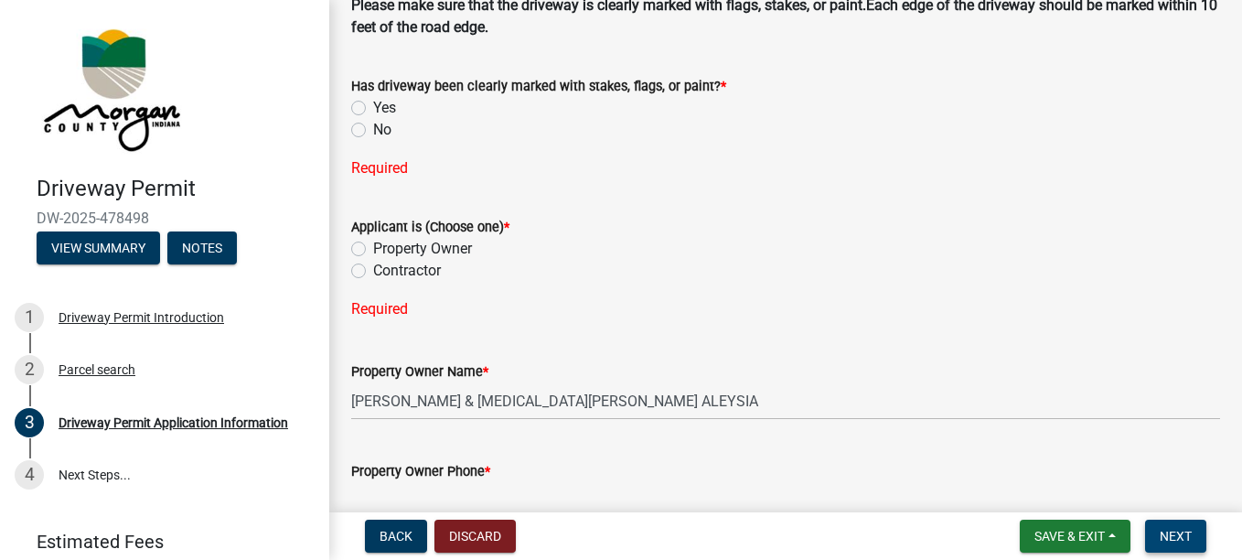
scroll to position [1557, 0]
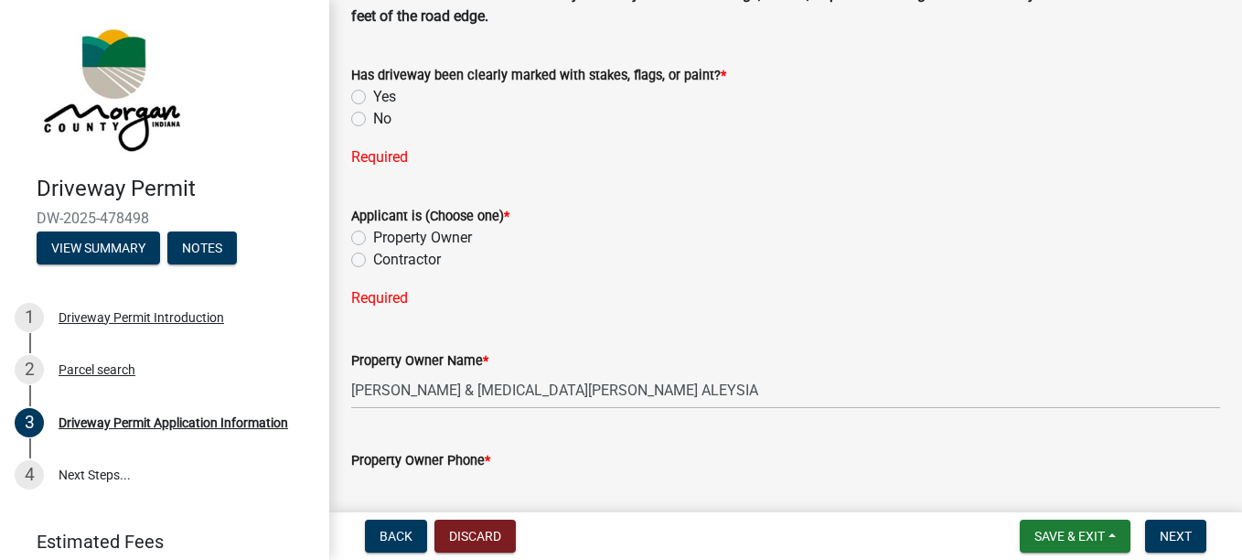
click at [373, 103] on label "Yes" at bounding box center [384, 97] width 23 height 22
click at [373, 98] on input "Yes" at bounding box center [379, 92] width 12 height 12
radio input "true"
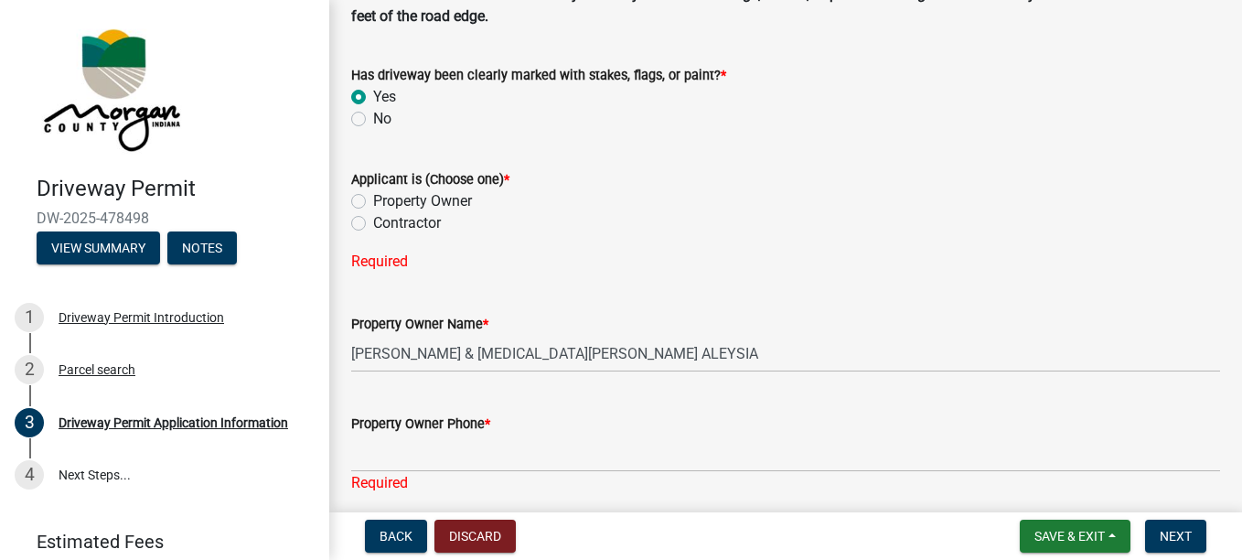
click at [373, 194] on label "Property Owner" at bounding box center [422, 201] width 99 height 22
click at [373, 194] on input "Property Owner" at bounding box center [379, 196] width 12 height 12
radio input "true"
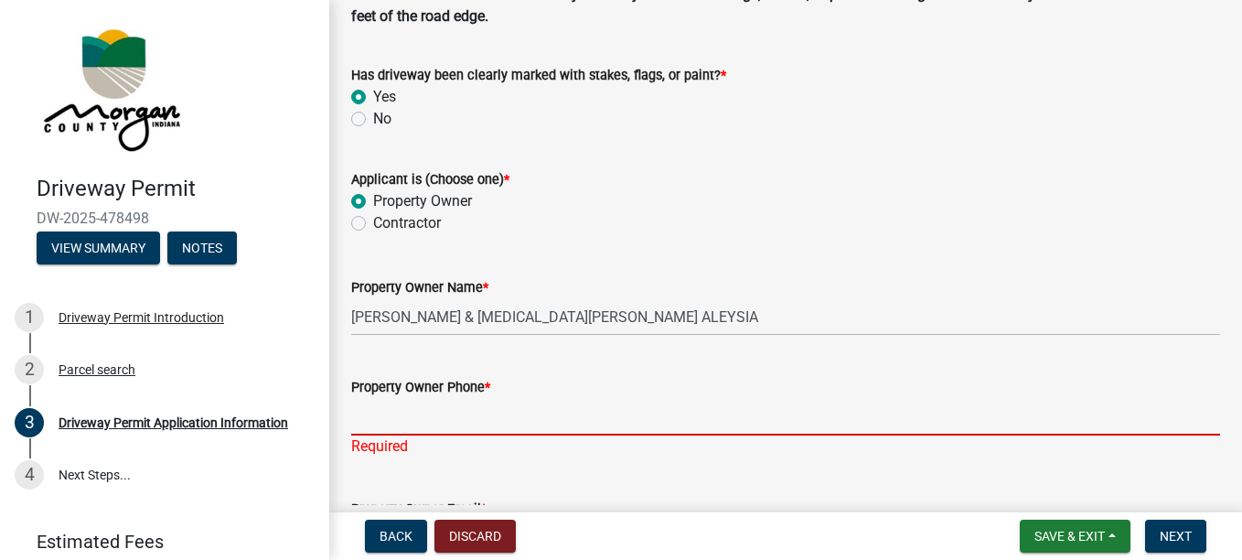
click at [517, 424] on input "Property Owner Phone *" at bounding box center [785, 417] width 869 height 38
type input "7653415025"
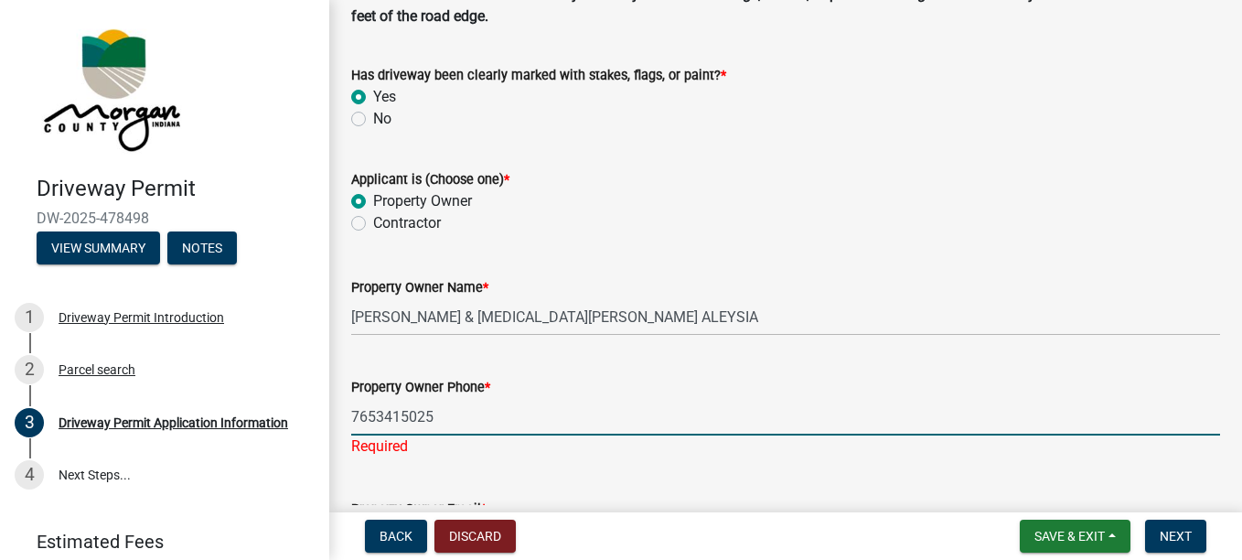
type input "[EMAIL_ADDRESS][DOMAIN_NAME]"
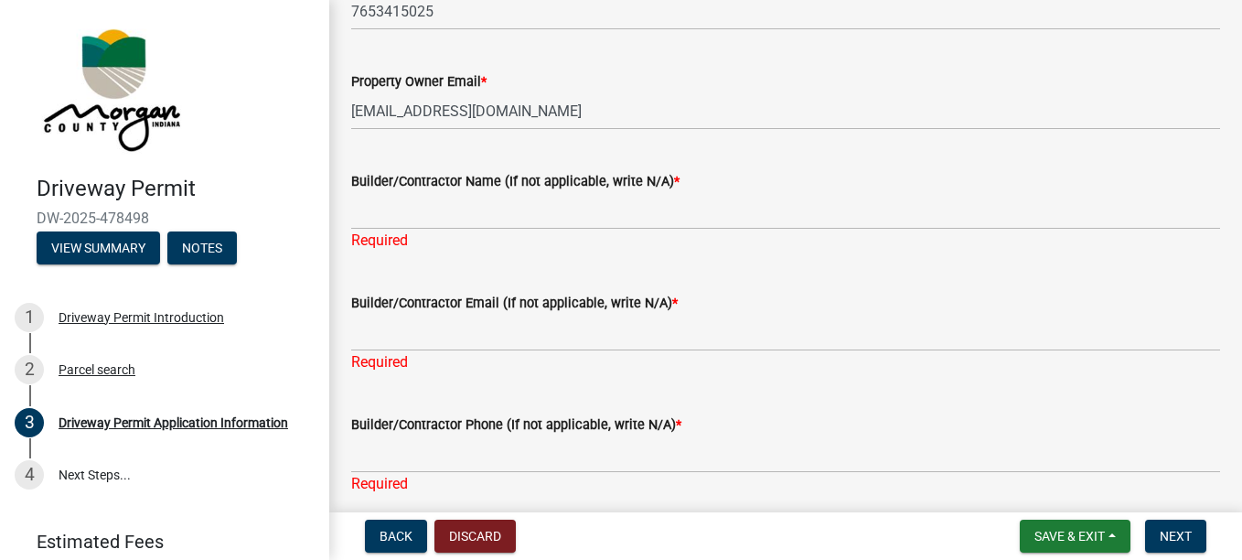
scroll to position [2049, 0]
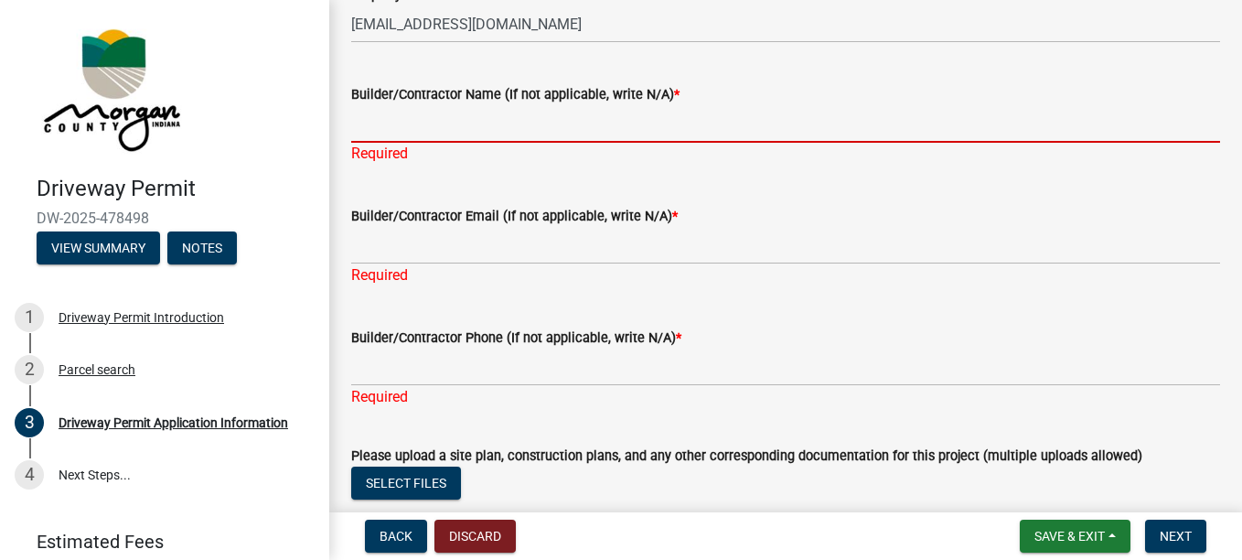
click at [387, 119] on input "Builder/Contractor Name (If not applicable, write N/A) *" at bounding box center [785, 124] width 869 height 38
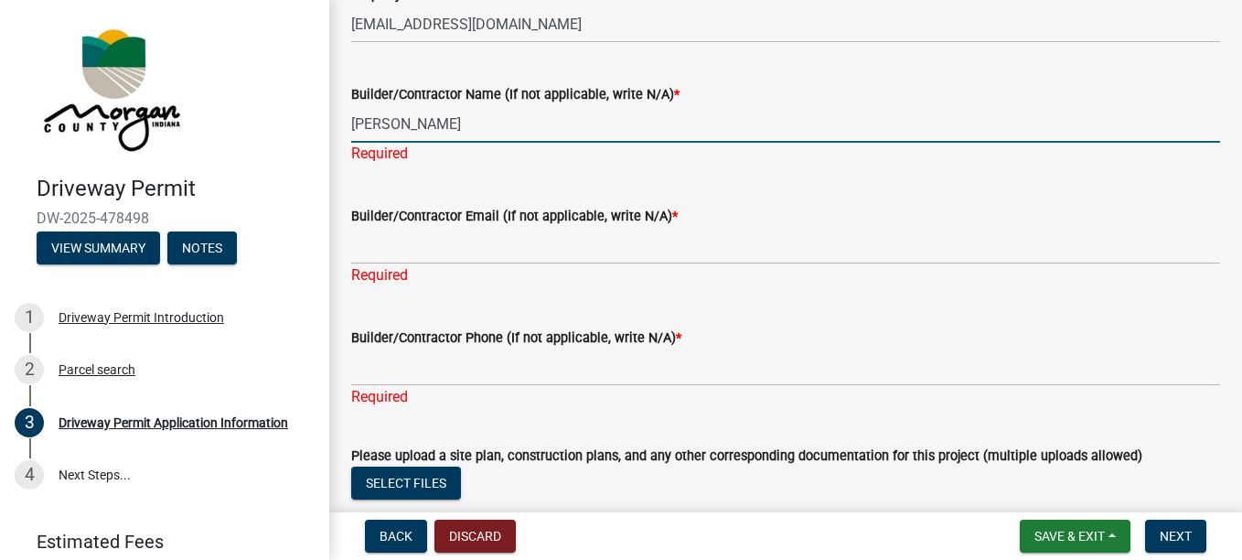
type input "[PERSON_NAME]"
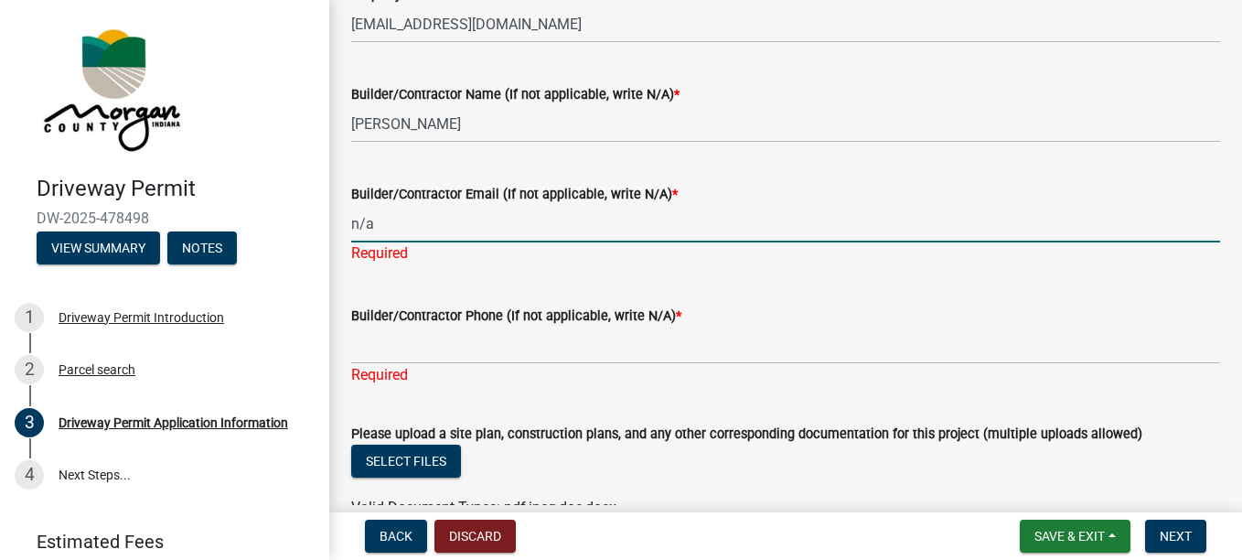
type input "n/a"
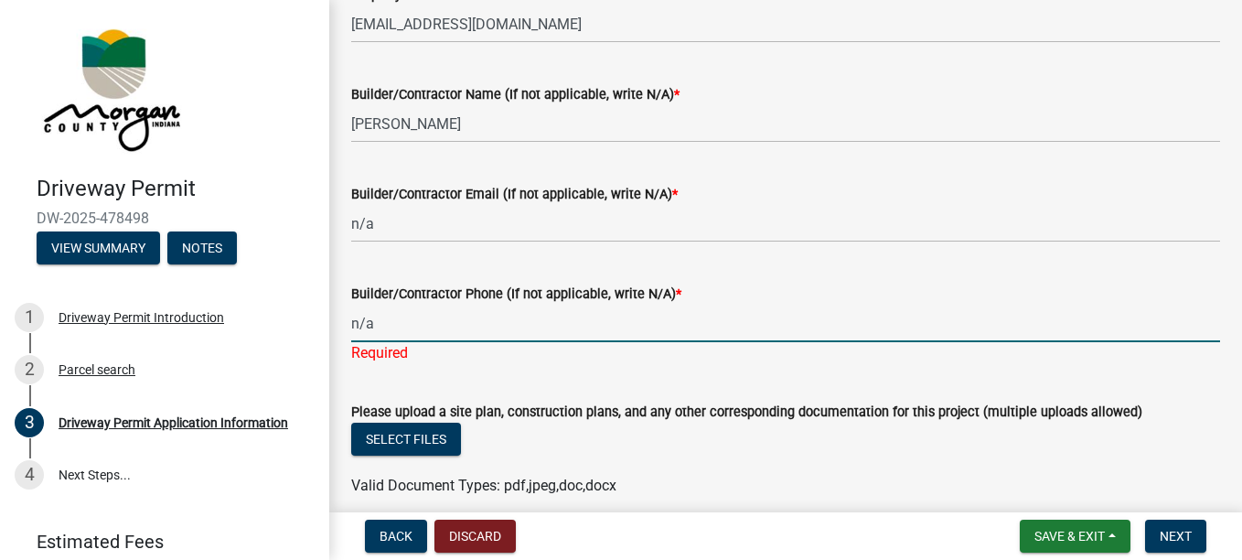
type input "n/a"
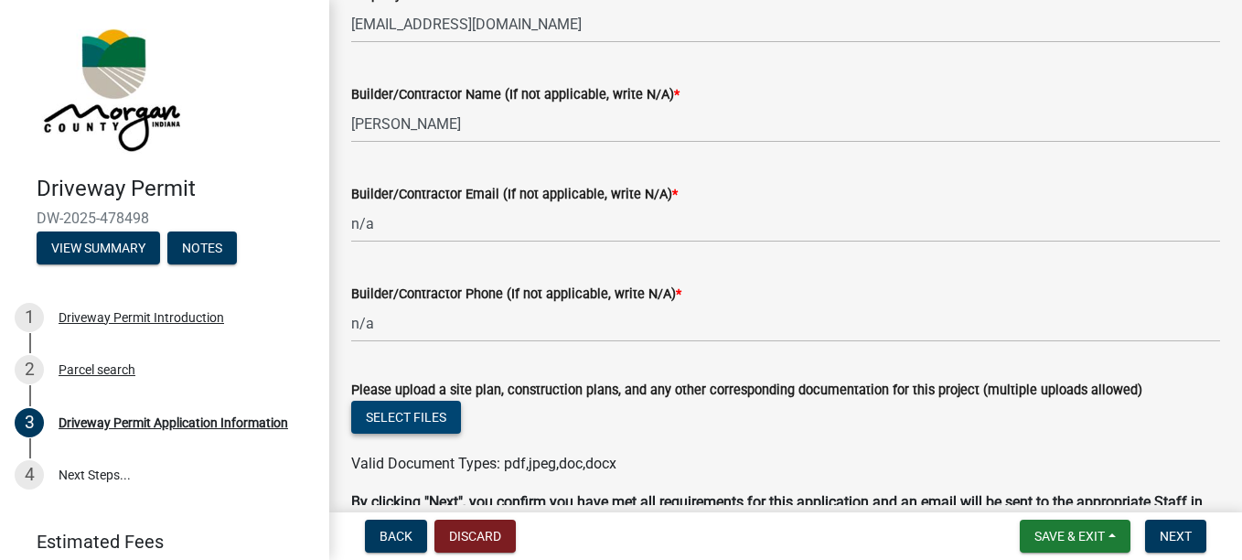
scroll to position [2165, 0]
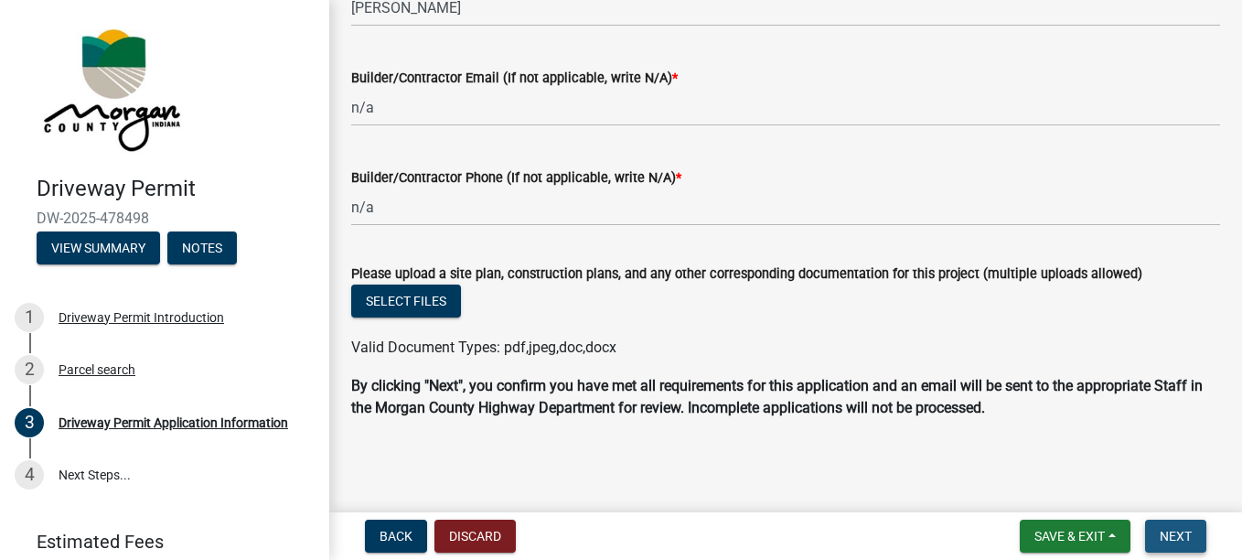
click at [1165, 532] on span "Next" at bounding box center [1176, 536] width 32 height 15
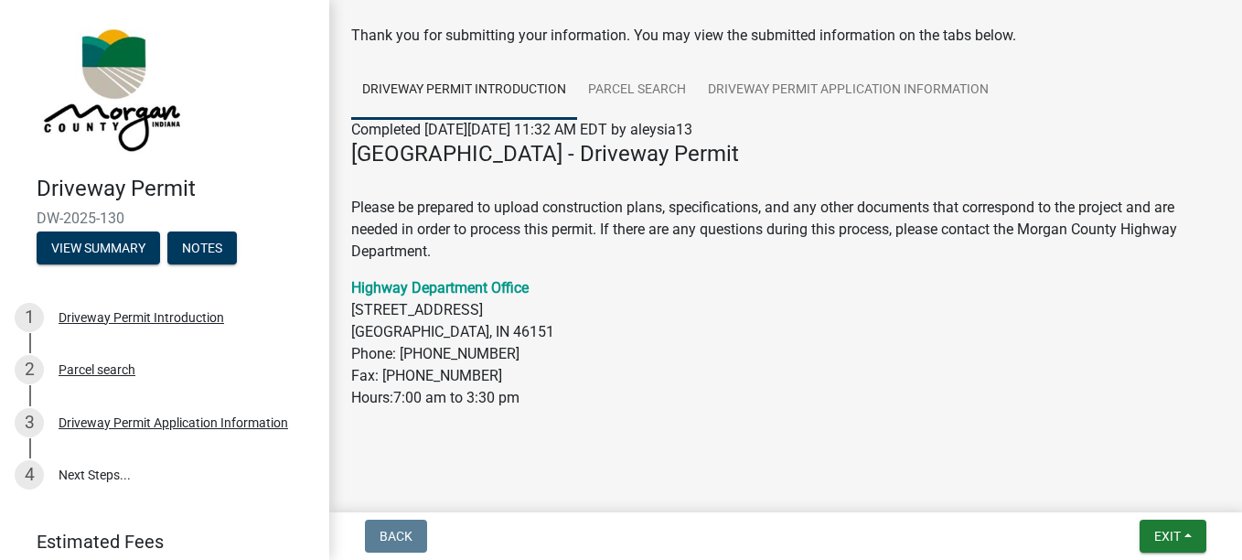
scroll to position [90, 0]
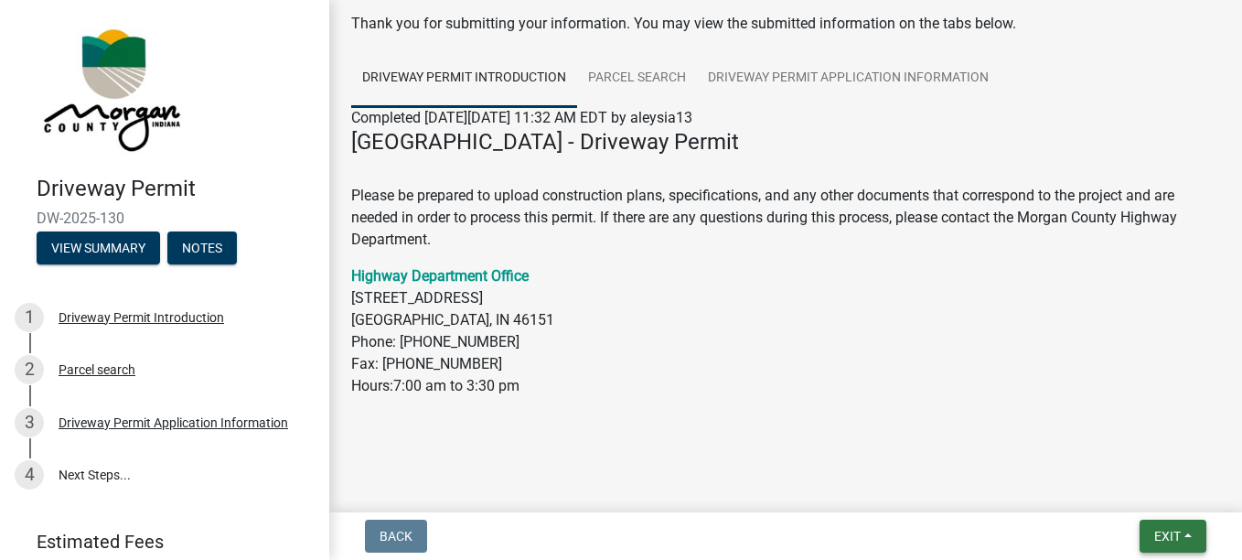
click at [1162, 541] on span "Exit" at bounding box center [1167, 536] width 27 height 15
click at [1100, 448] on button "Save" at bounding box center [1133, 445] width 146 height 44
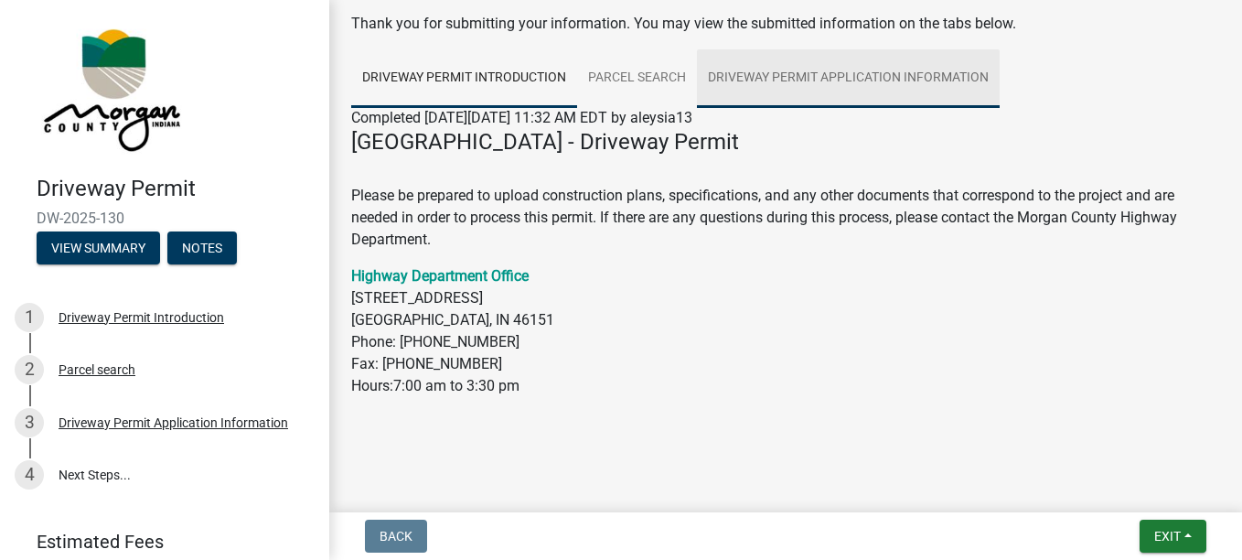
click at [738, 69] on link "Driveway Permit Application Information" at bounding box center [848, 78] width 303 height 59
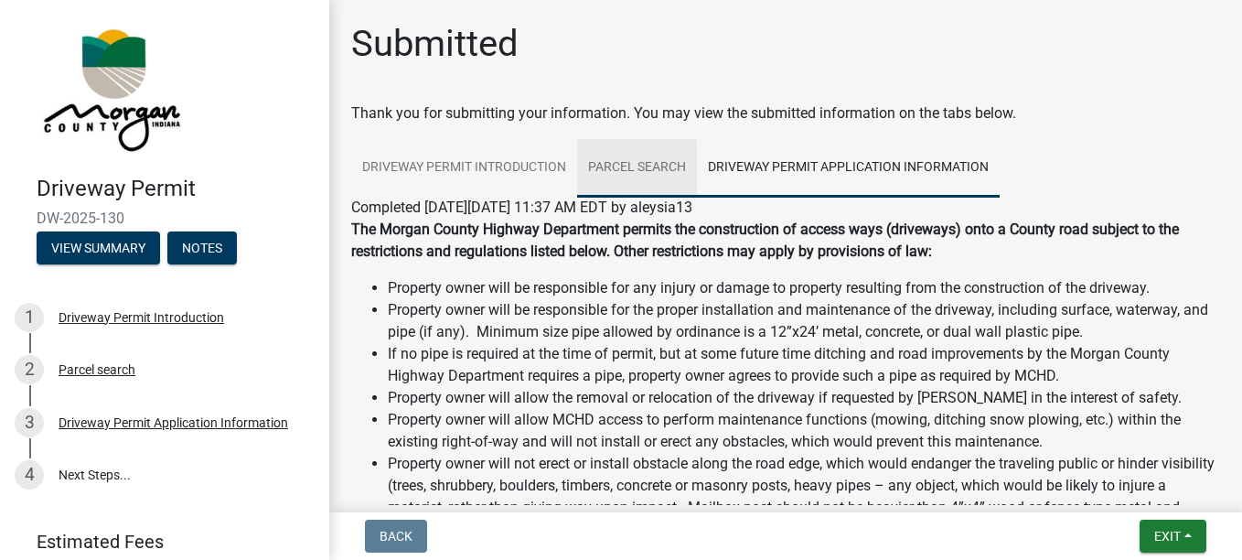
click at [644, 150] on link "Parcel search" at bounding box center [637, 168] width 120 height 59
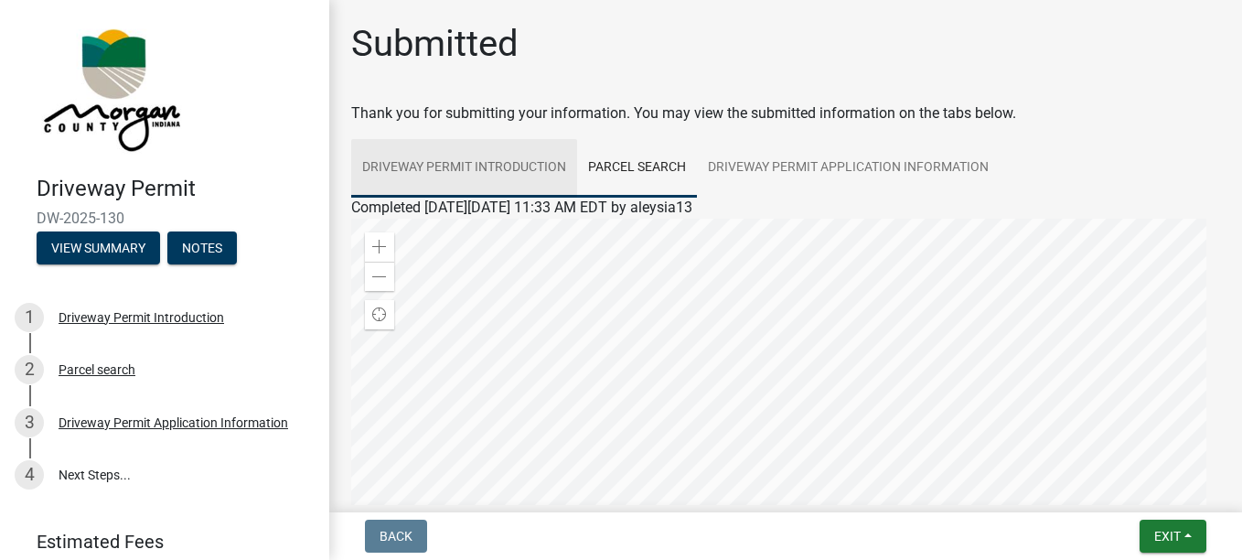
click at [538, 170] on link "Driveway Permit Introduction" at bounding box center [464, 168] width 226 height 59
